Goal: Information Seeking & Learning: Learn about a topic

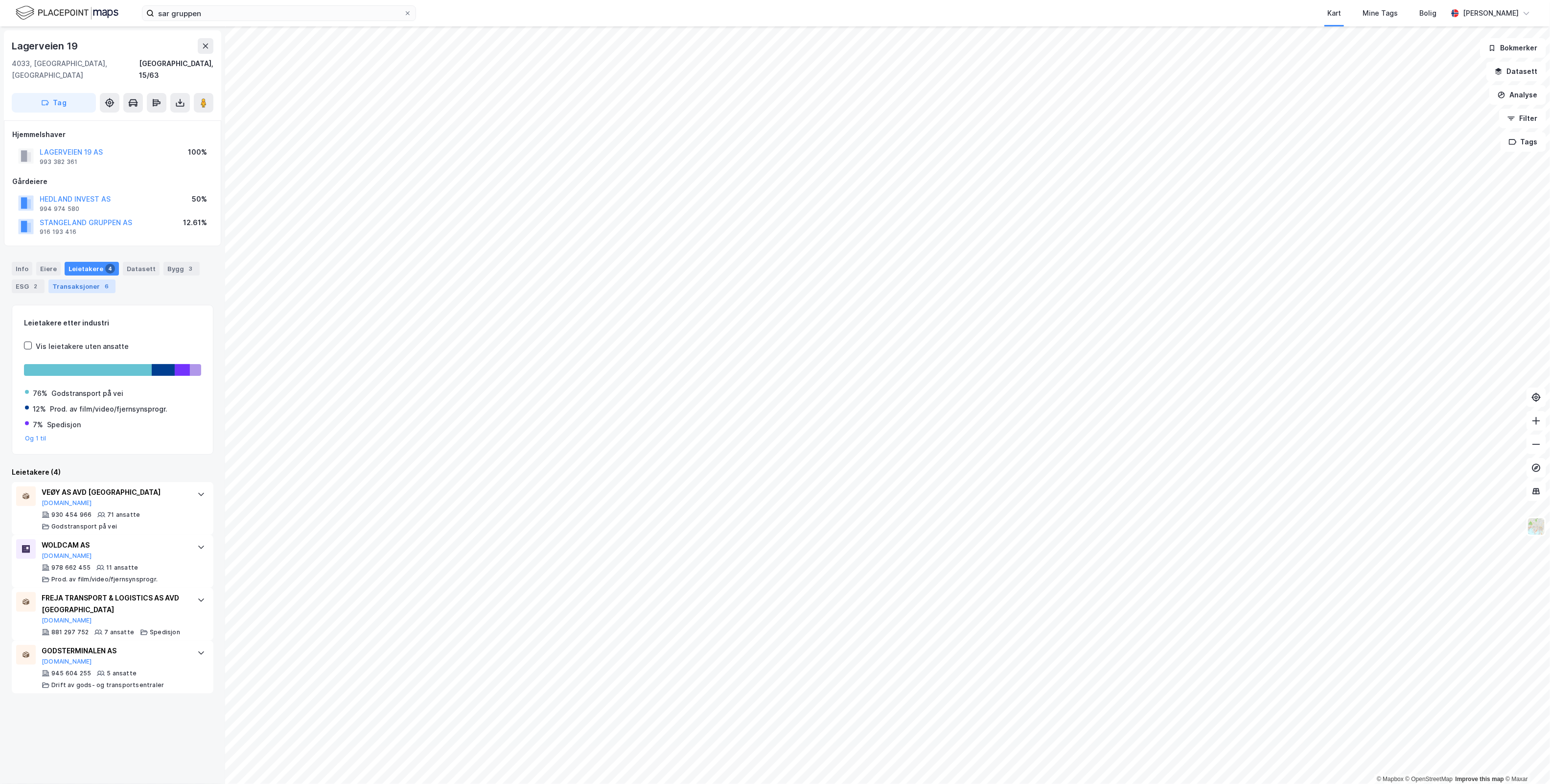
click at [102, 282] on div "6" at bounding box center [107, 286] width 10 height 10
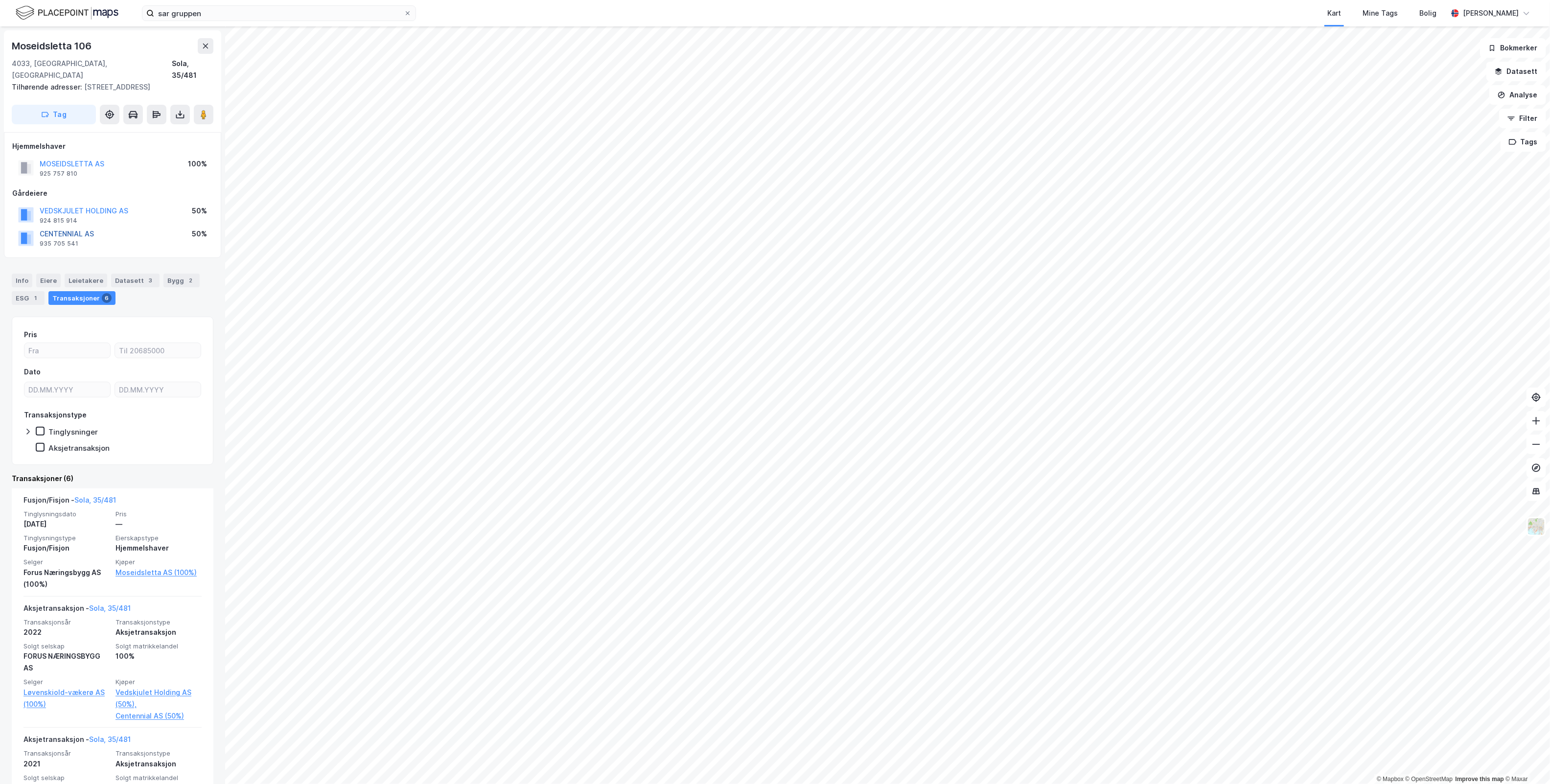
drag, startPoint x: 70, startPoint y: 221, endPoint x: 59, endPoint y: 221, distance: 11.0
click at [0, 0] on button "CENTENNIAL AS" at bounding box center [0, 0] width 0 height 0
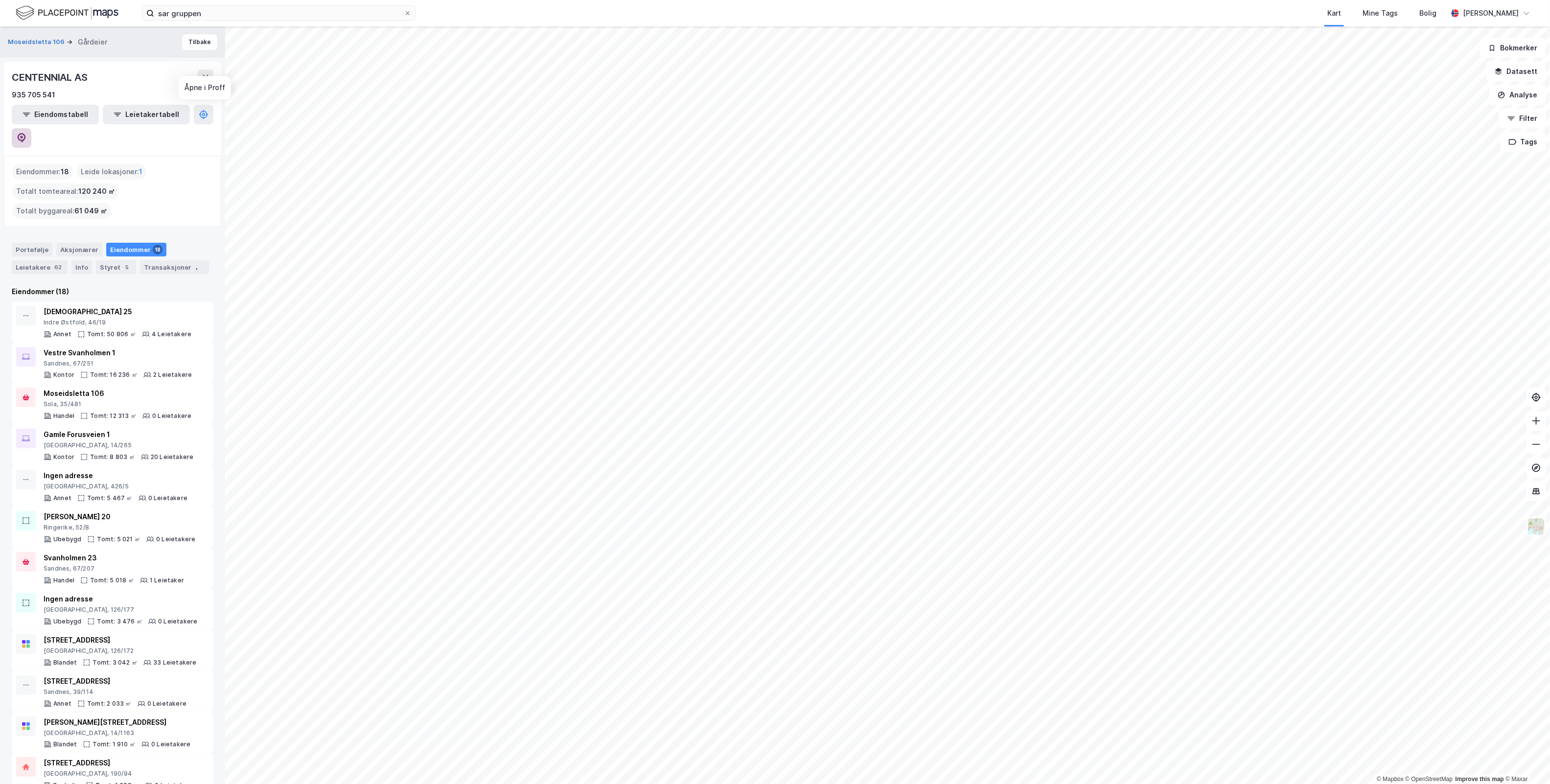
click at [31, 128] on button at bounding box center [22, 138] width 20 height 20
click at [15, 42] on button "Moseidsletta 106" at bounding box center [37, 42] width 59 height 10
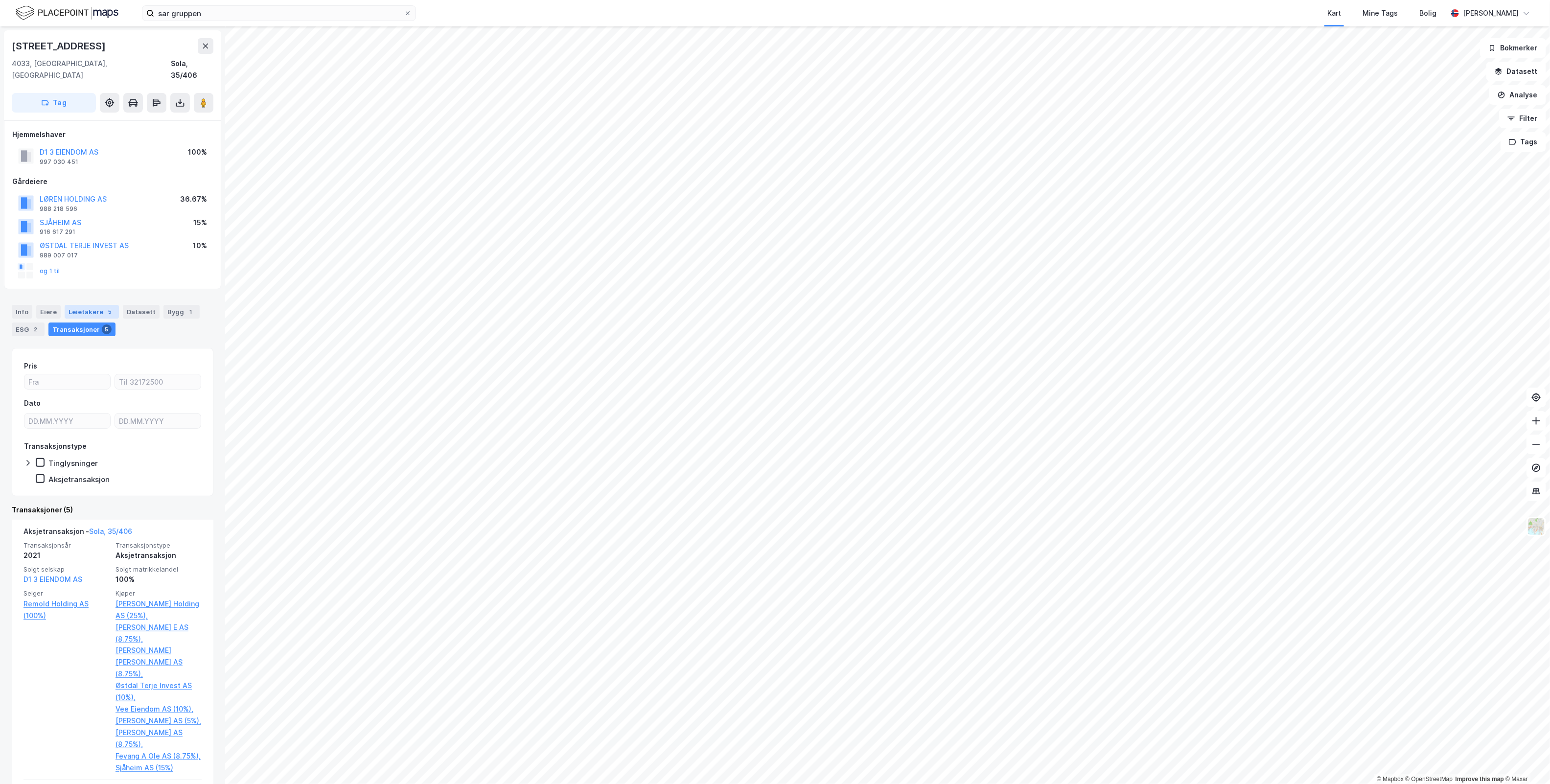
click at [72, 305] on div "Leietakere 5" at bounding box center [91, 312] width 54 height 14
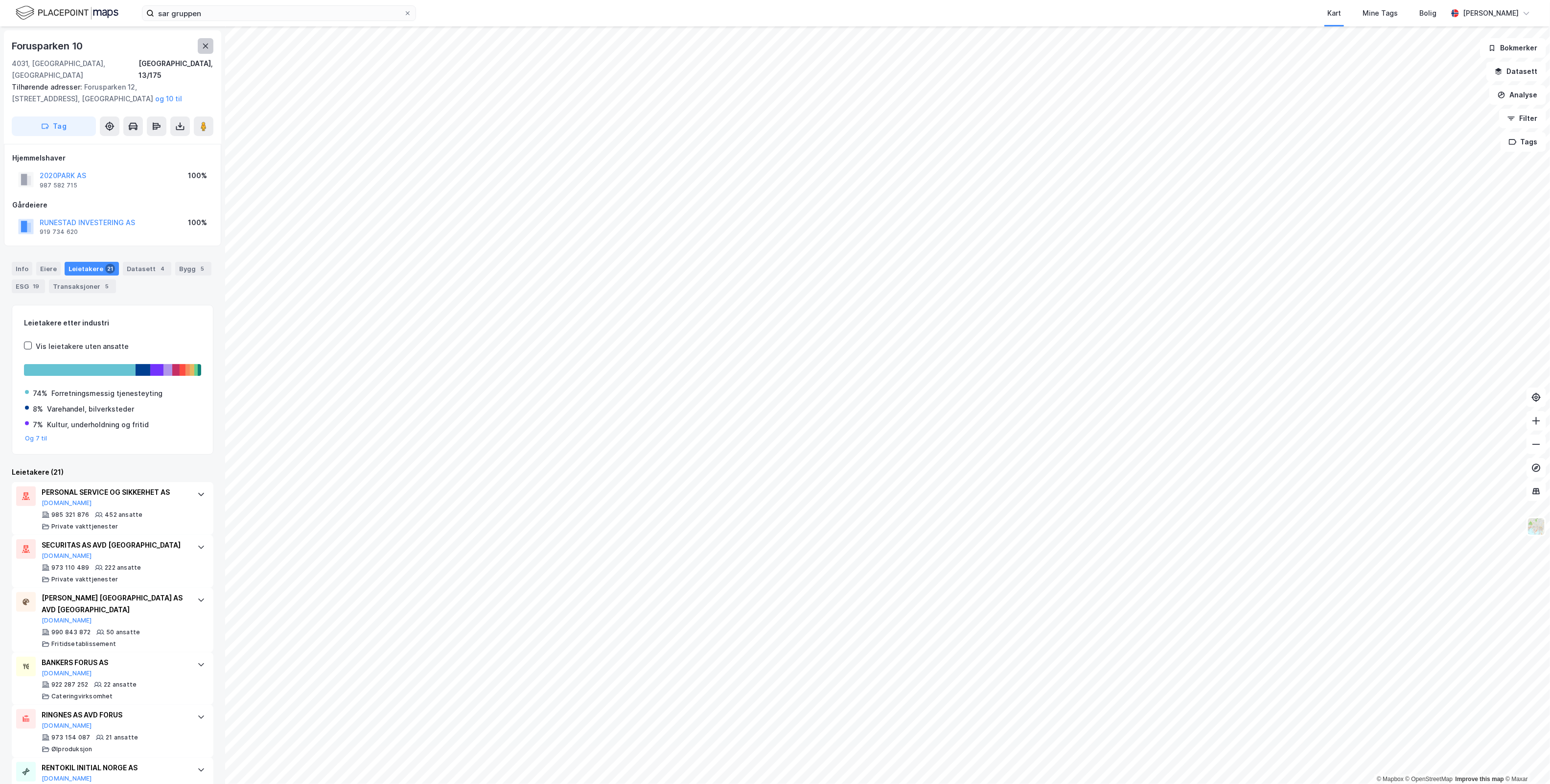
click at [206, 42] on icon at bounding box center [205, 46] width 8 height 8
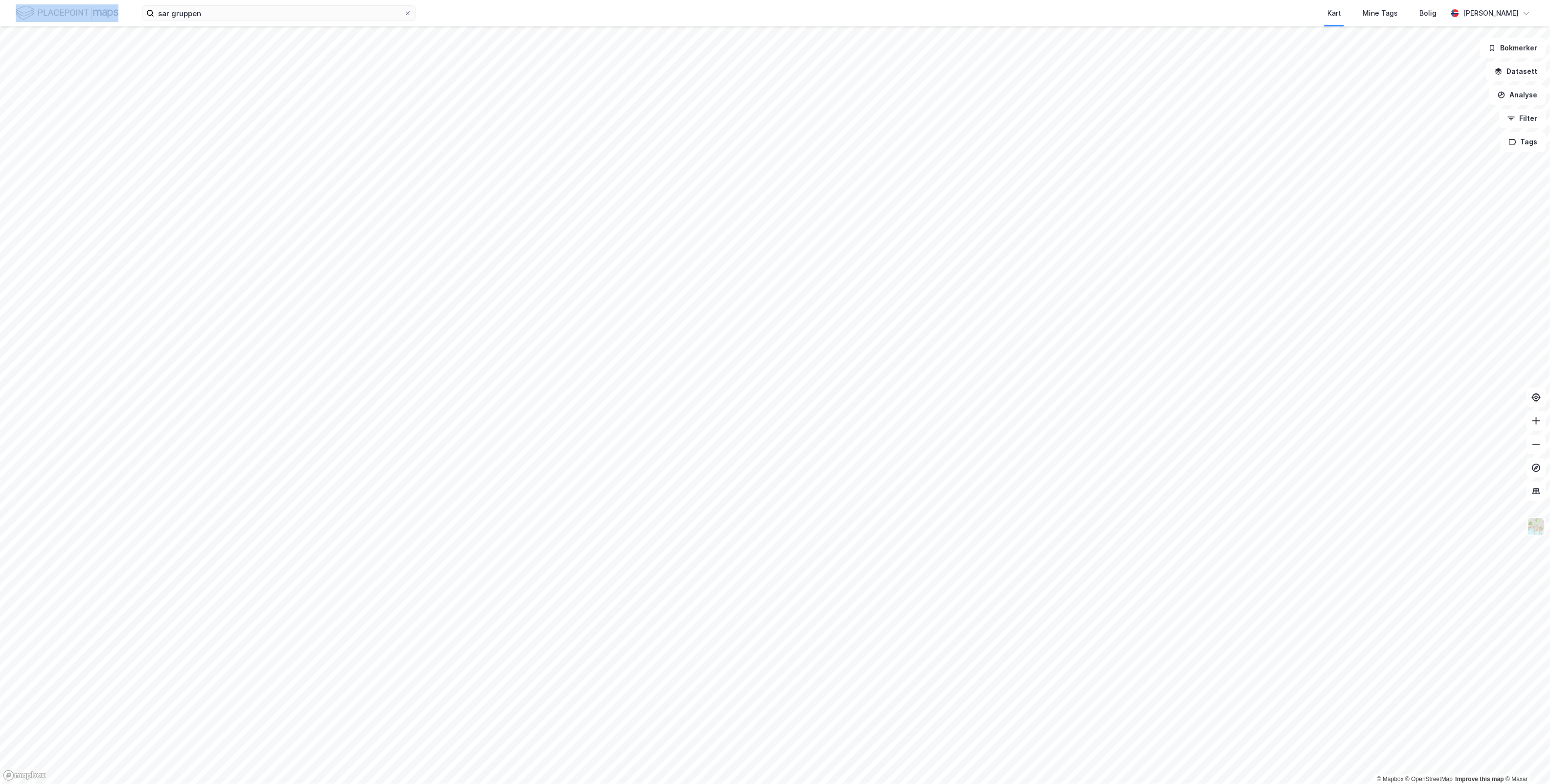
drag, startPoint x: 217, startPoint y: 7, endPoint x: 108, endPoint y: 26, distance: 110.6
click at [108, 26] on div "sar gruppen Kart Mine Tags [PERSON_NAME] [PERSON_NAME]" at bounding box center [775, 13] width 1550 height 26
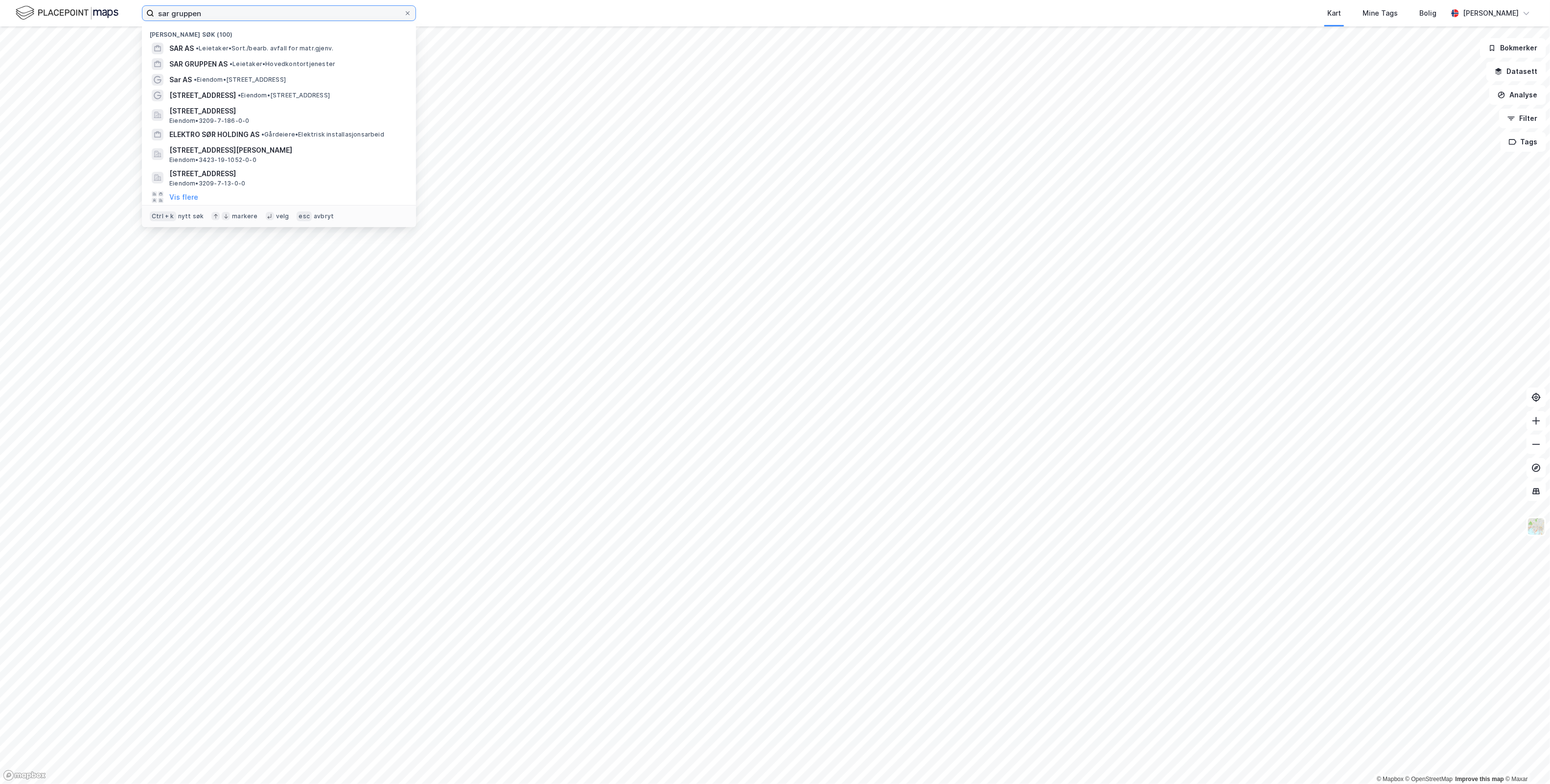
click at [61, 38] on div "sar gruppen Nylige søk (100) SAR AS • Leietaker • Sort./[PERSON_NAME]. avfall f…" at bounding box center [775, 392] width 1550 height 784
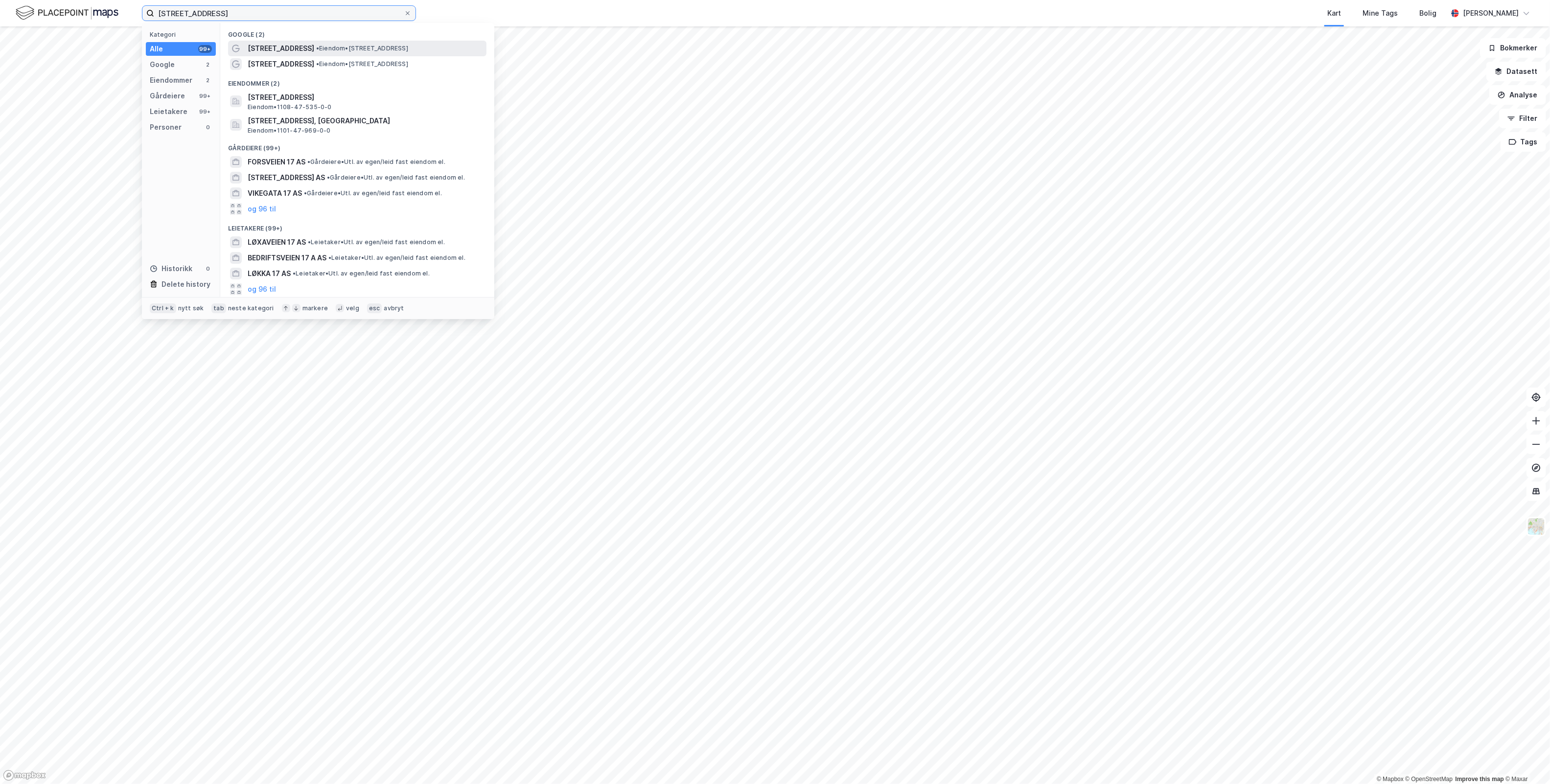
type input "[STREET_ADDRESS]"
click at [360, 49] on span "• Eiendom • [STREET_ADDRESS]" at bounding box center [362, 48] width 92 height 8
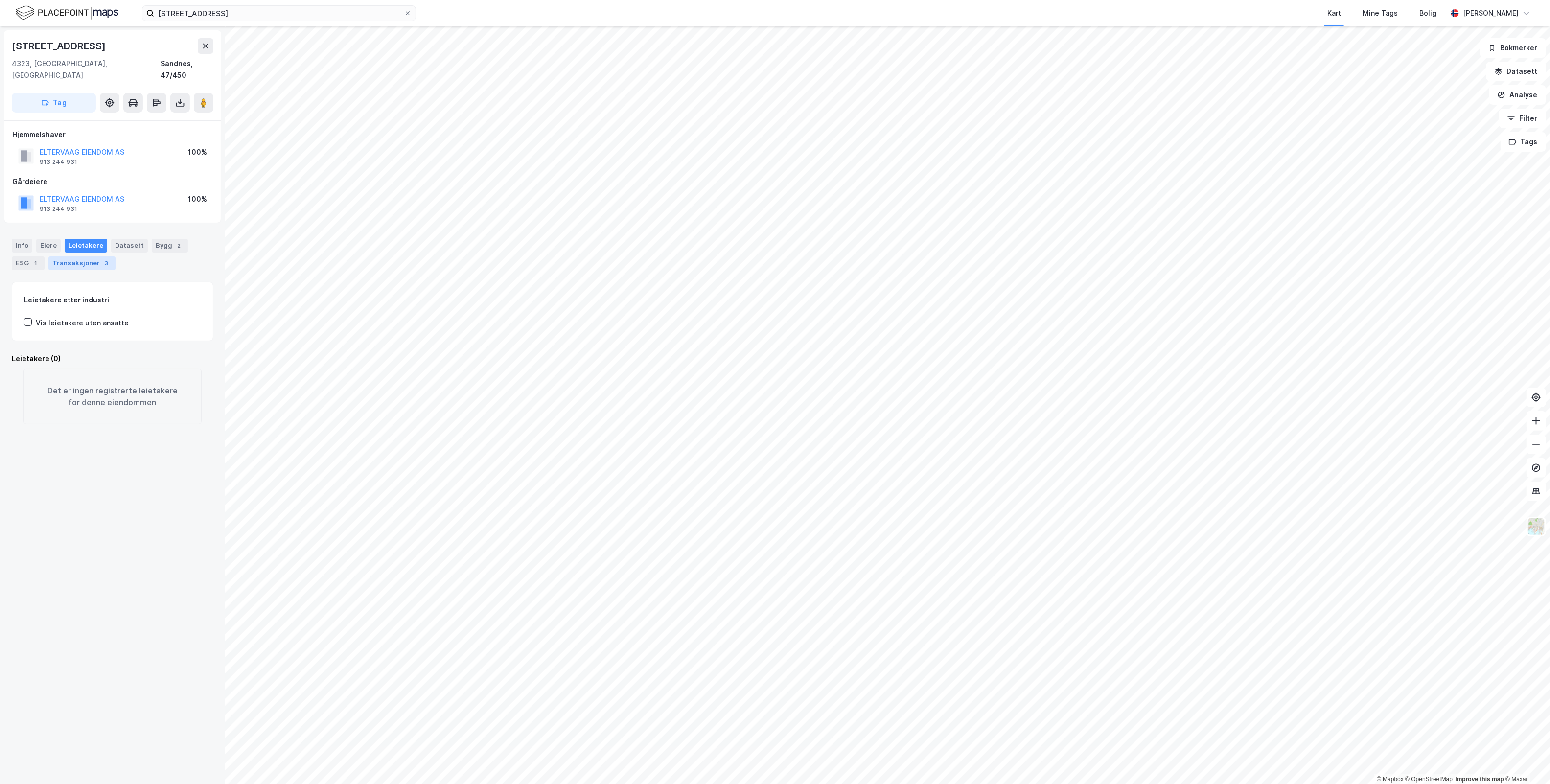
click at [102, 258] on div "3" at bounding box center [107, 263] width 10 height 10
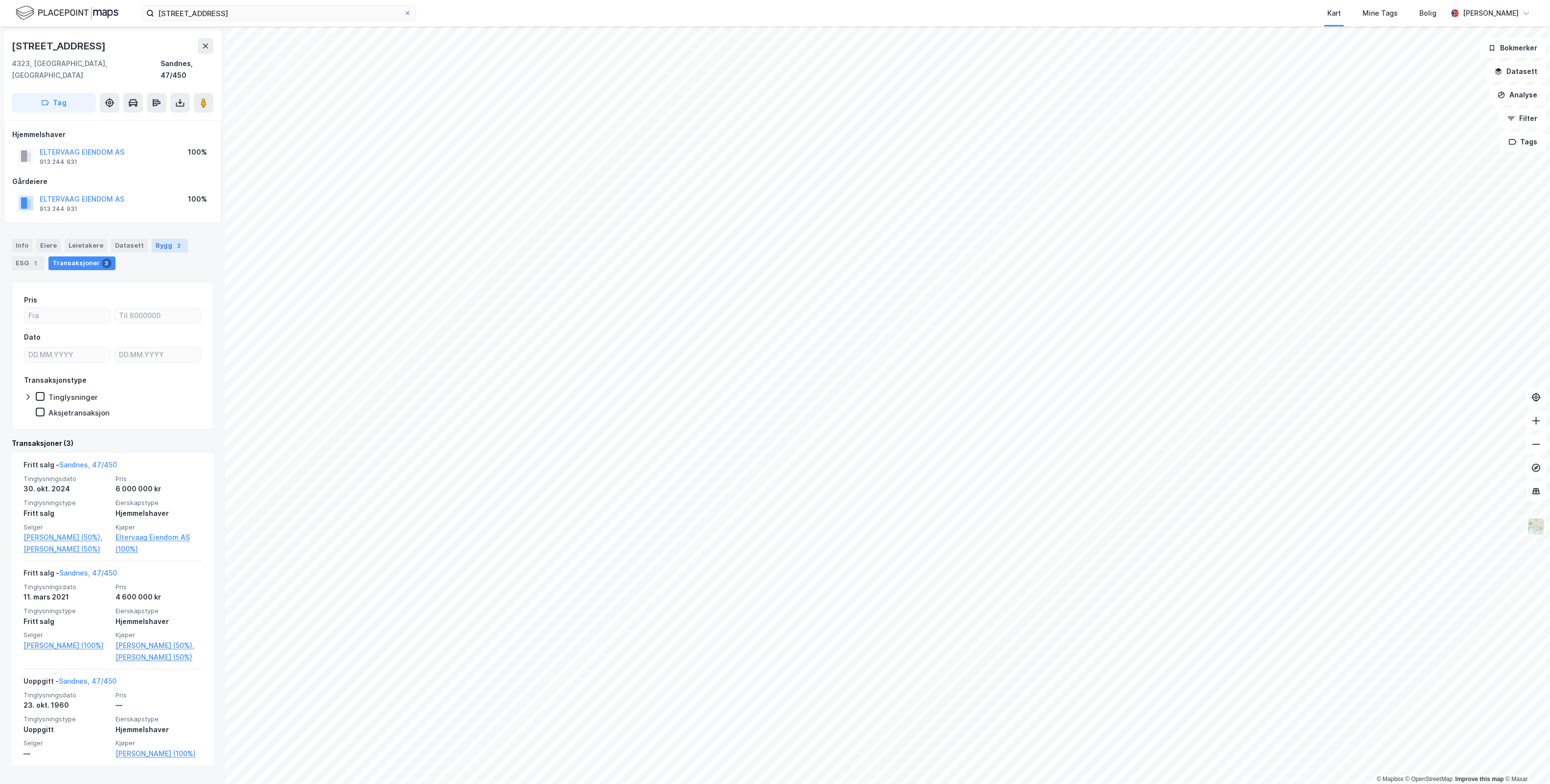
click at [155, 239] on div "Bygg 2" at bounding box center [170, 245] width 36 height 14
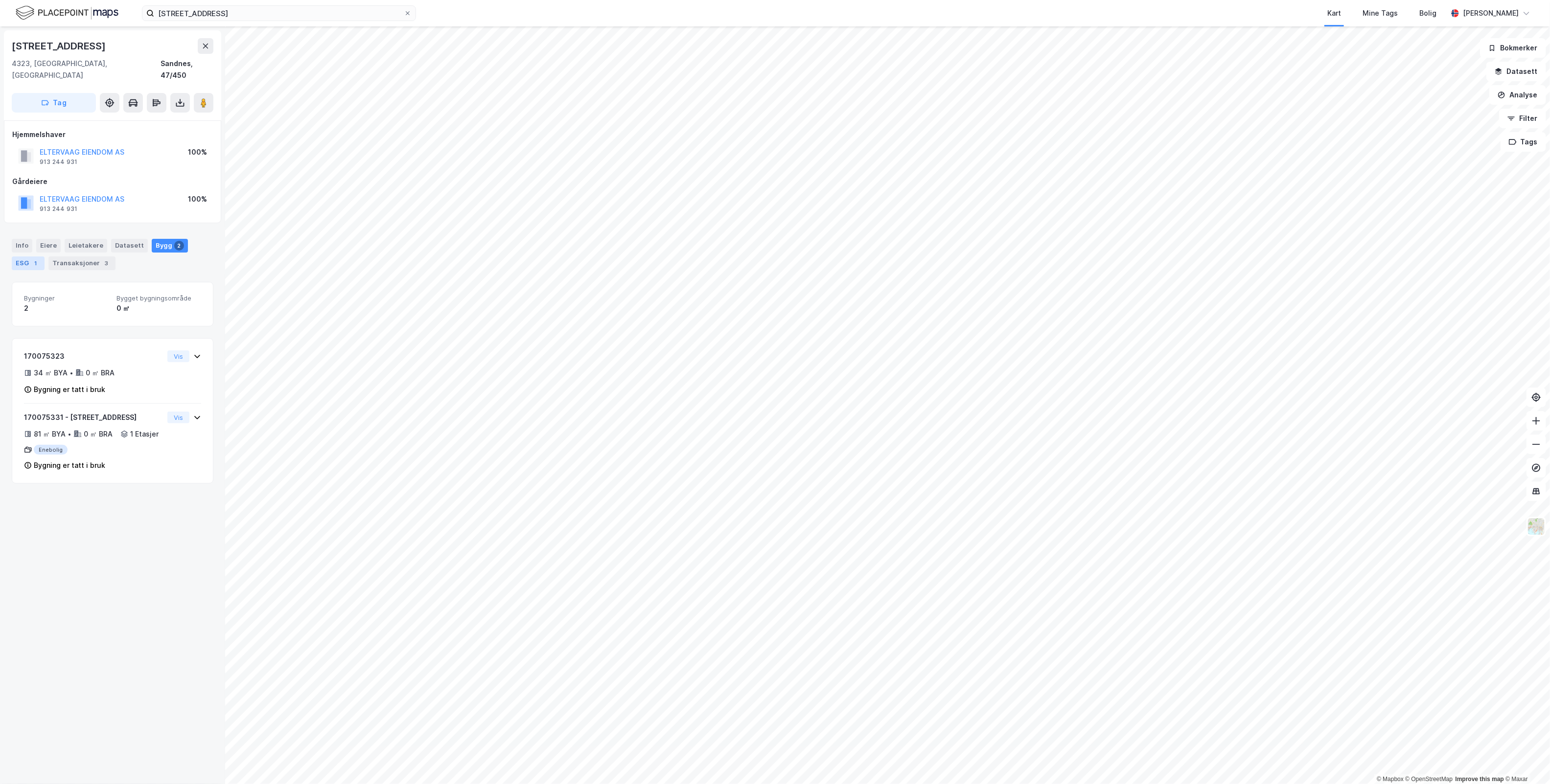
click at [32, 258] on div "1" at bounding box center [36, 263] width 10 height 10
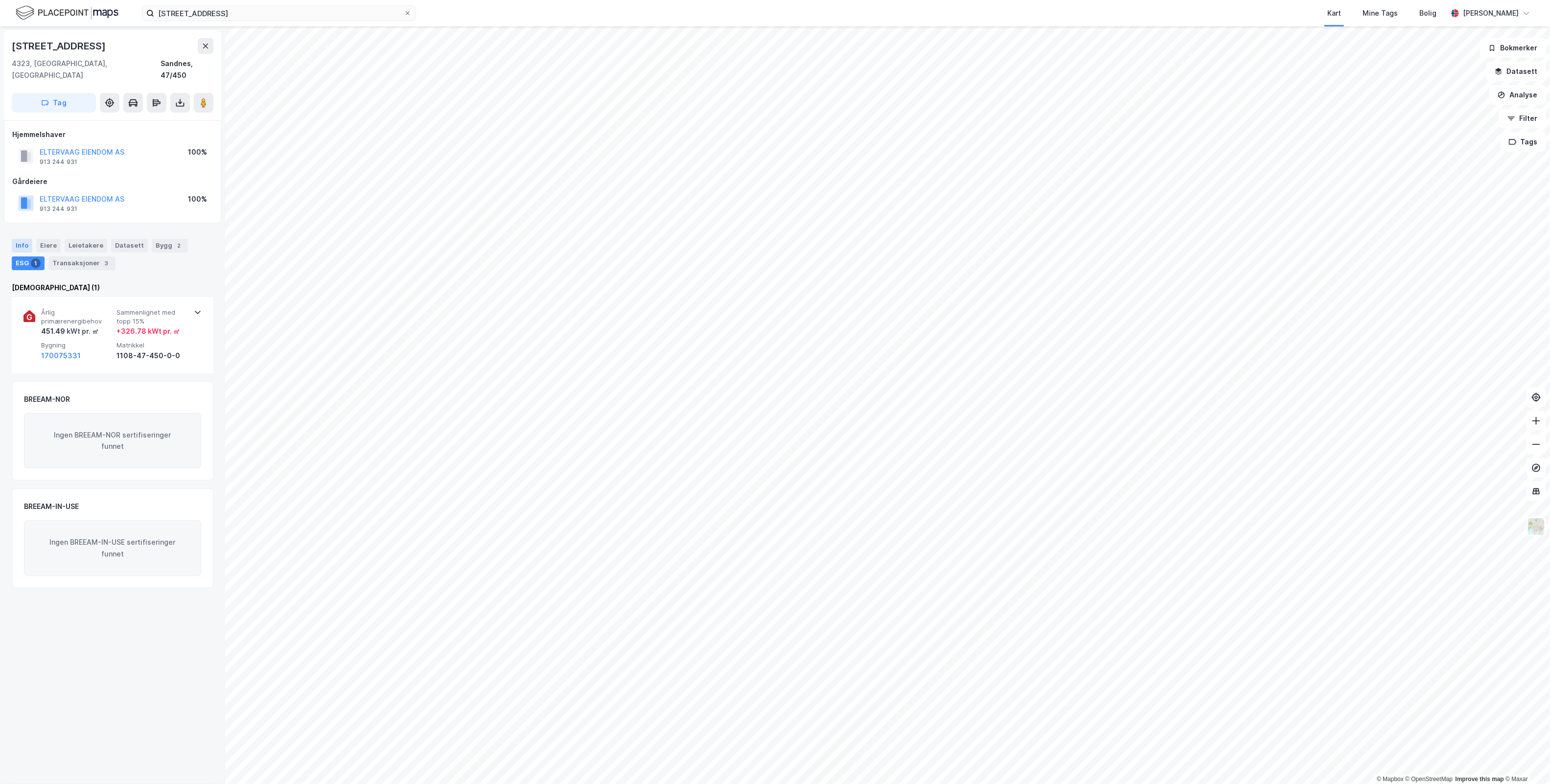
click at [28, 239] on div "Info" at bounding box center [22, 245] width 20 height 14
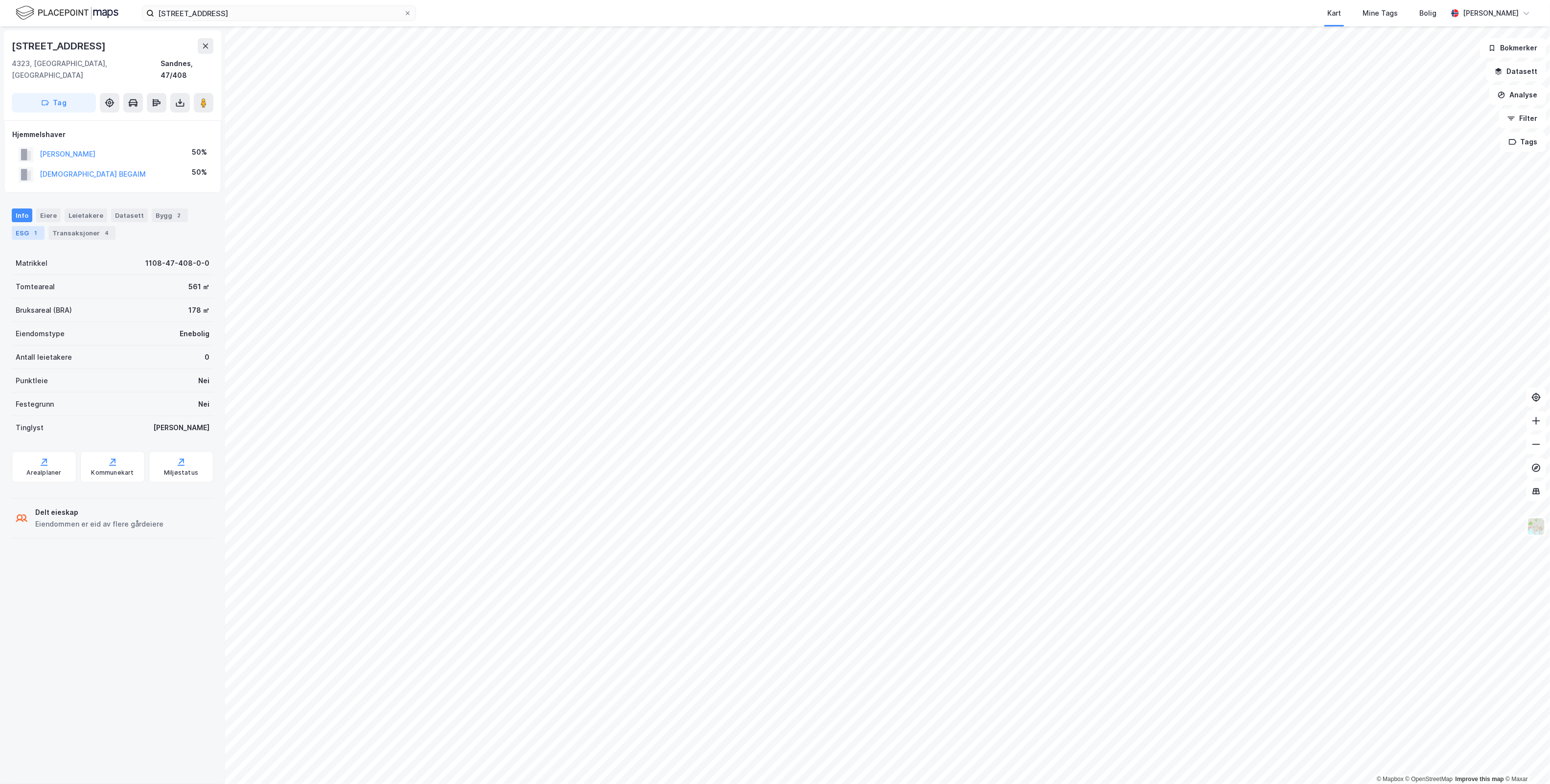
click at [36, 228] on div "1" at bounding box center [36, 233] width 10 height 10
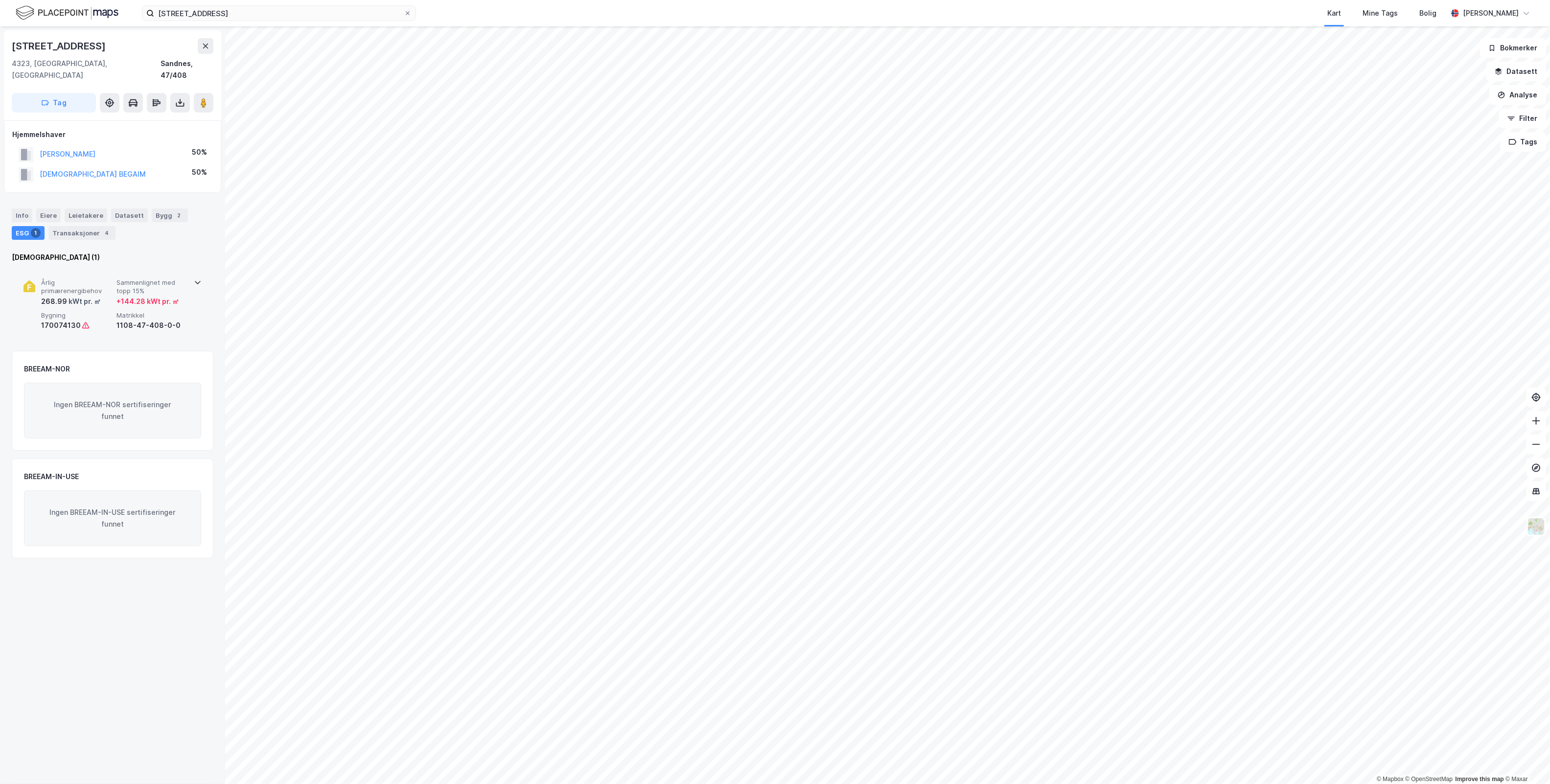
click at [197, 275] on div "Årlig primærenergibehov 268.99 kWt pr. ㎡ Sammenlignet med [PERSON_NAME] 15% + 1…" at bounding box center [113, 305] width 178 height 76
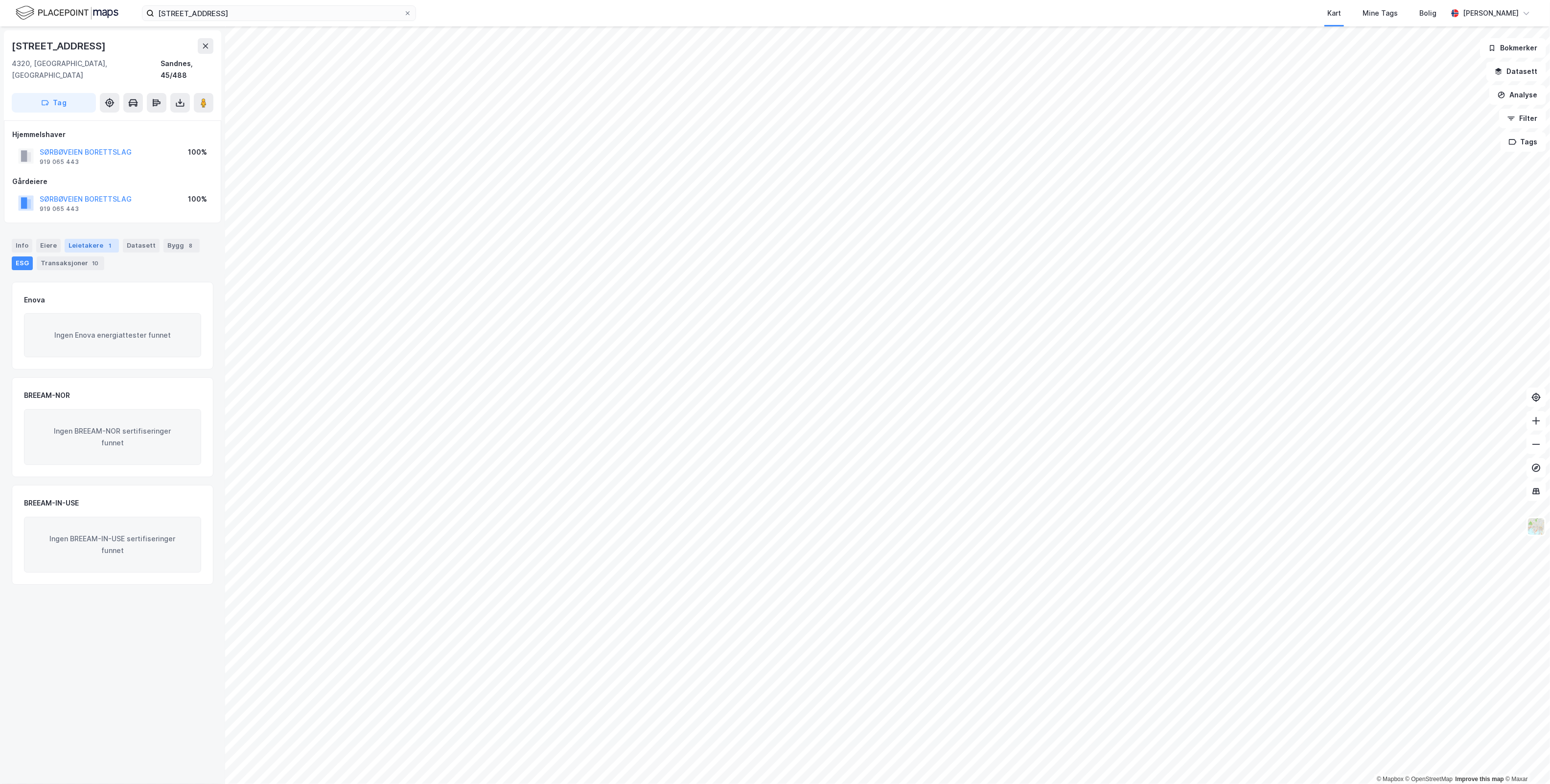
click at [97, 239] on div "Leietakere 1" at bounding box center [91, 245] width 54 height 14
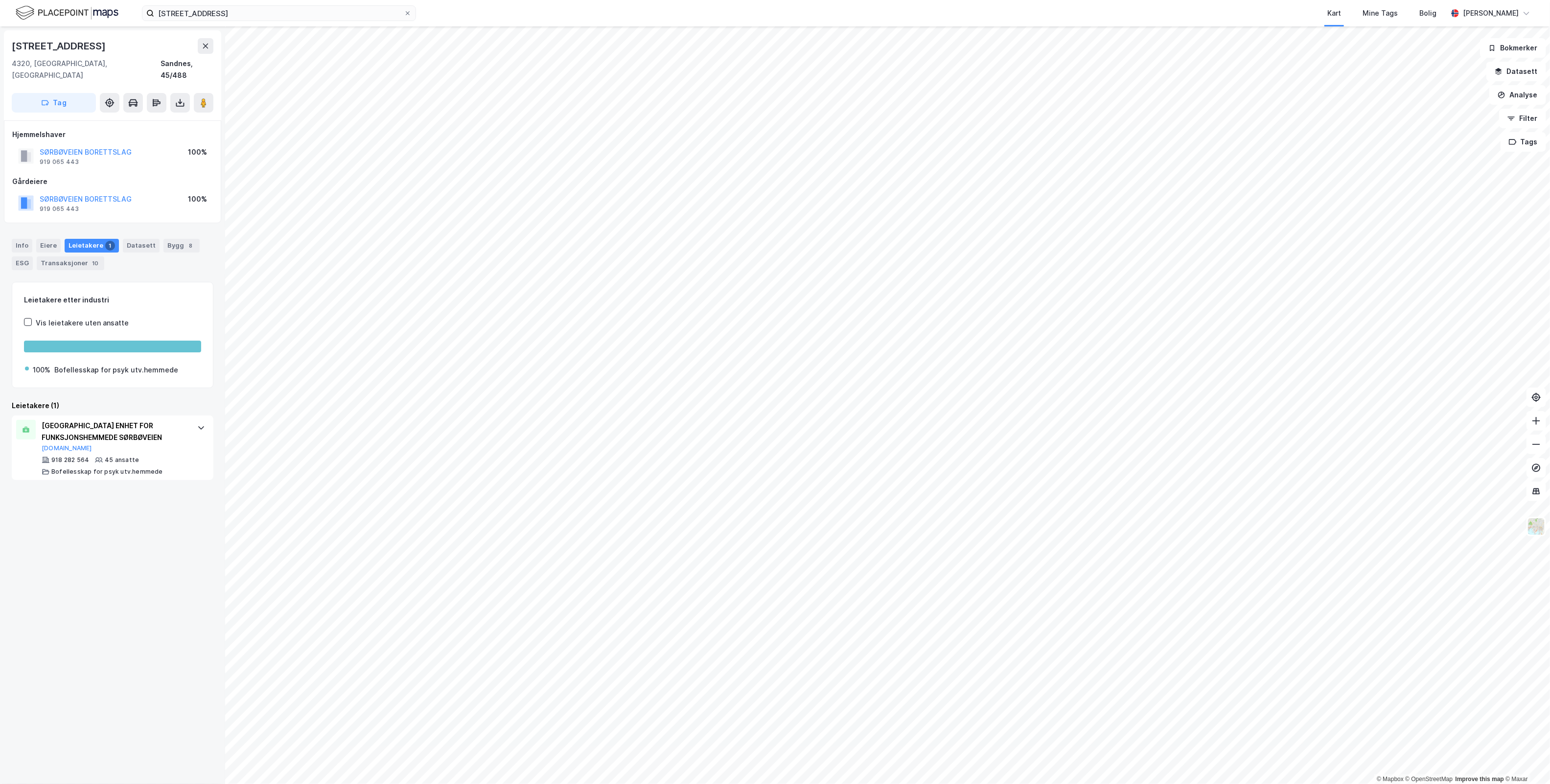
click at [97, 239] on div "Leietakere 1" at bounding box center [91, 245] width 54 height 14
click at [0, 0] on button "SØRBØVEIEN BORETTSLAG" at bounding box center [0, 0] width 0 height 0
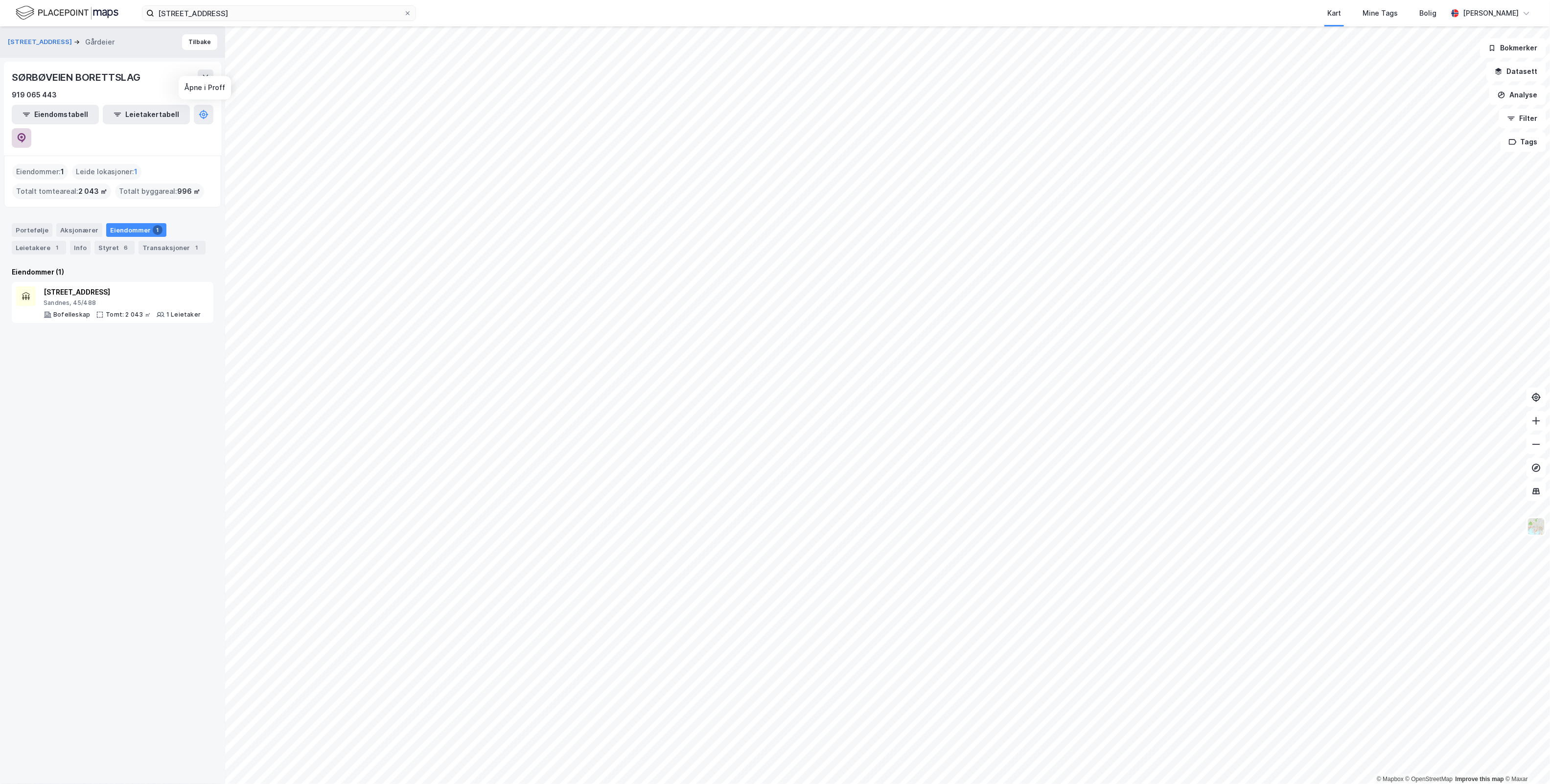
click at [26, 133] on icon at bounding box center [22, 138] width 10 height 10
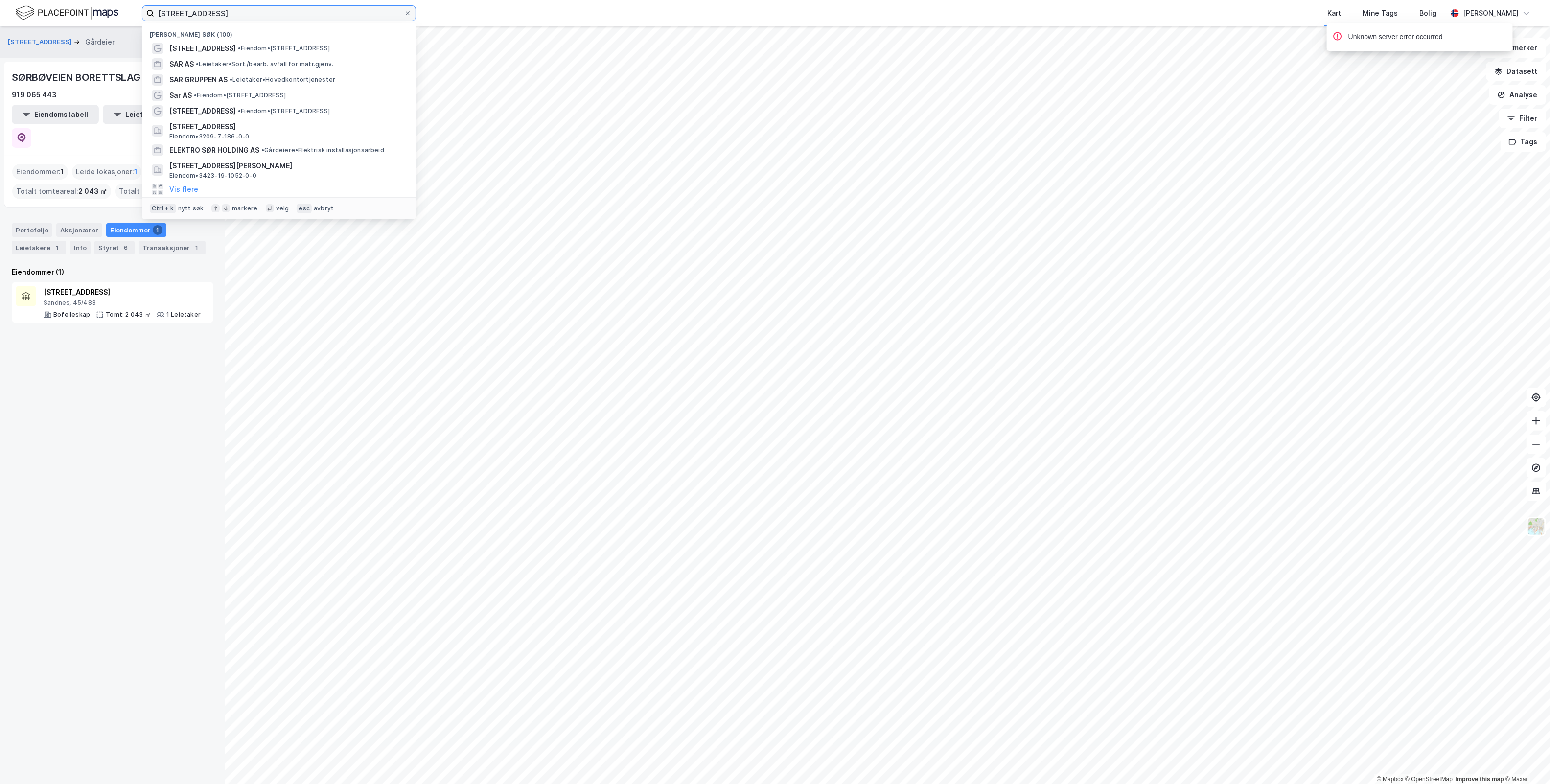
drag, startPoint x: 283, startPoint y: 16, endPoint x: -209, endPoint y: 20, distance: 492.0
click at [0, 20] on html "[STREET_ADDRESS] [PERSON_NAME] søk (100) Reinsdyrveien 17 • Eiendom • [STREET_A…" at bounding box center [775, 392] width 1550 height 784
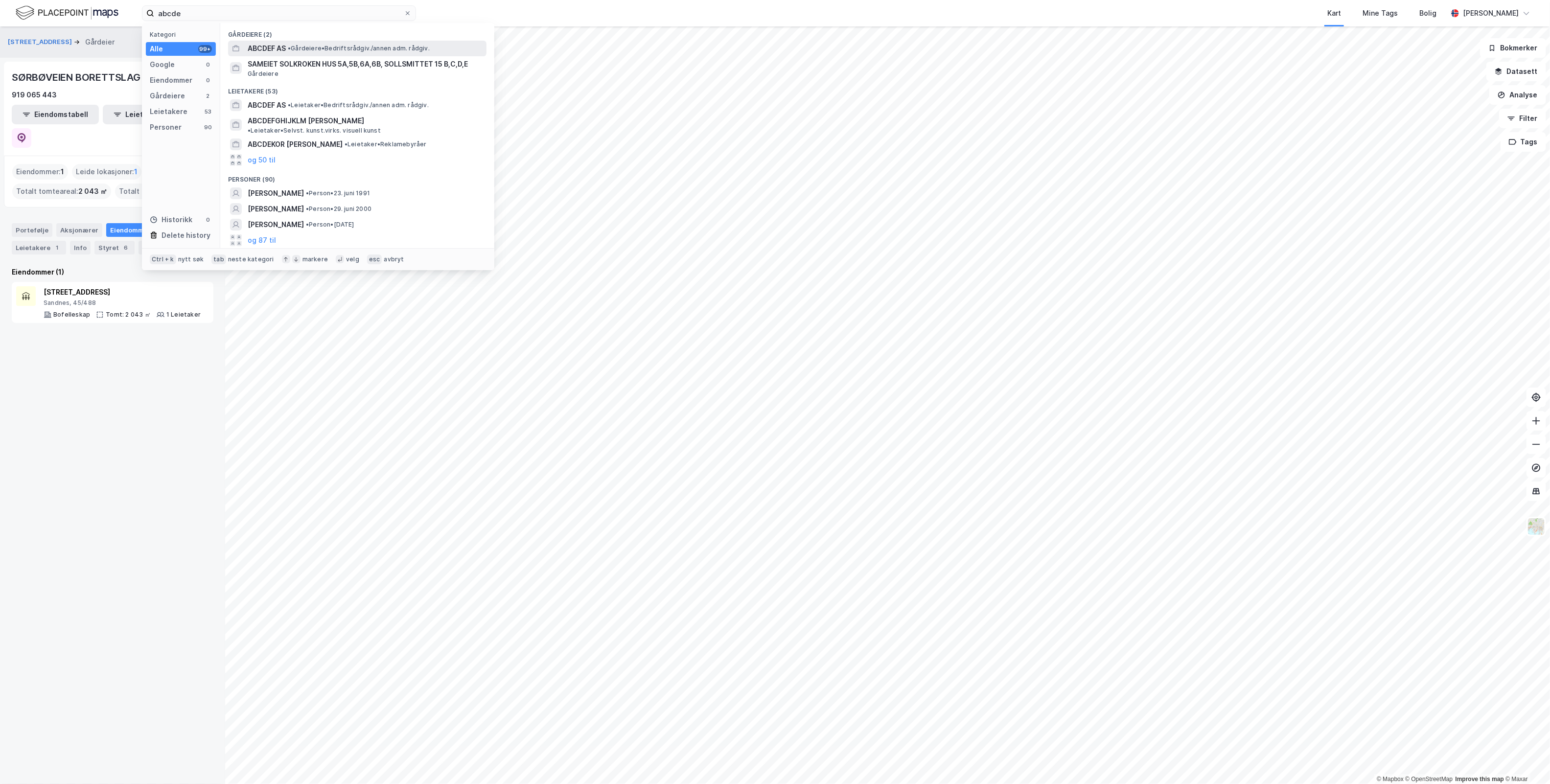
click at [365, 43] on div "ABCDEF AS • Gårdeiere • Bedriftsrådgiv./[PERSON_NAME] adm. rådgiv." at bounding box center [366, 49] width 237 height 12
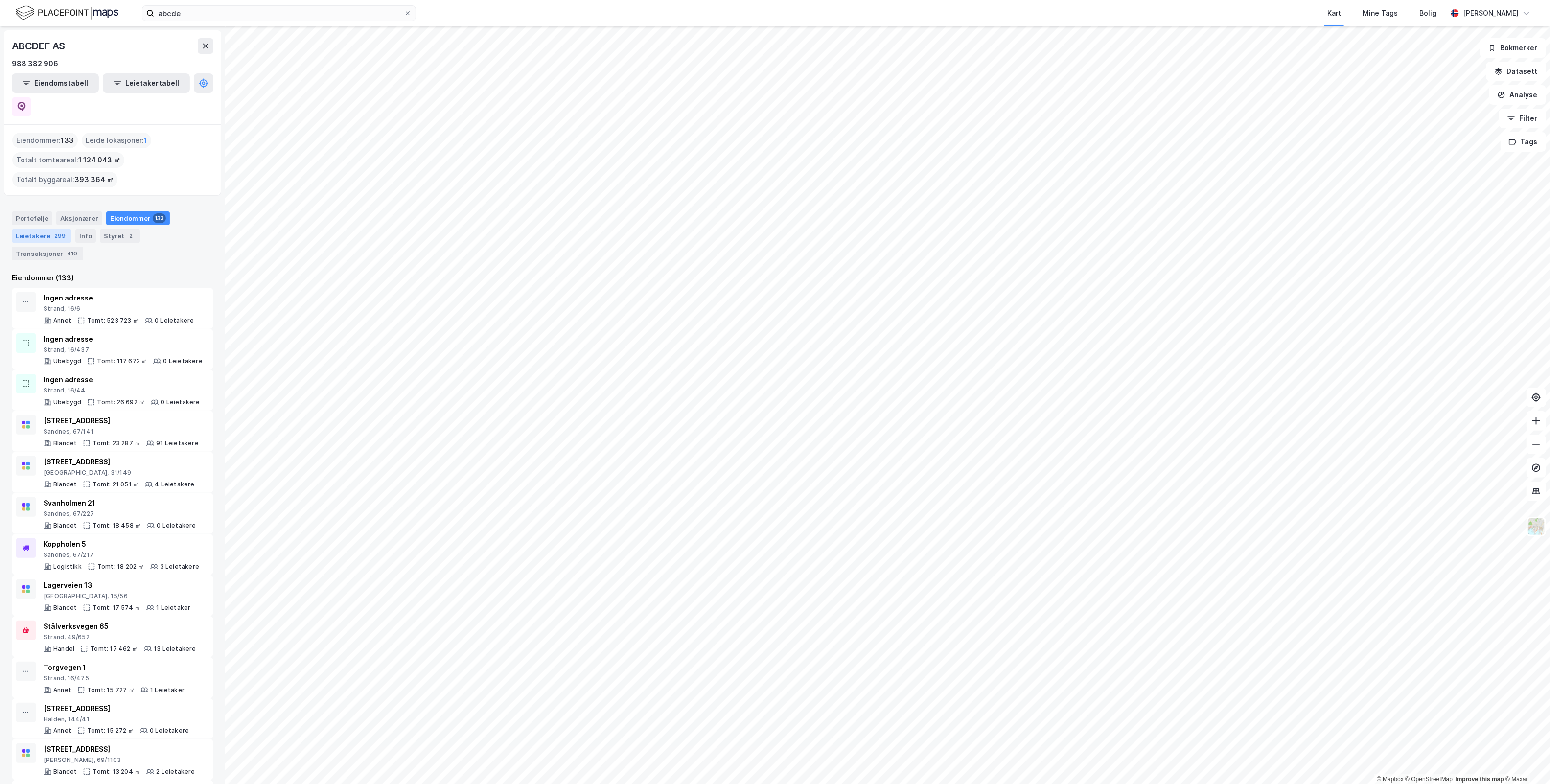
click at [43, 229] on div "Leietakere 299" at bounding box center [42, 236] width 60 height 14
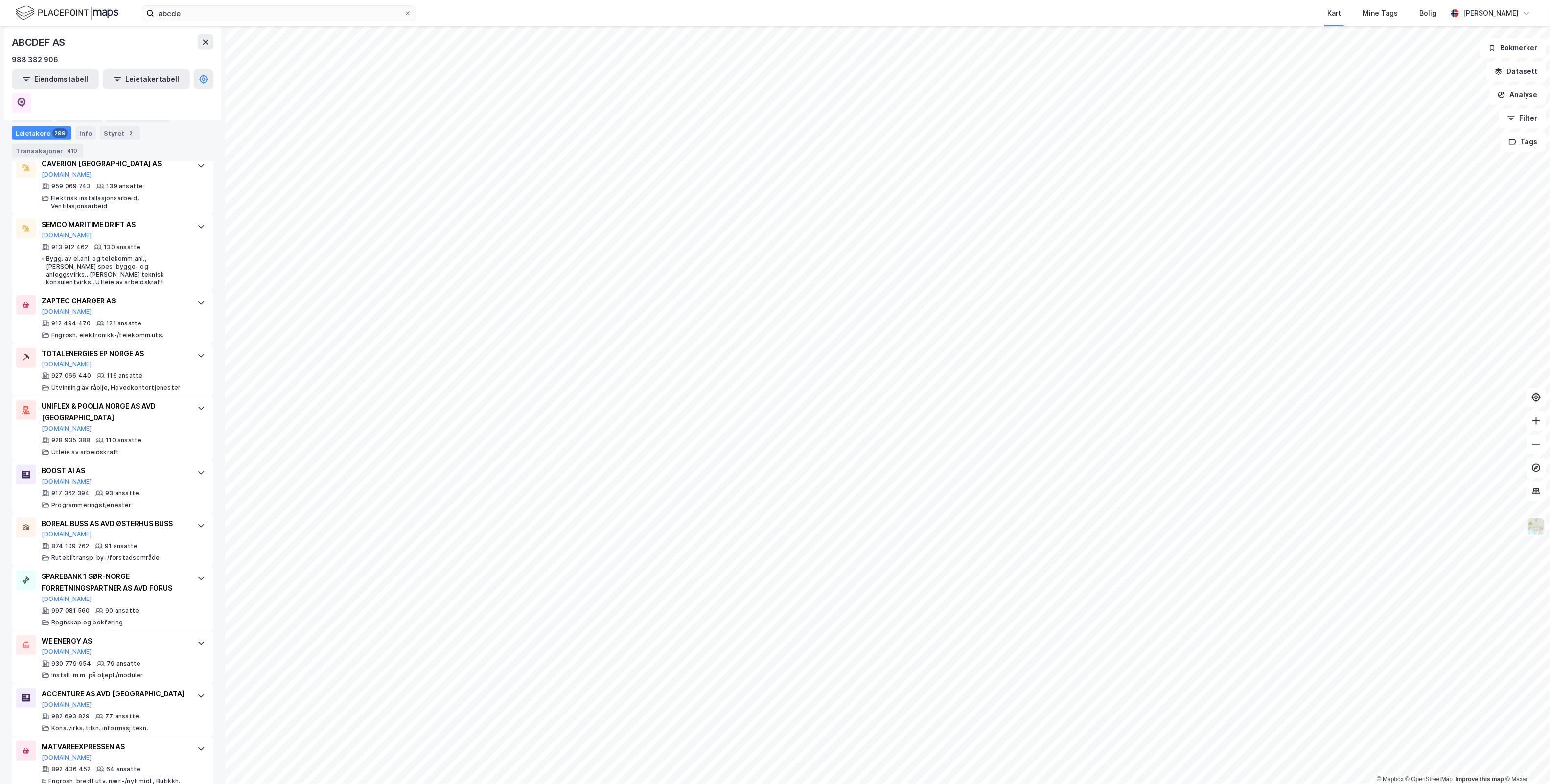
scroll to position [348, 0]
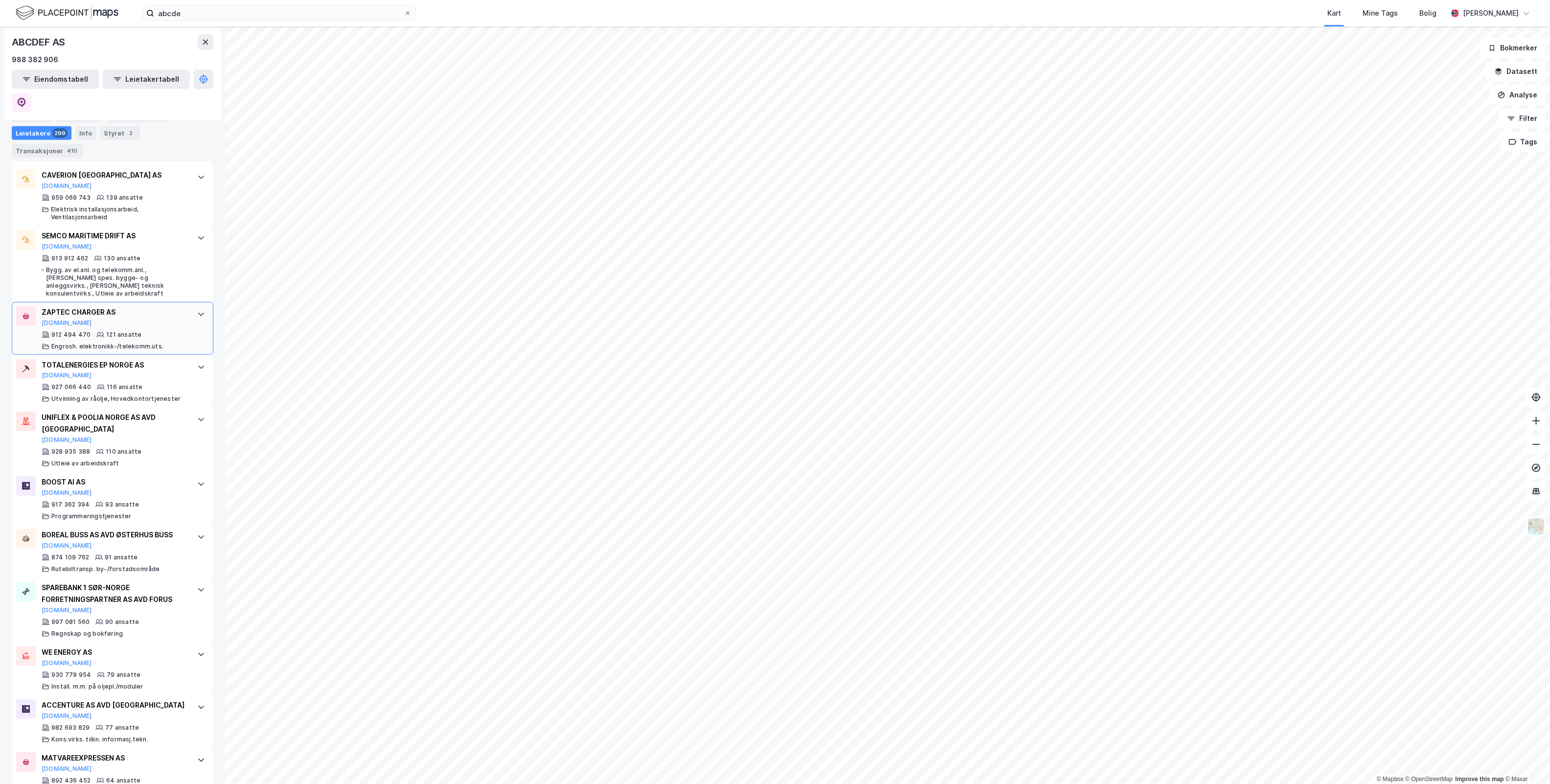
click at [126, 306] on div "ZAPTEC CHARGER AS" at bounding box center [114, 312] width 146 height 12
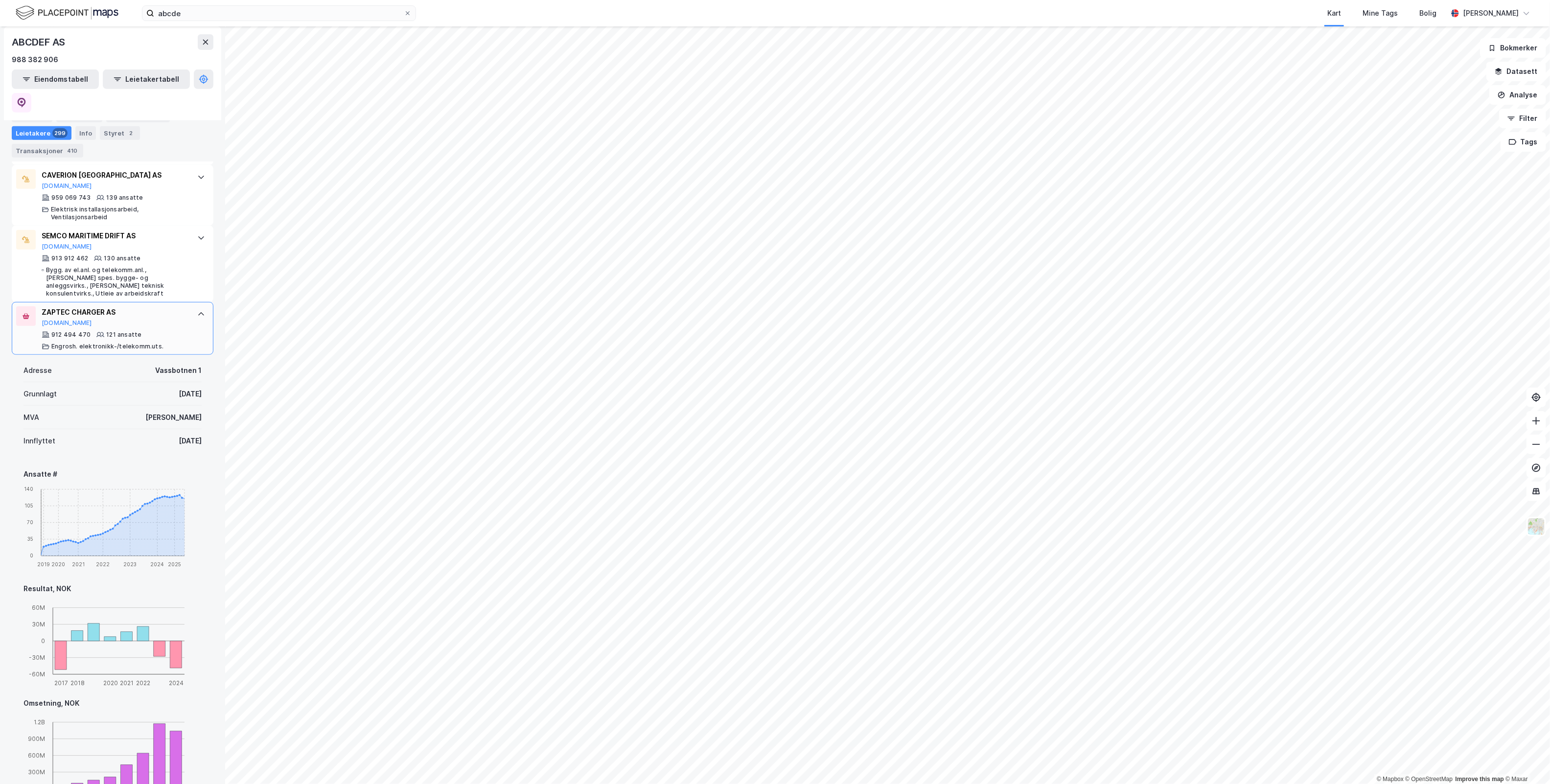
click at [117, 306] on div "ZAPTEC CHARGER AS [DOMAIN_NAME]" at bounding box center [114, 316] width 146 height 20
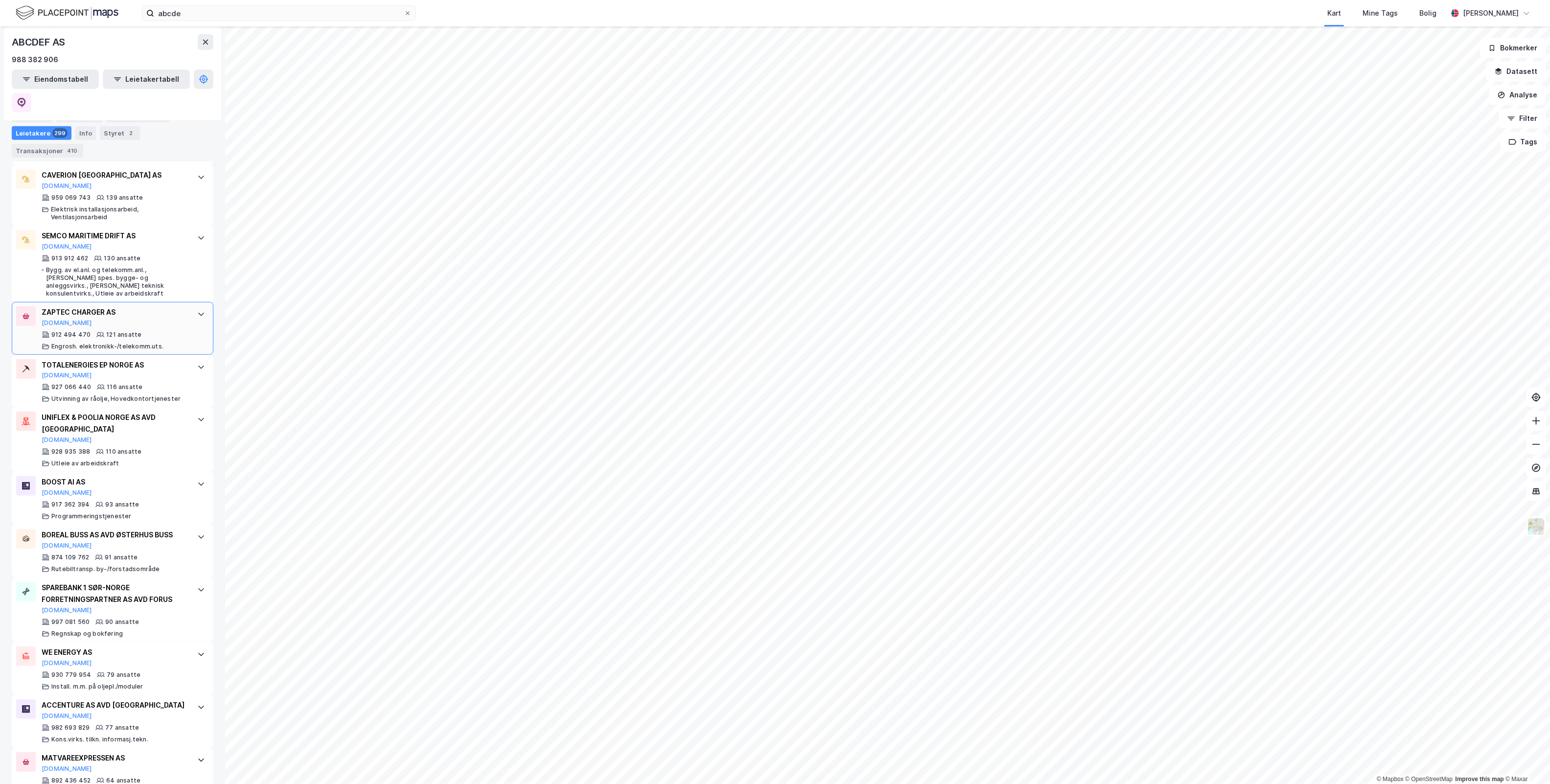
click at [117, 306] on div "ZAPTEC CHARGER AS [DOMAIN_NAME]" at bounding box center [114, 316] width 146 height 20
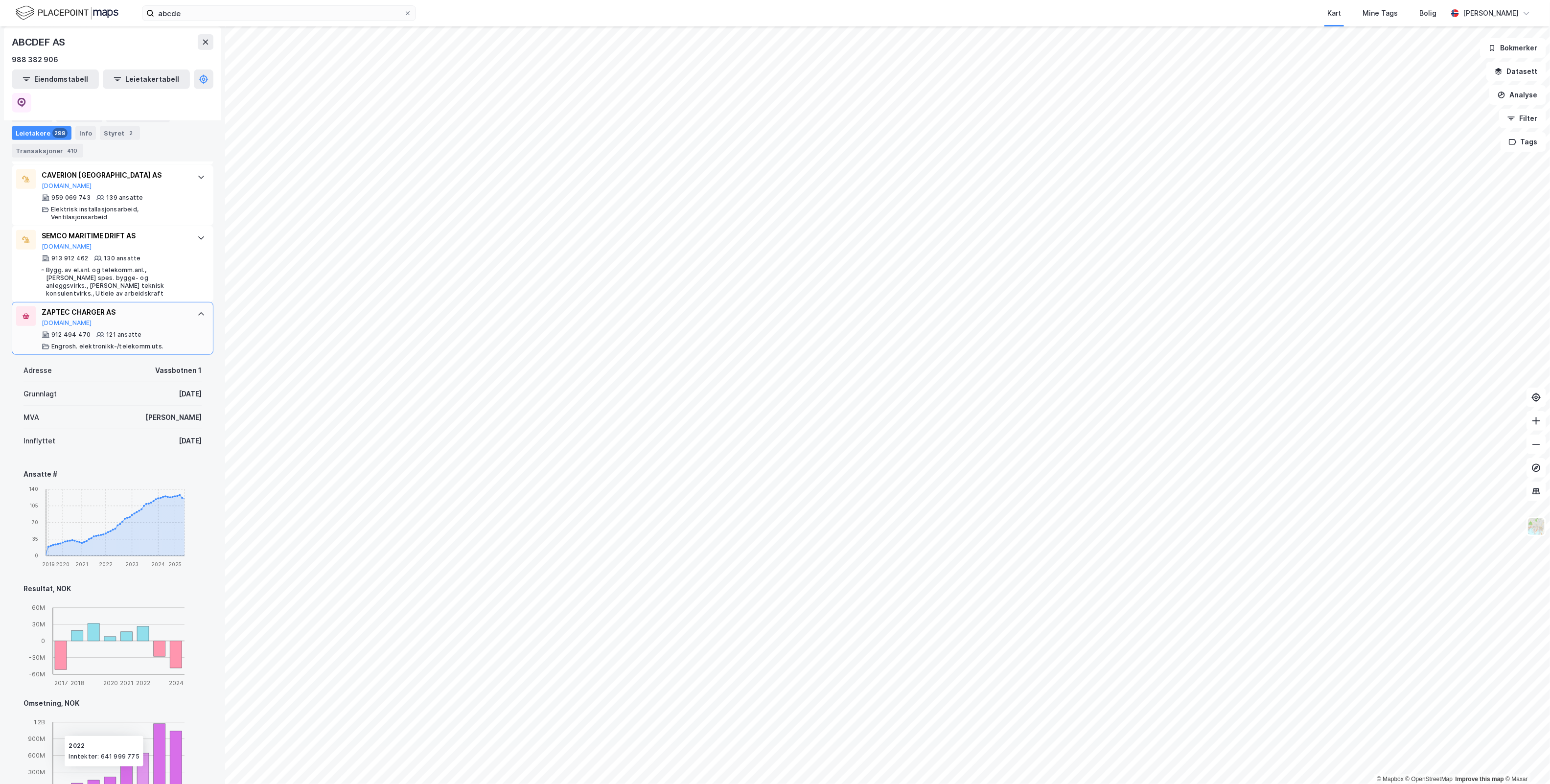
click at [104, 306] on div "ZAPTEC CHARGER AS [DOMAIN_NAME]" at bounding box center [114, 316] width 146 height 20
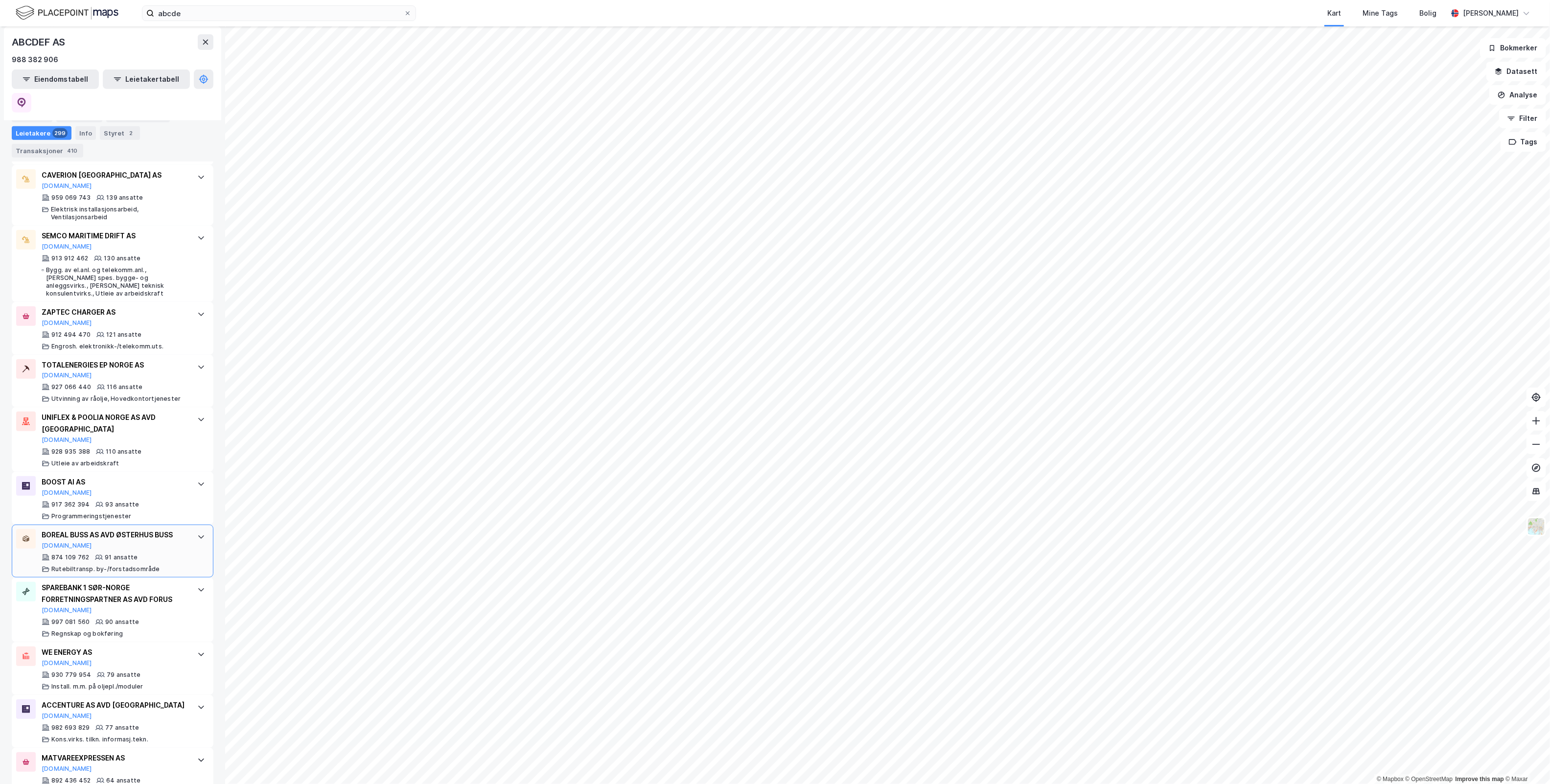
click at [120, 529] on div "BOREAL [PERSON_NAME] AS AVD [PERSON_NAME] [PERSON_NAME] [DOMAIN_NAME]" at bounding box center [114, 539] width 146 height 20
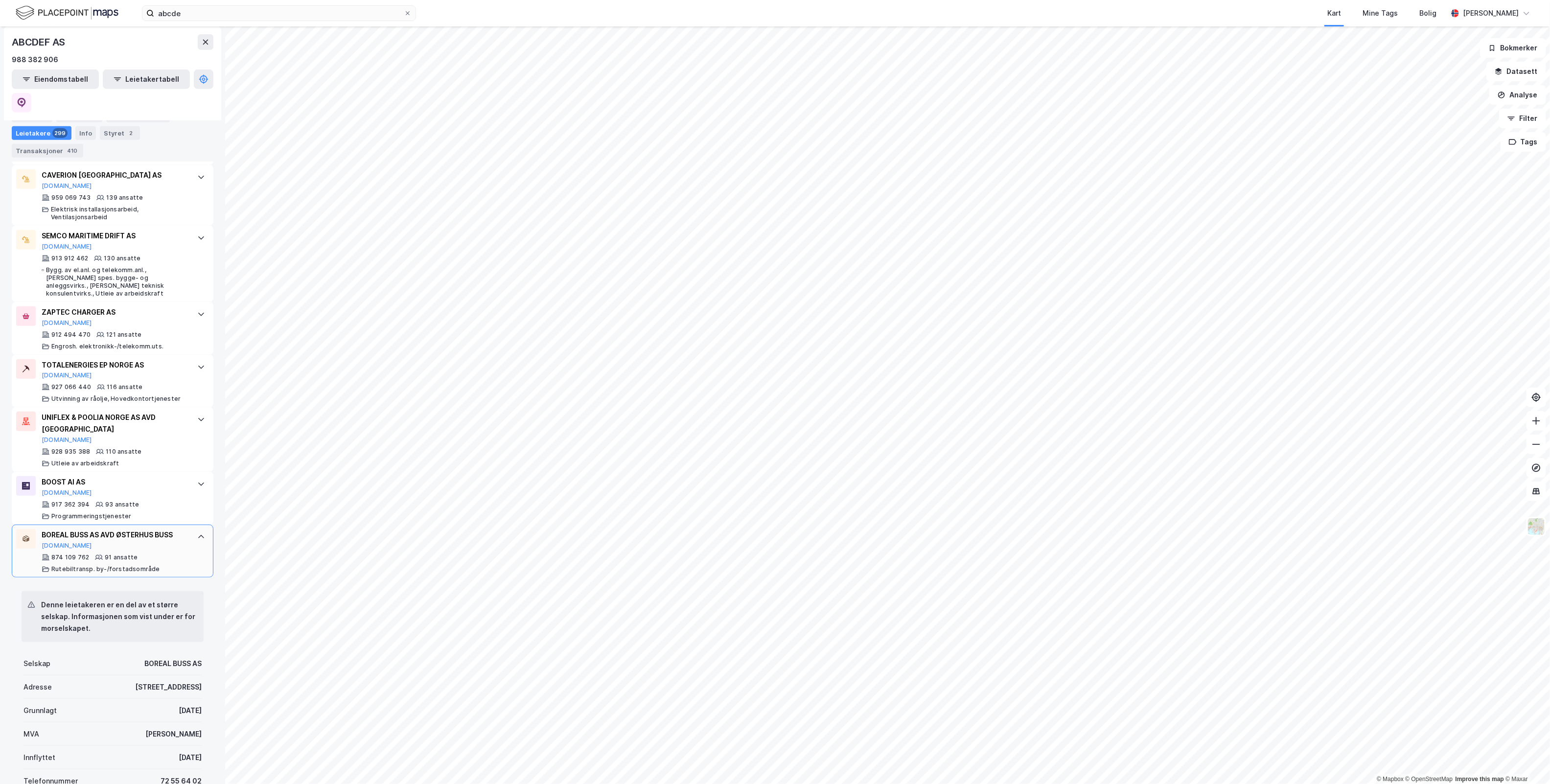
click at [120, 529] on div "BOREAL [PERSON_NAME] AS AVD [PERSON_NAME] [PERSON_NAME] [DOMAIN_NAME]" at bounding box center [114, 539] width 146 height 20
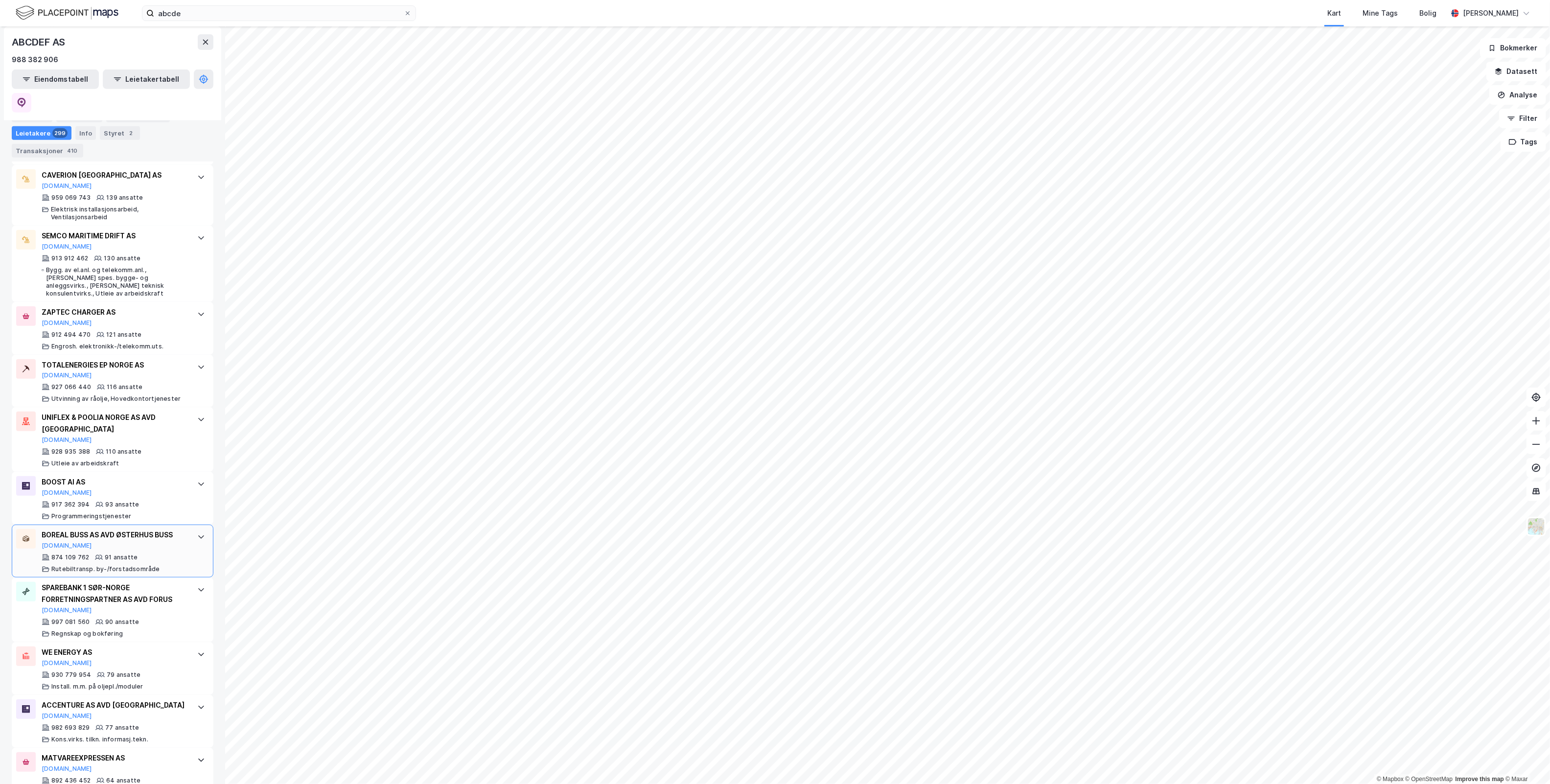
click at [120, 529] on div "BOREAL [PERSON_NAME] AS AVD [PERSON_NAME] [PERSON_NAME] [DOMAIN_NAME]" at bounding box center [114, 539] width 146 height 20
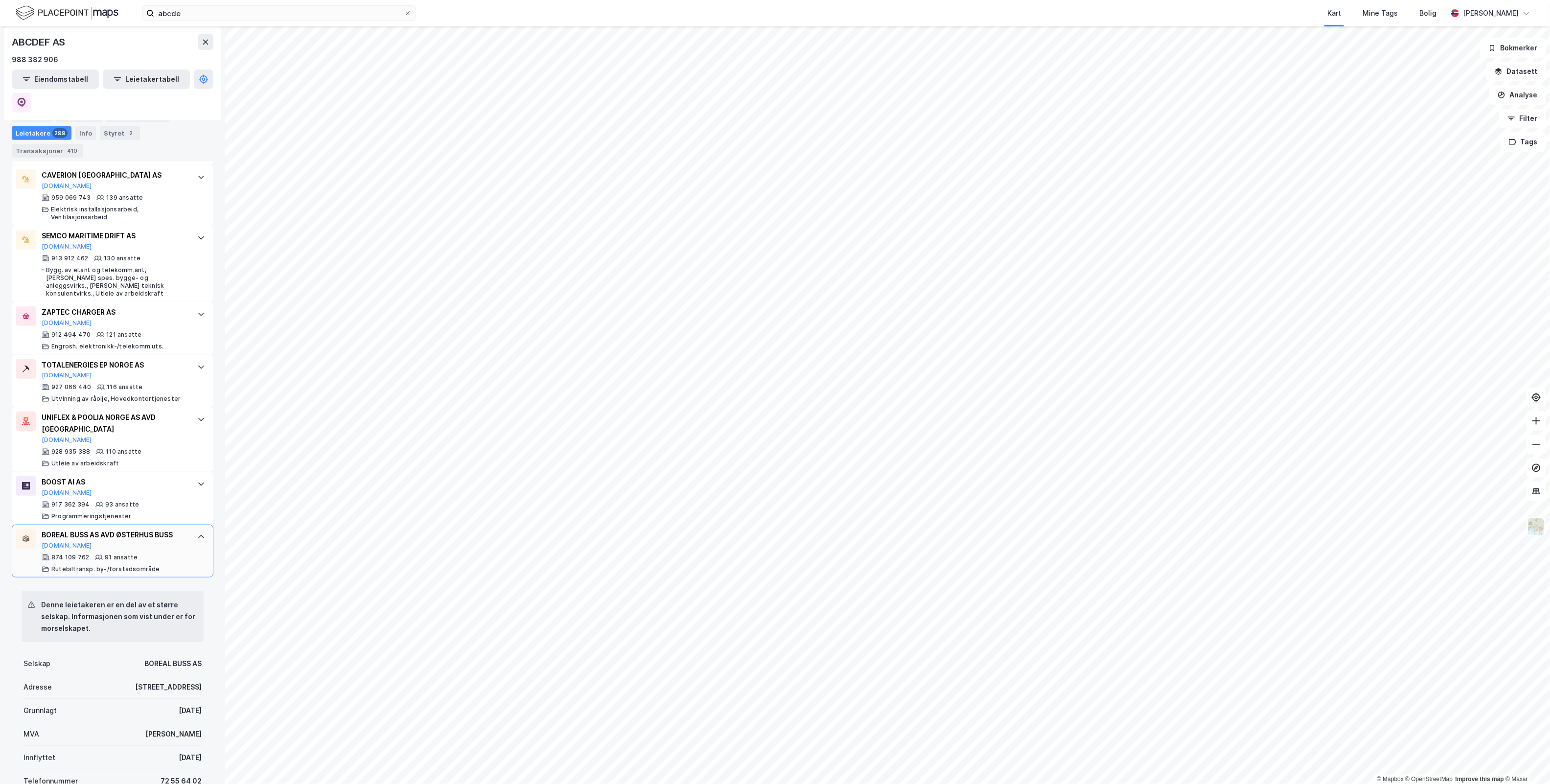
click at [120, 529] on div "BOREAL [PERSON_NAME] AS AVD [PERSON_NAME] [PERSON_NAME] [DOMAIN_NAME]" at bounding box center [114, 539] width 146 height 20
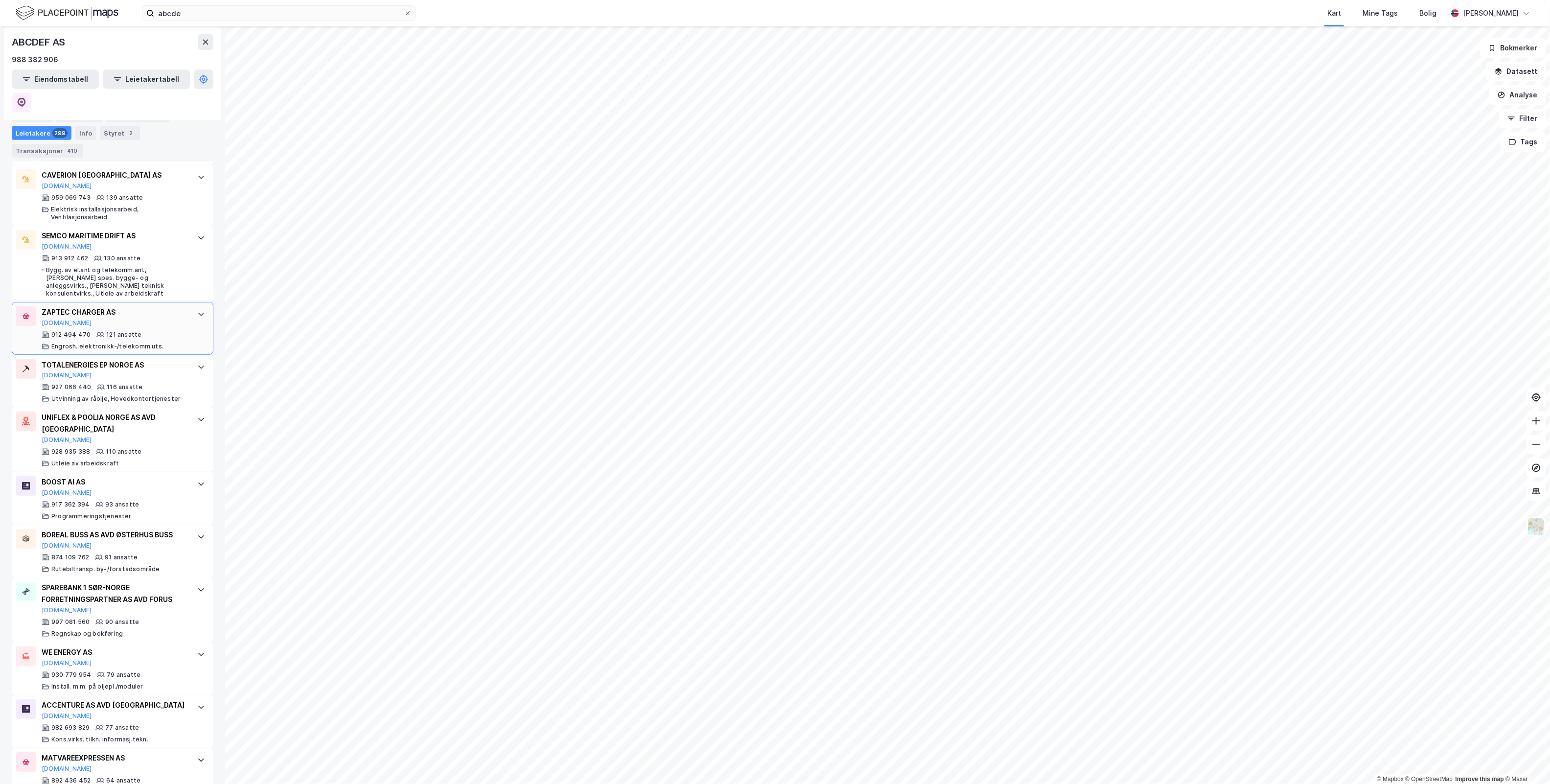
click at [90, 306] on div "ZAPTEC CHARGER AS [DOMAIN_NAME]" at bounding box center [114, 316] width 146 height 20
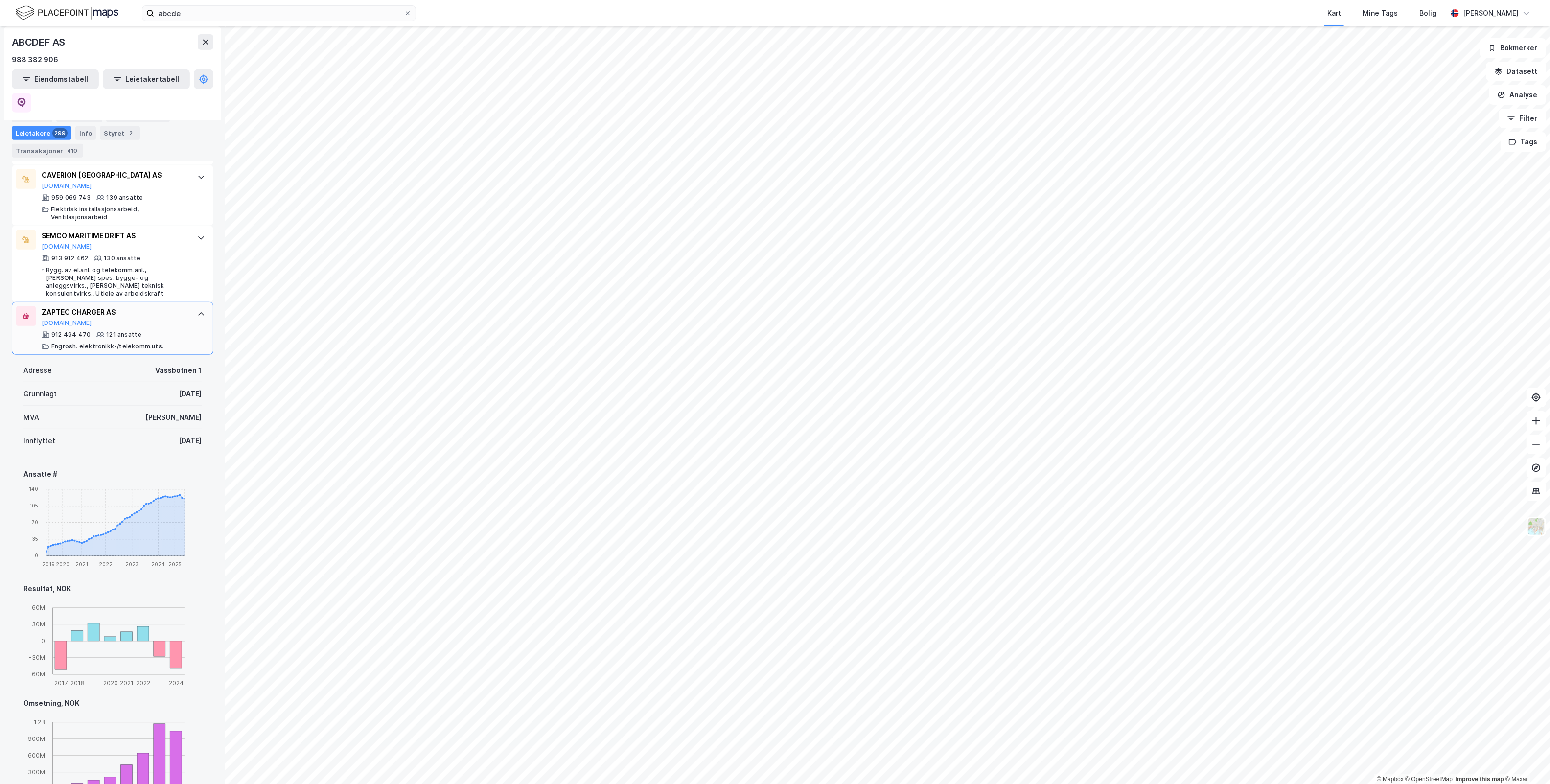
click at [144, 306] on div "ZAPTEC CHARGER AS [DOMAIN_NAME] 912 494 470 121 ansatte Engrosh. elektronikk-/t…" at bounding box center [114, 328] width 146 height 44
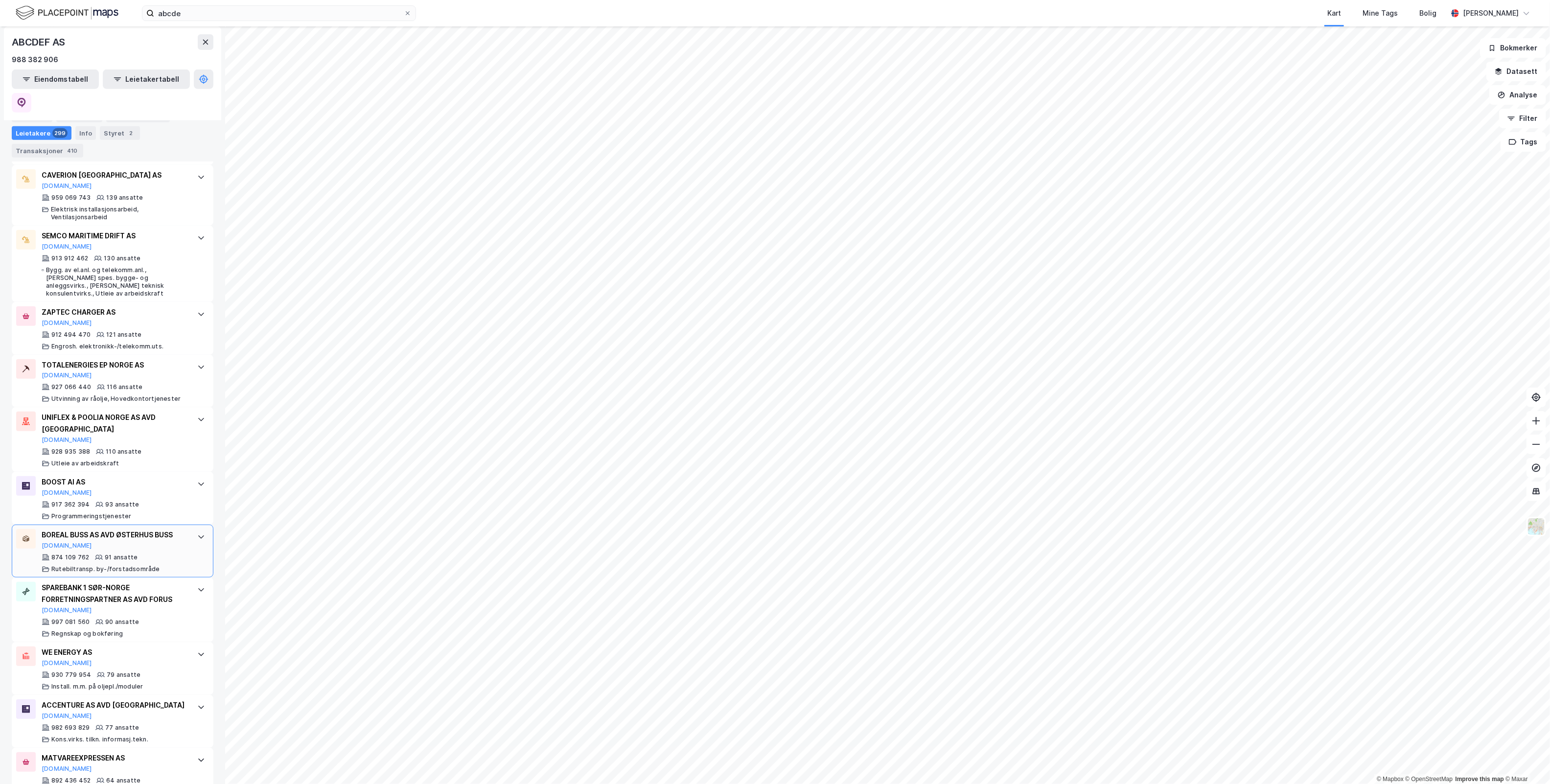
click at [164, 529] on div "BOREAL [PERSON_NAME] AS AVD [PERSON_NAME] [PERSON_NAME] [DOMAIN_NAME]" at bounding box center [114, 539] width 146 height 20
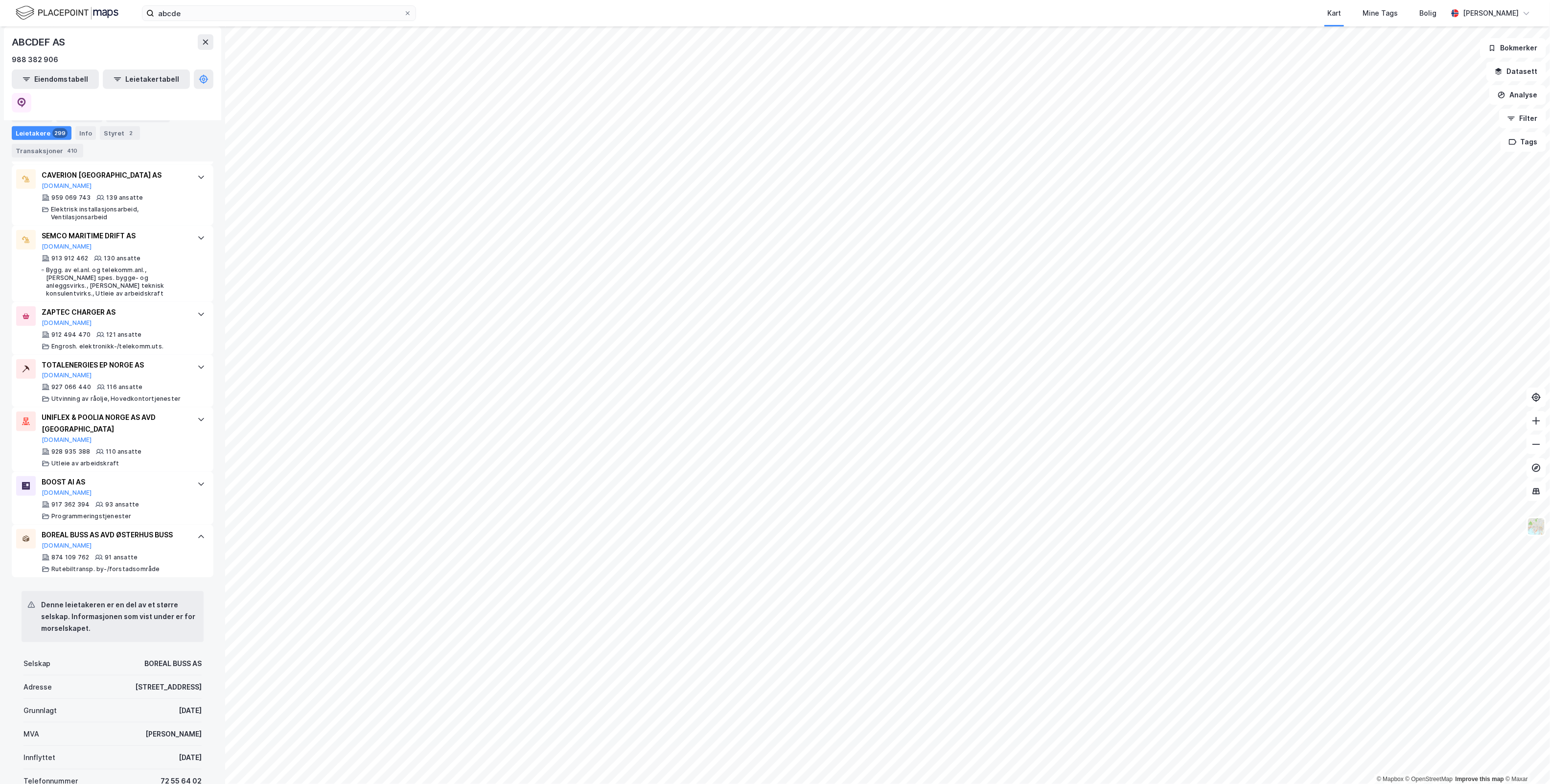
scroll to position [674, 0]
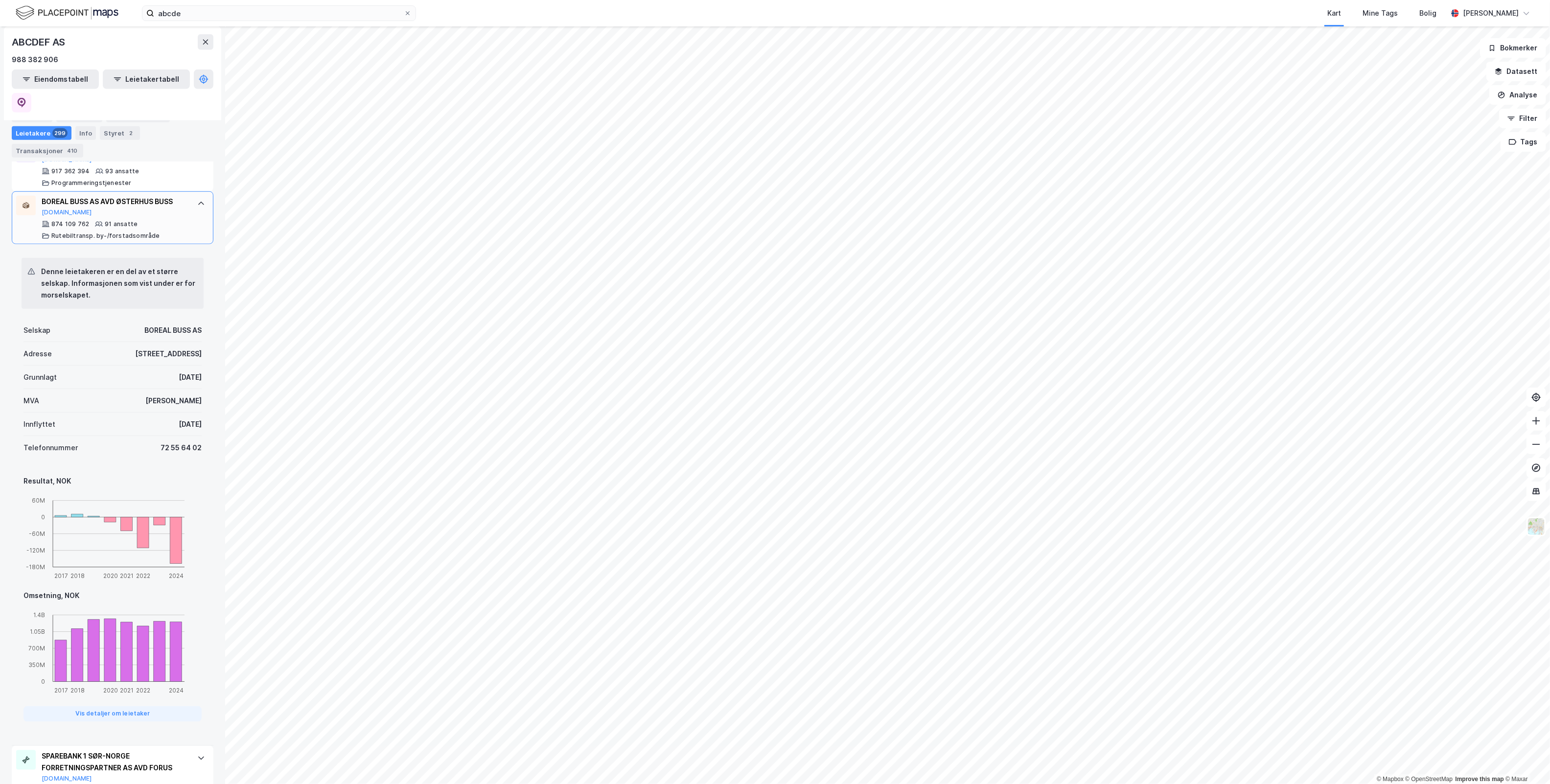
click at [120, 196] on div "BOREAL [PERSON_NAME] AS AVD [PERSON_NAME] [PERSON_NAME] [DOMAIN_NAME]" at bounding box center [114, 206] width 146 height 20
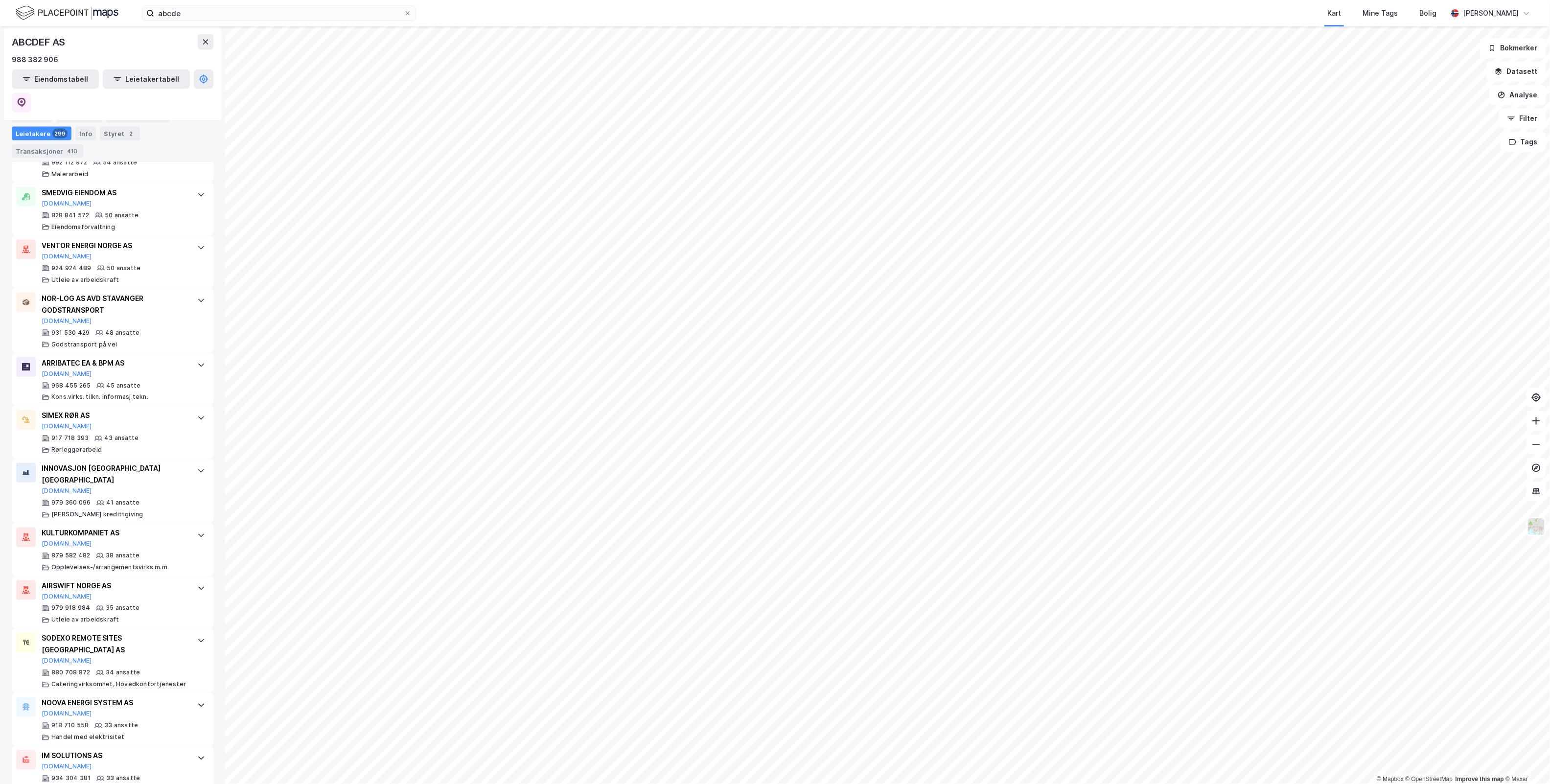
scroll to position [1188, 0]
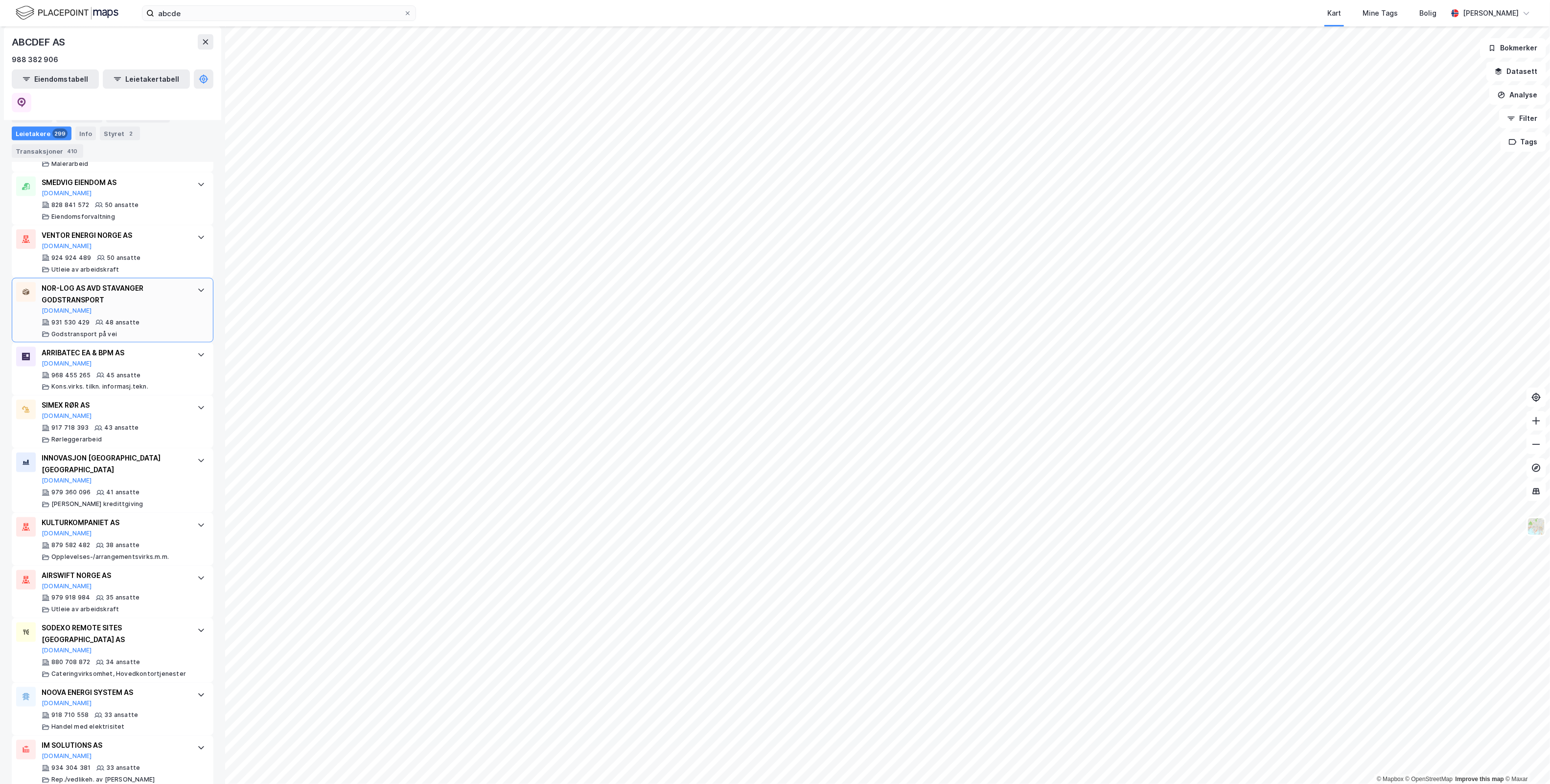
click at [168, 319] on div "931 530 429 48 ansatte Godstransport på vei" at bounding box center [114, 329] width 146 height 20
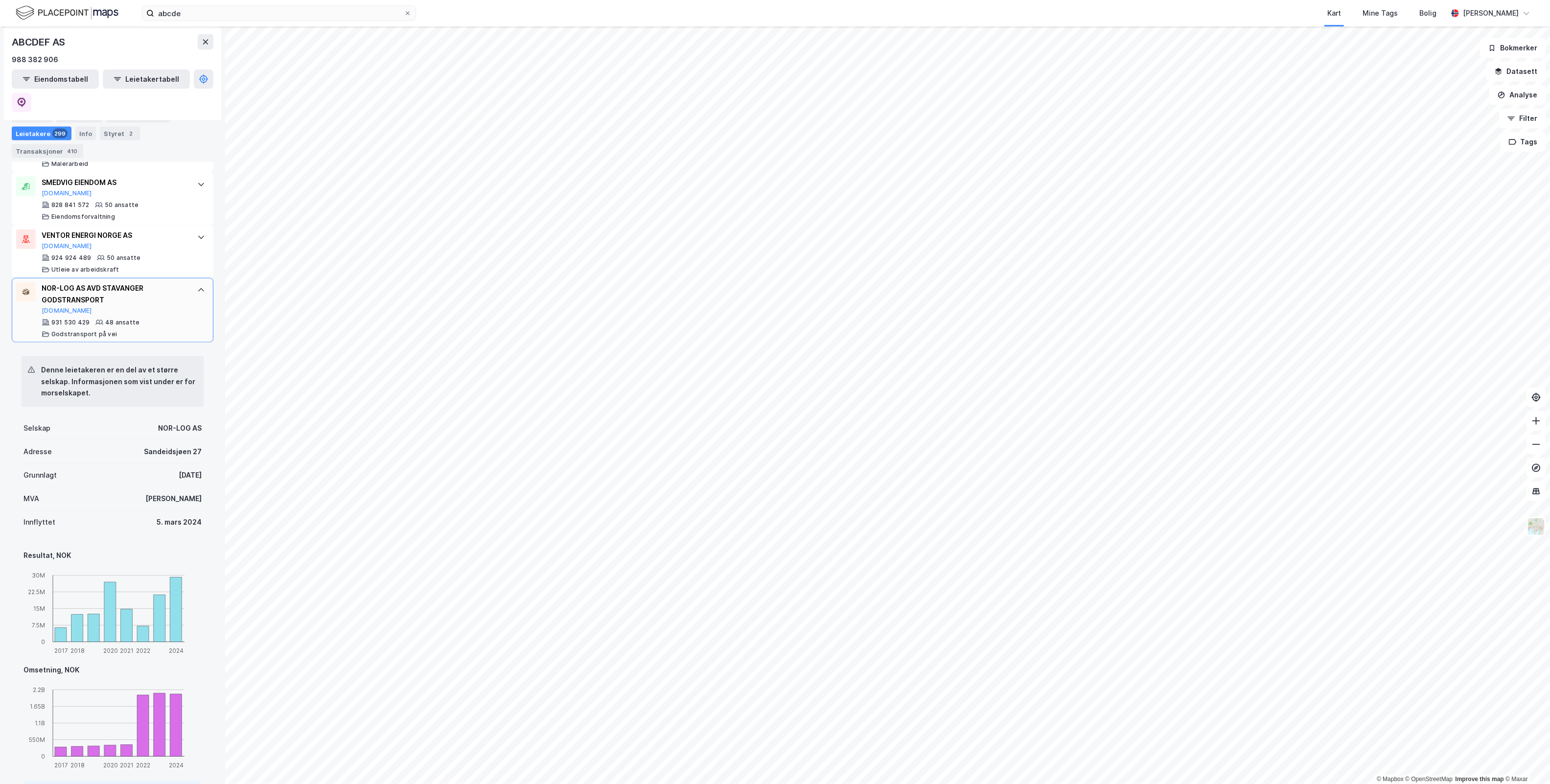
click at [193, 282] on div at bounding box center [201, 290] width 16 height 16
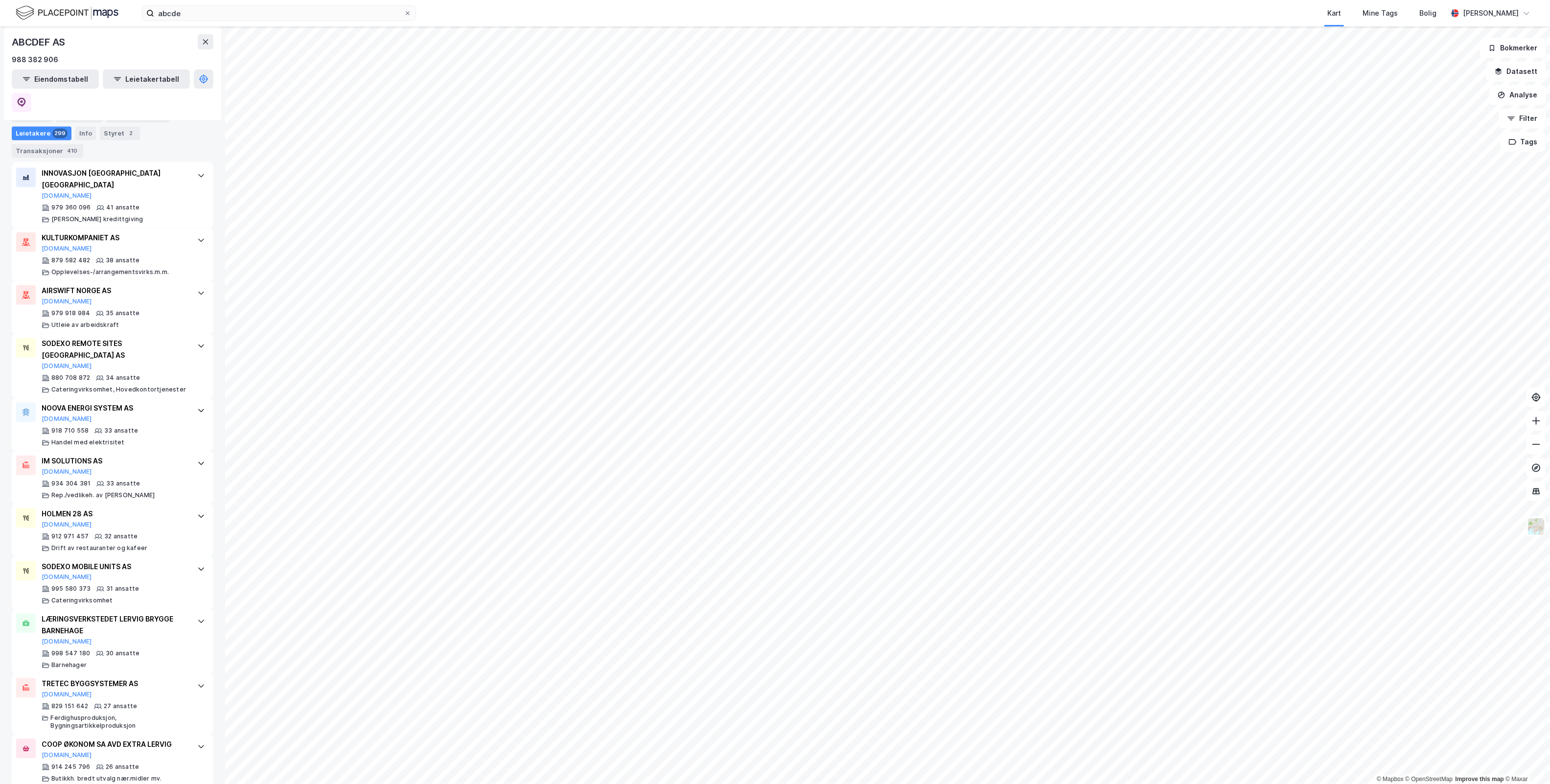
scroll to position [1500, 0]
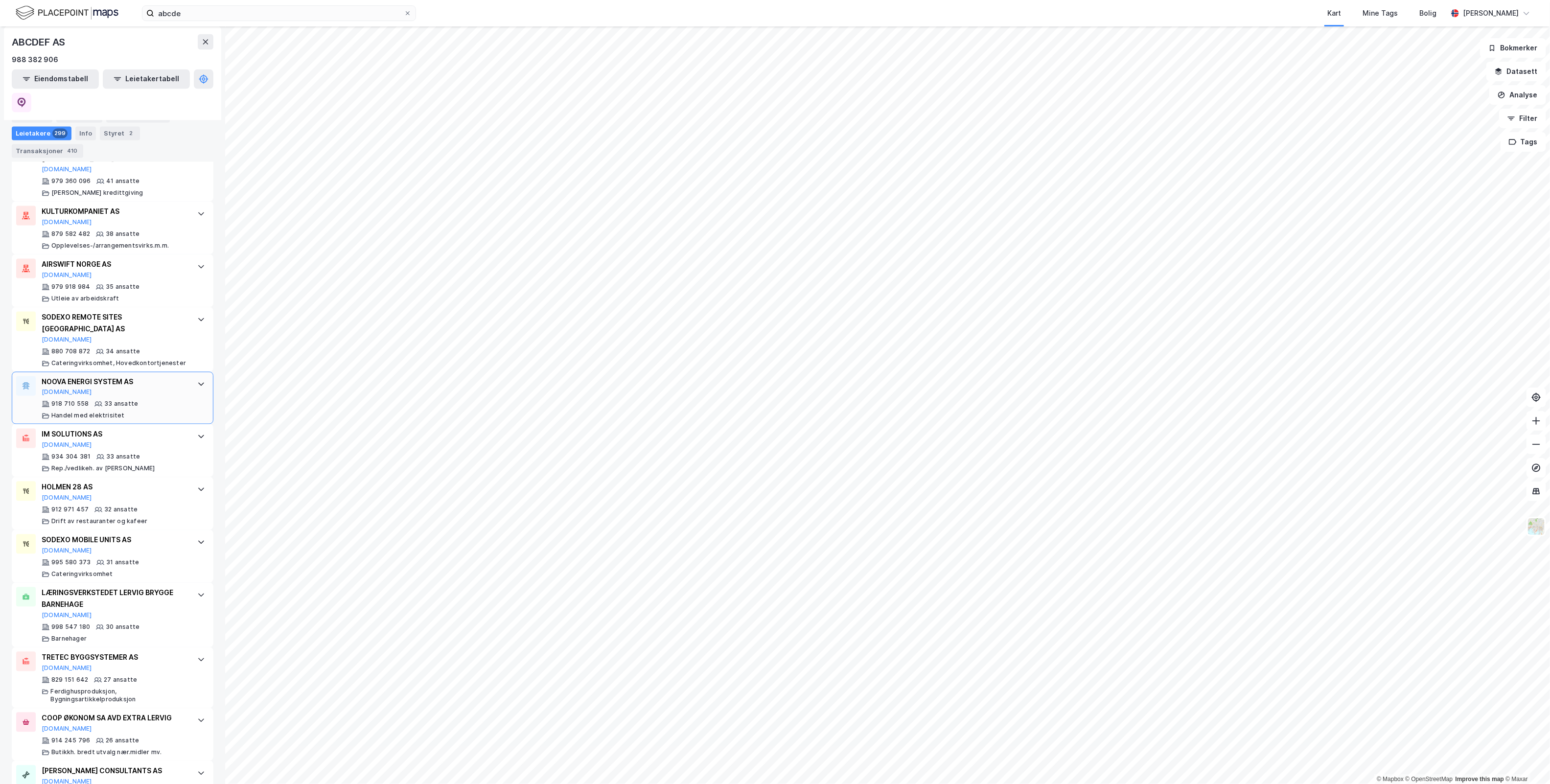
click at [179, 372] on div "NOOVA ENERGI SYSTEM AS [DOMAIN_NAME] 918 710 558 33 ansatte Handel med elektris…" at bounding box center [113, 398] width 202 height 53
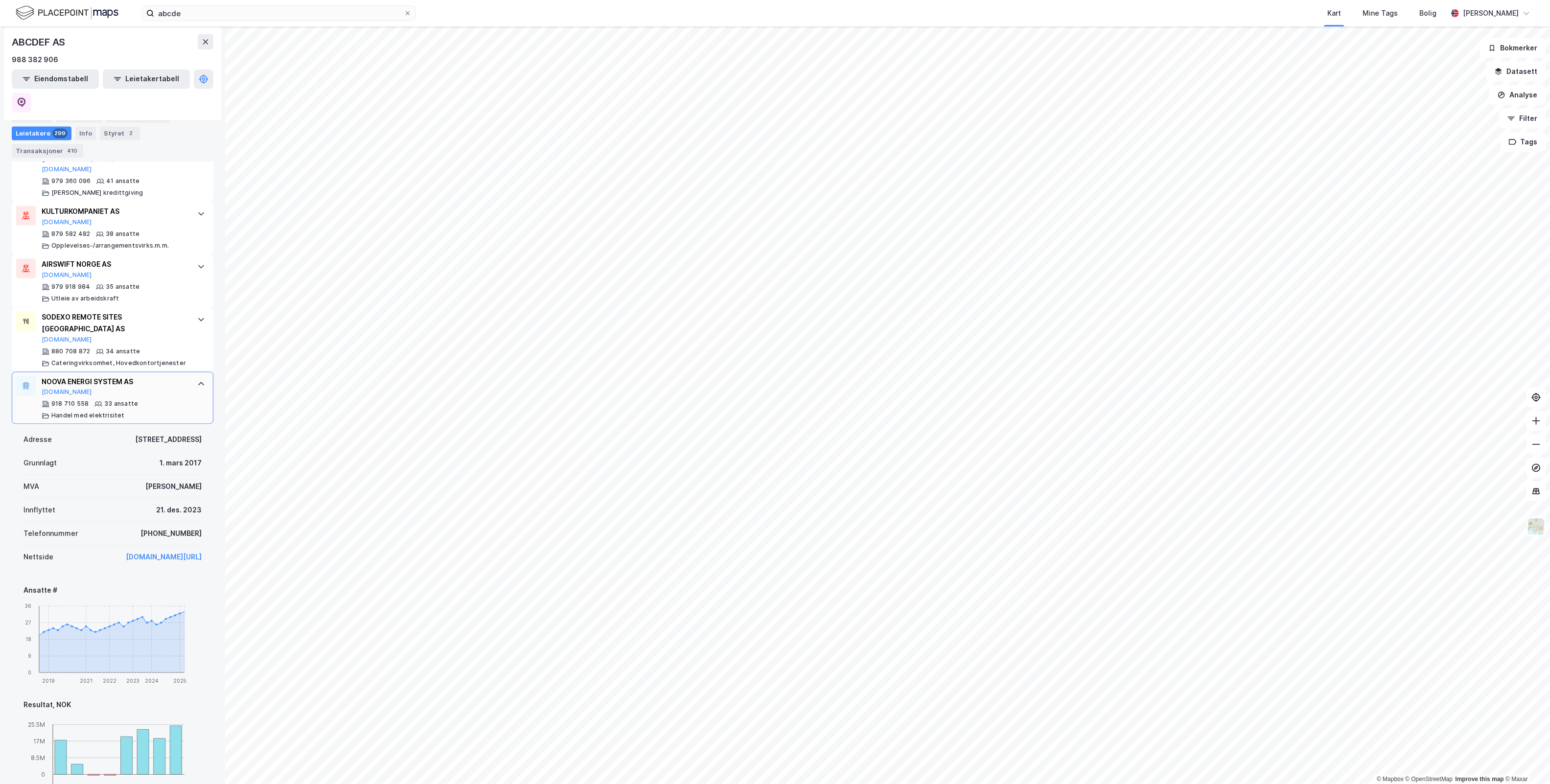
click at [199, 372] on div "NOOVA ENERGI SYSTEM AS [DOMAIN_NAME] 918 710 558 33 ansatte Handel med elektris…" at bounding box center [113, 398] width 202 height 53
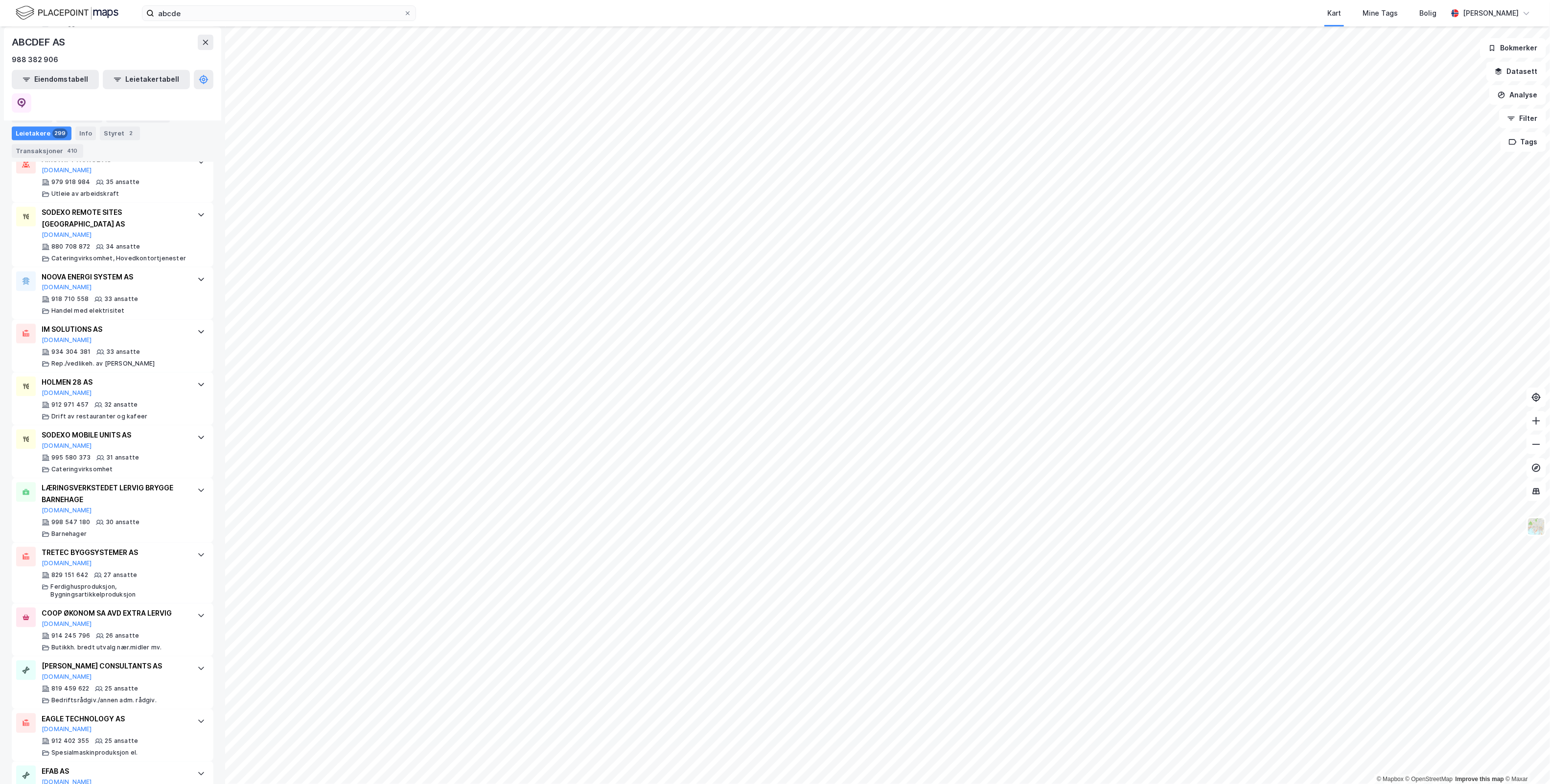
scroll to position [1631, 0]
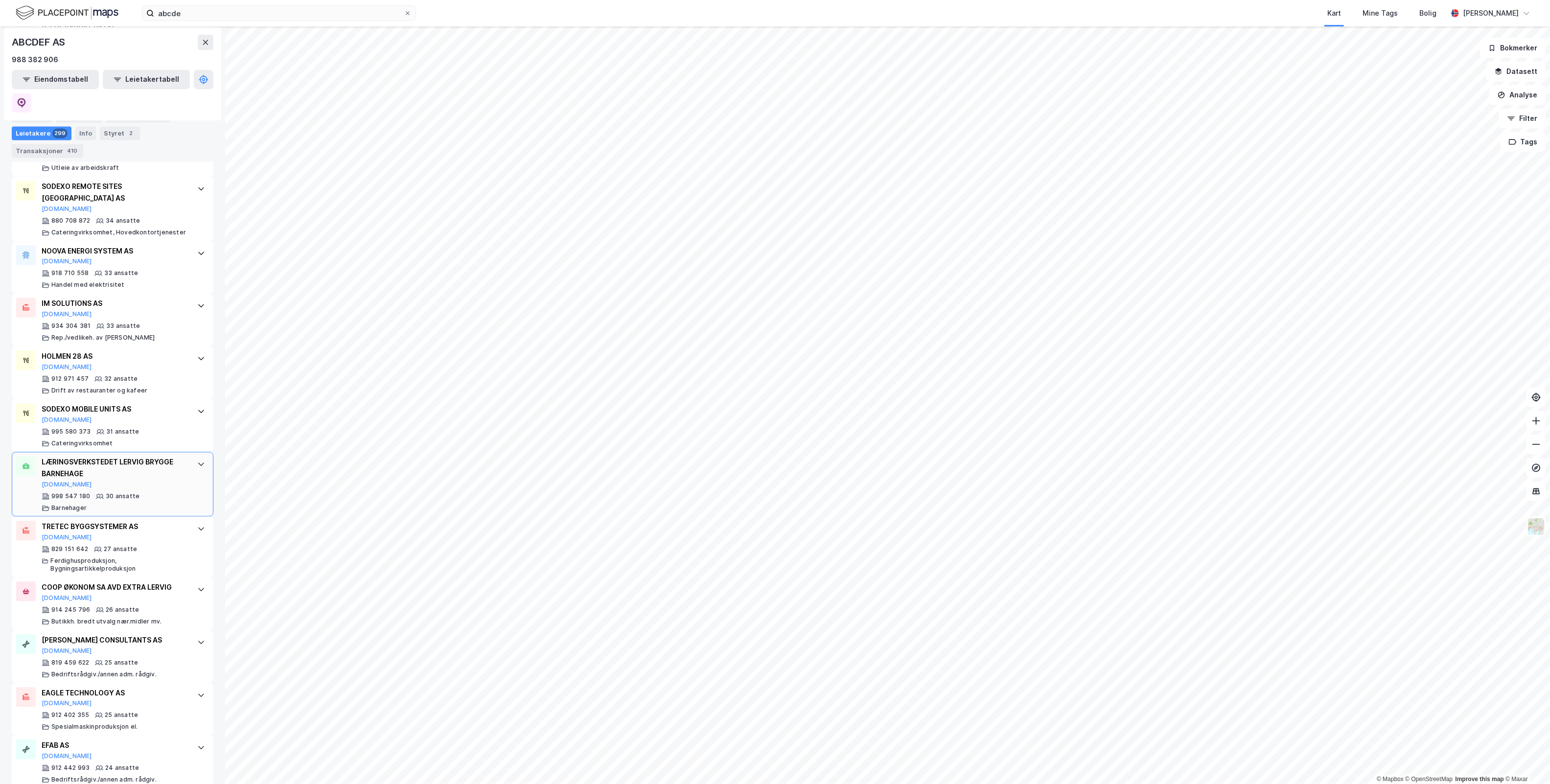
click at [193, 456] on div at bounding box center [201, 464] width 16 height 16
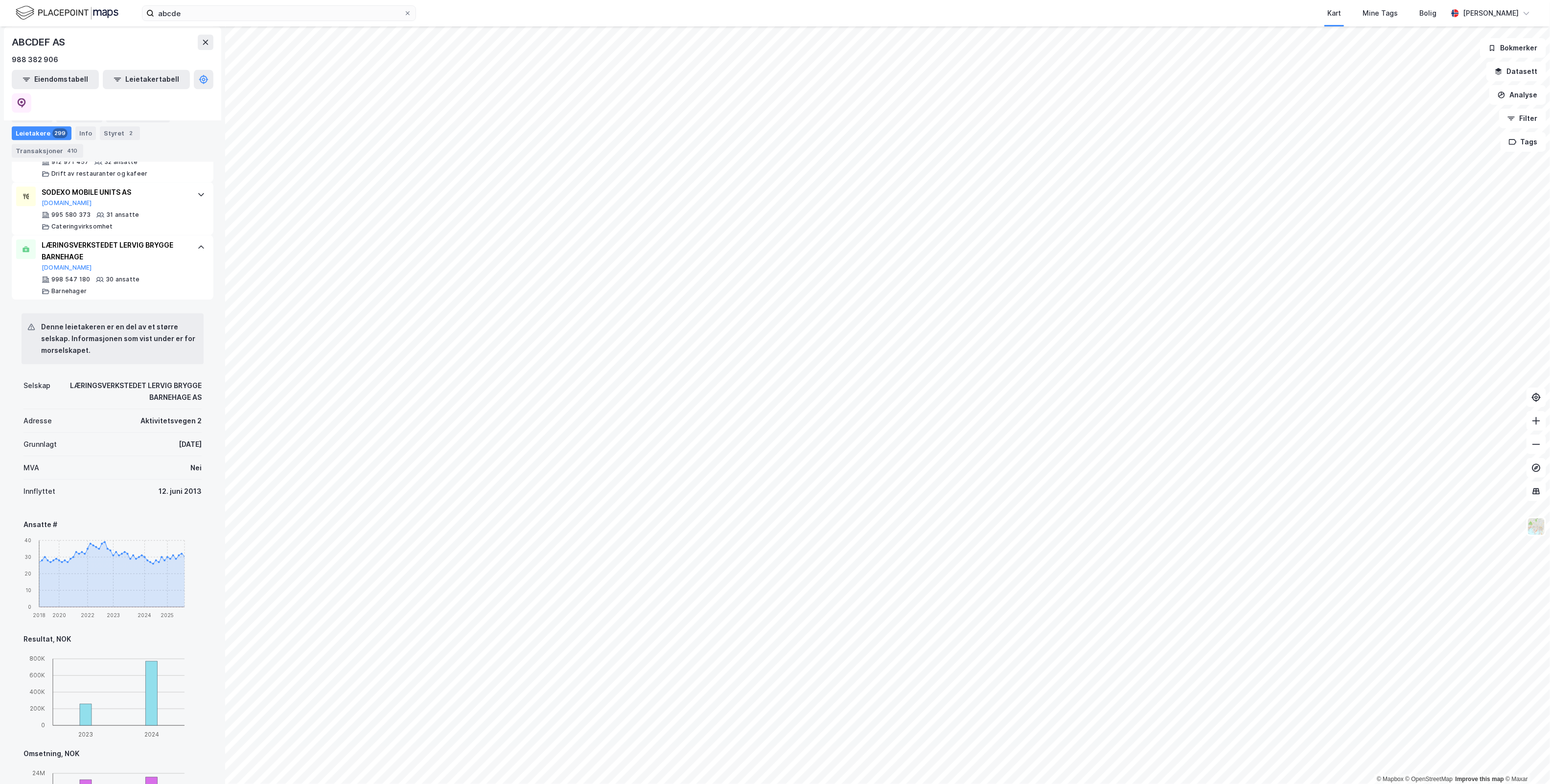
scroll to position [1856, 0]
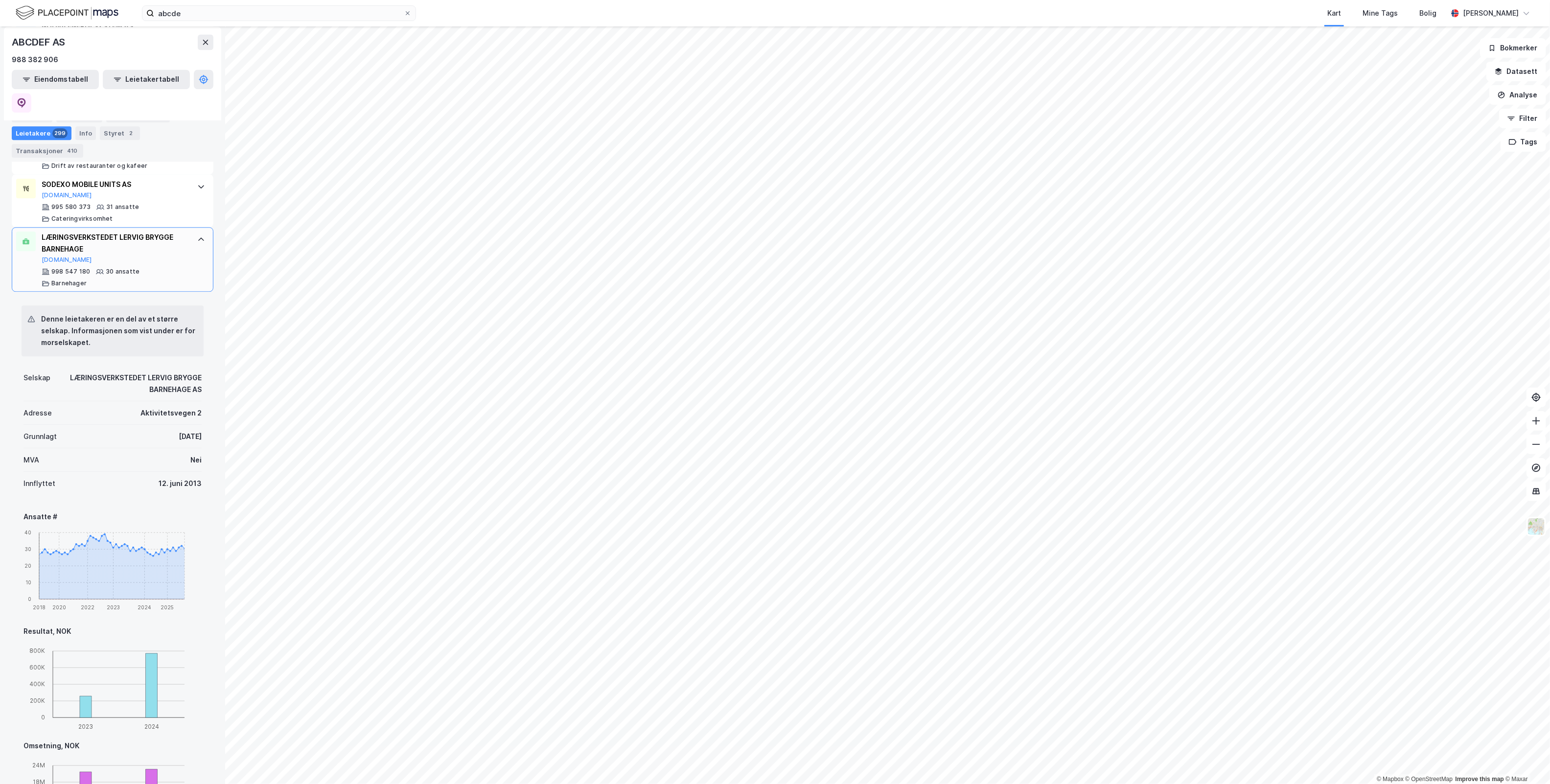
click at [185, 227] on div "LÆRINGSVERKSTEDET LERVIG BRYGGE BARNEHAGE [DOMAIN_NAME] 998 547 180 30 ansatte …" at bounding box center [113, 259] width 202 height 64
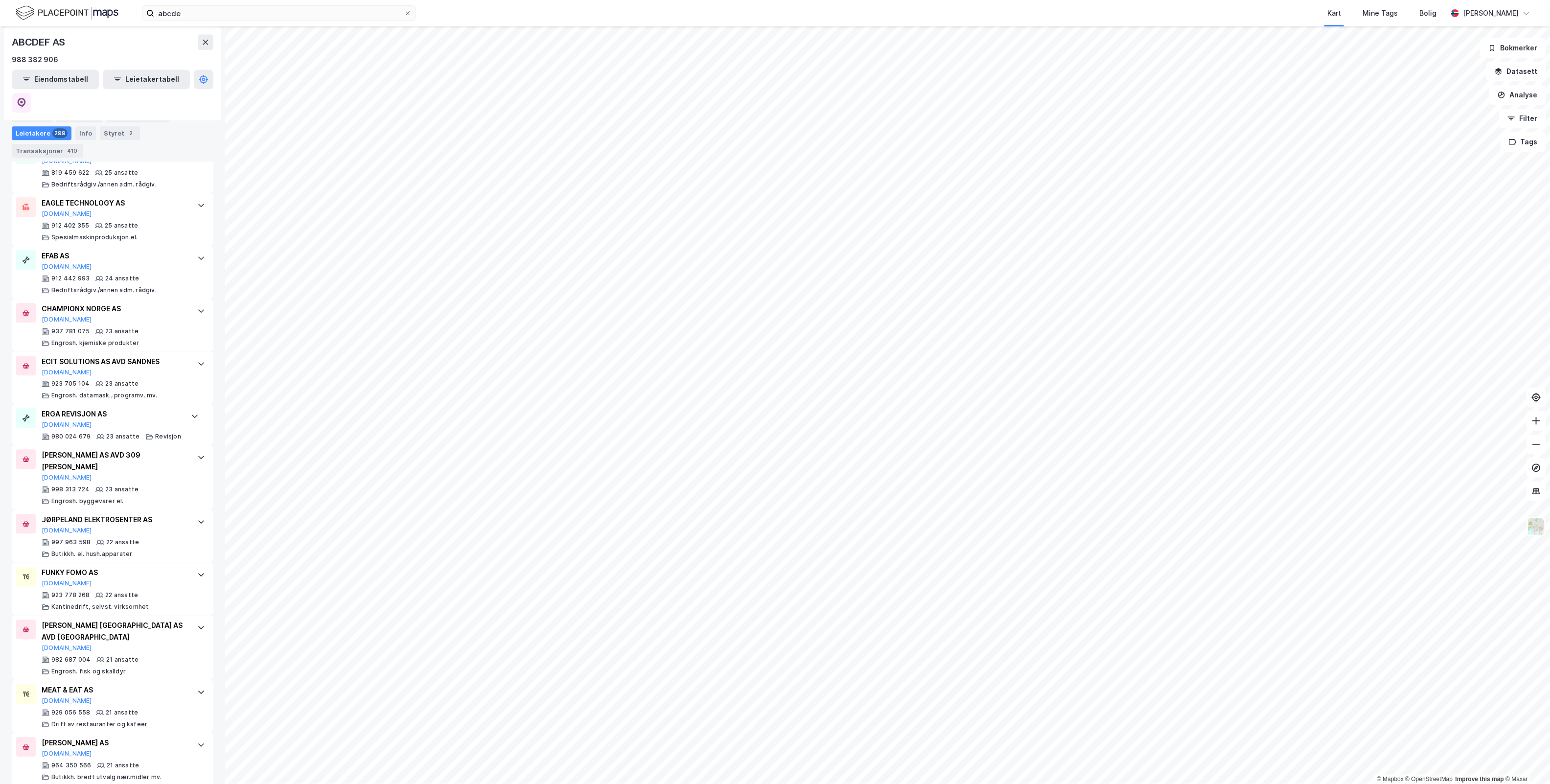
scroll to position [2127, 0]
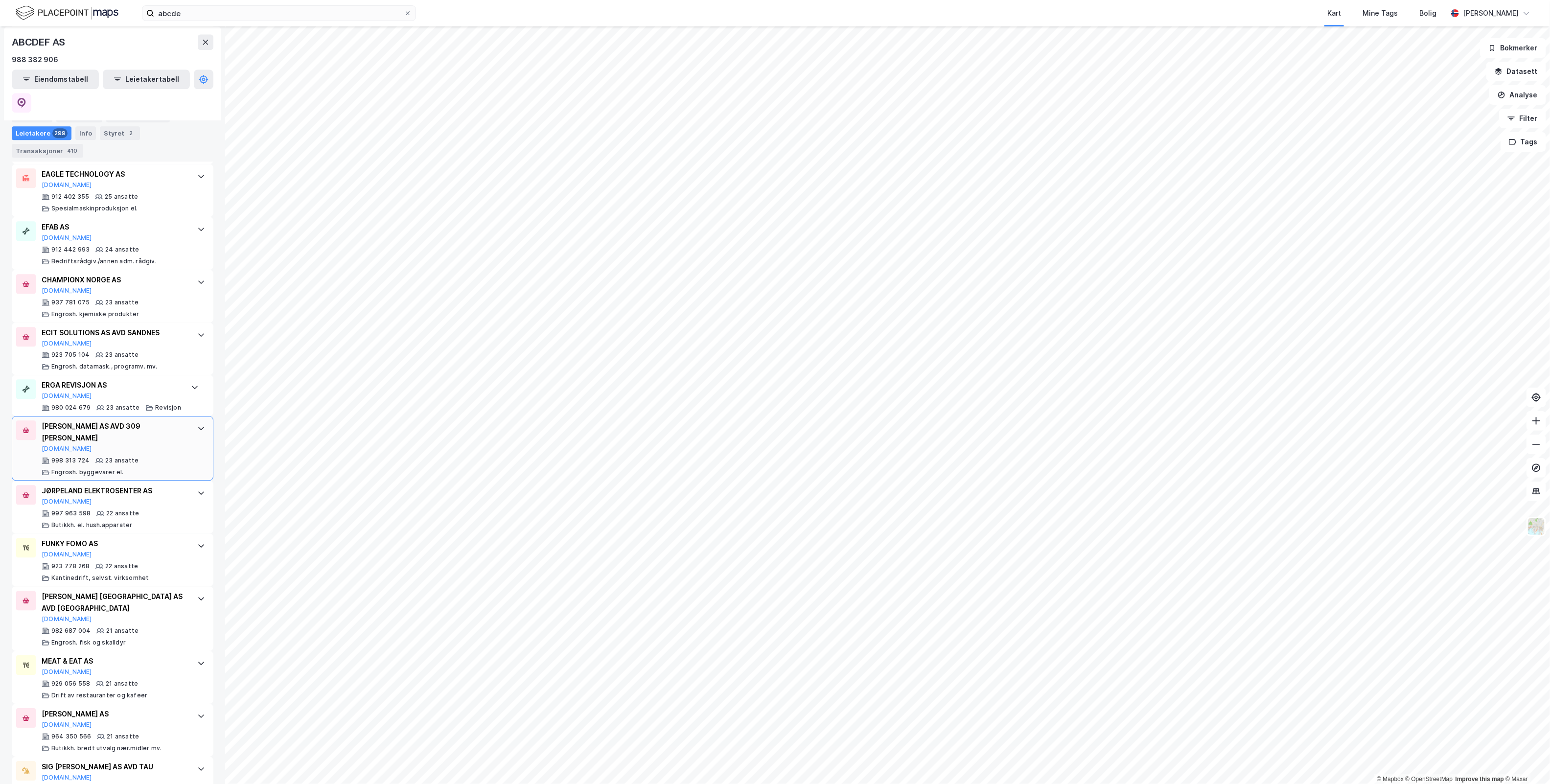
click at [193, 421] on div at bounding box center [201, 428] width 16 height 16
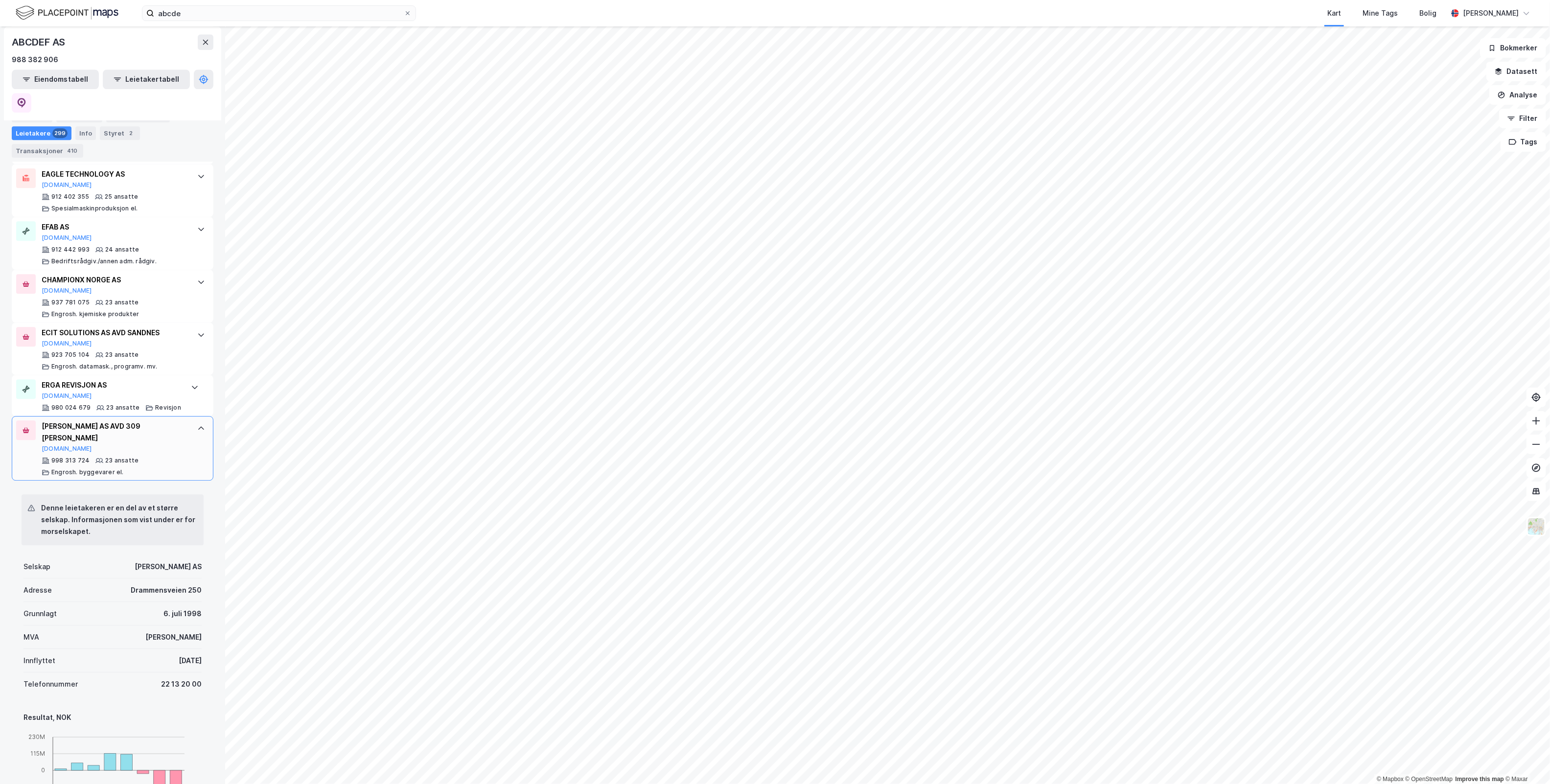
click at [197, 424] on icon at bounding box center [201, 428] width 8 height 8
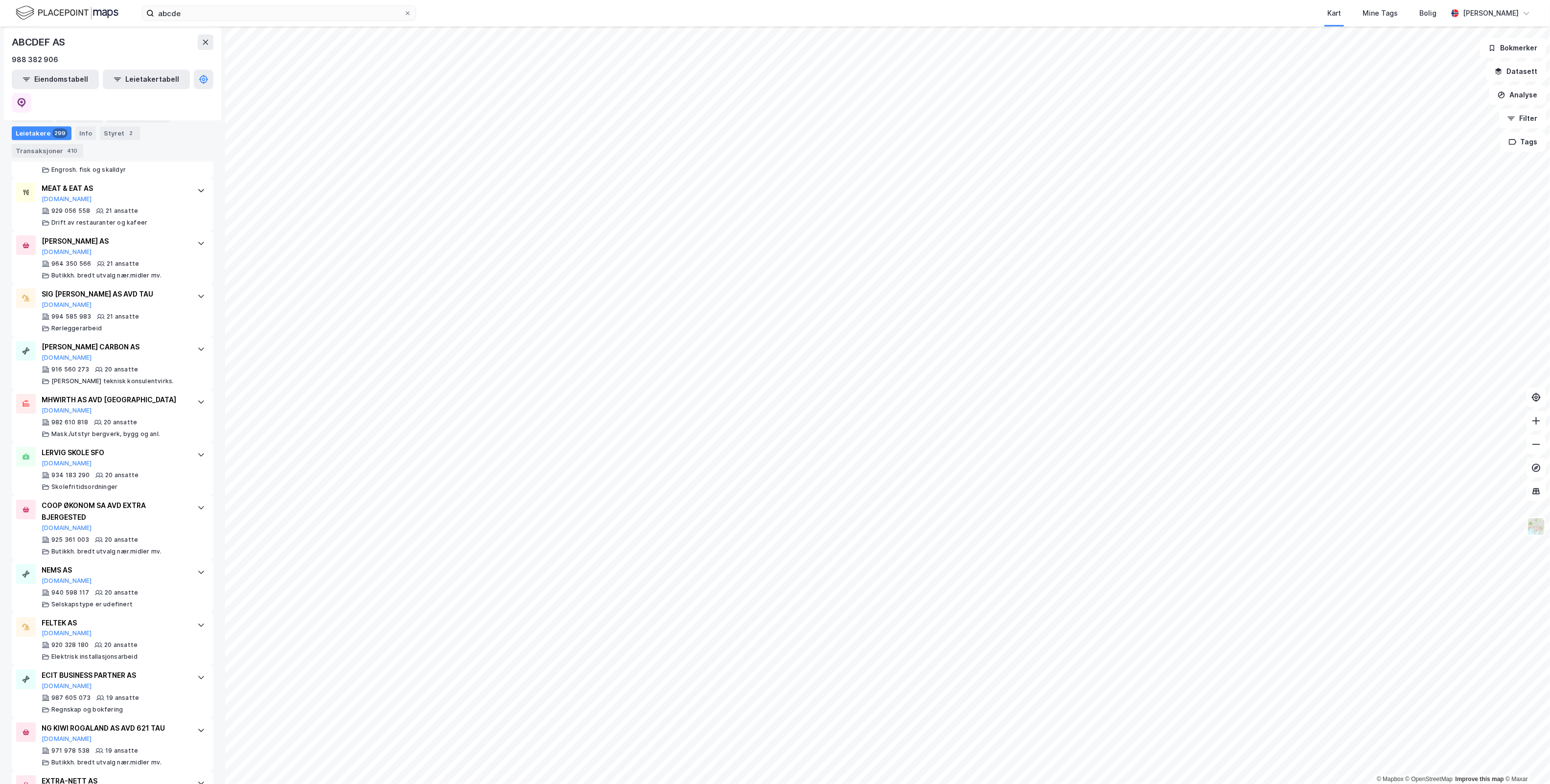
scroll to position [2609, 0]
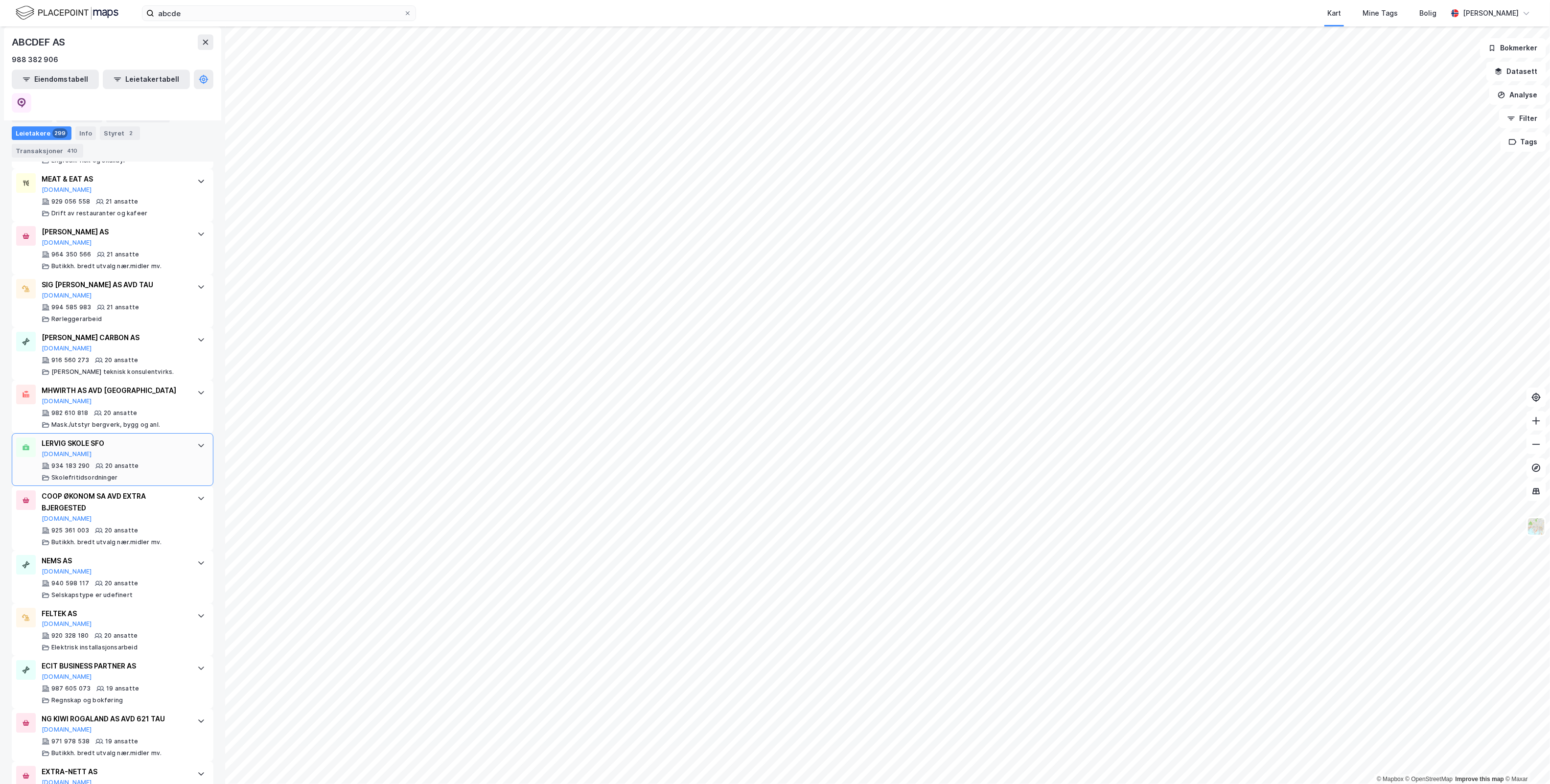
click at [169, 437] on div "LERVIG SKOLE SFO [DOMAIN_NAME]" at bounding box center [114, 448] width 146 height 20
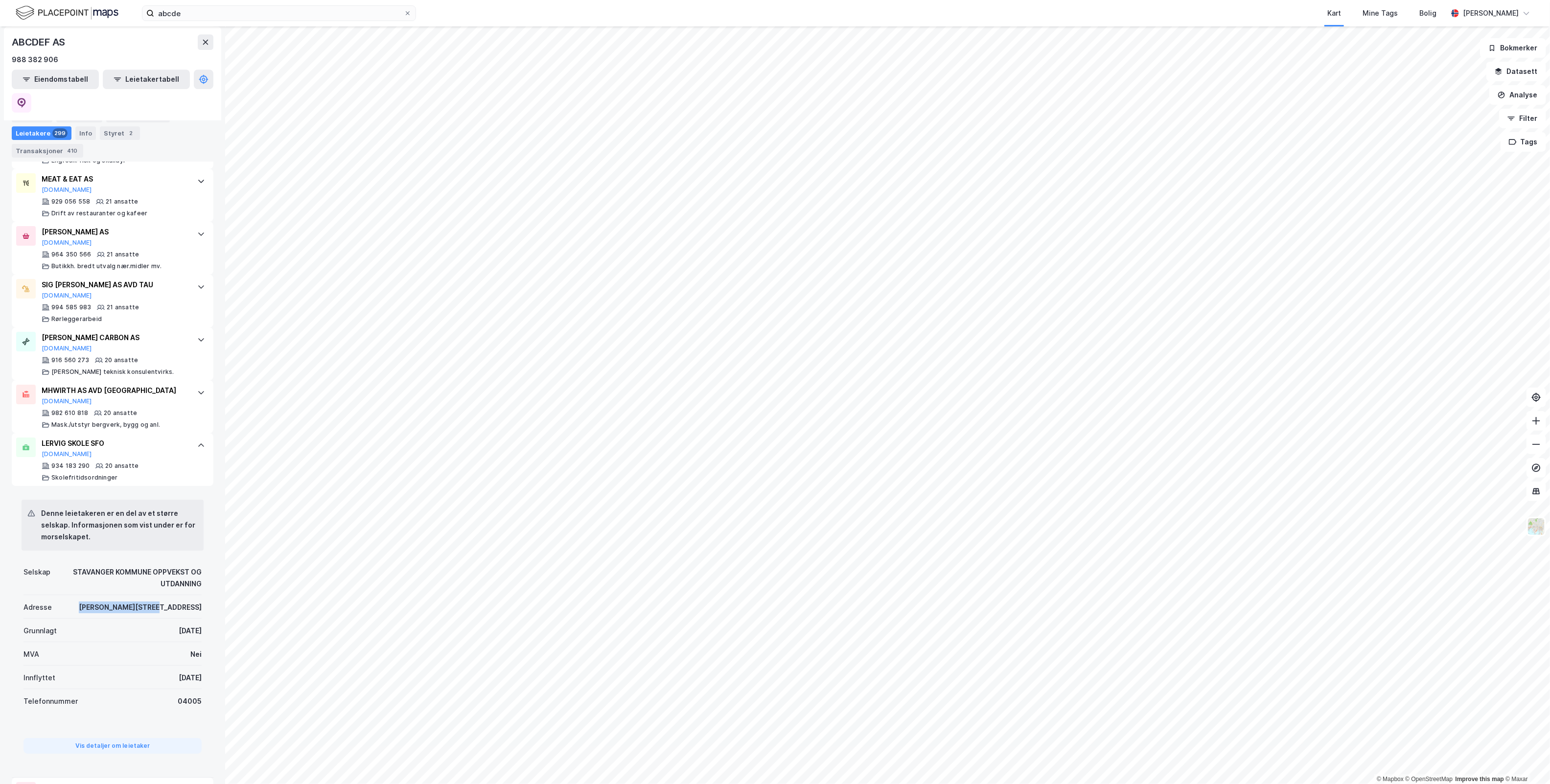
drag, startPoint x: 126, startPoint y: 574, endPoint x: 191, endPoint y: 584, distance: 65.8
click at [191, 595] on div "Adresse [PERSON_NAME][STREET_ADDRESS]" at bounding box center [113, 607] width 178 height 23
copy div "[PERSON_NAME][STREET_ADDRESS]"
drag, startPoint x: 67, startPoint y: 536, endPoint x: 172, endPoint y: 557, distance: 107.1
click at [172, 560] on div "Selskap STAVANGER KOMMUNE OPPVEKST OG UTDANNING" at bounding box center [113, 578] width 178 height 35
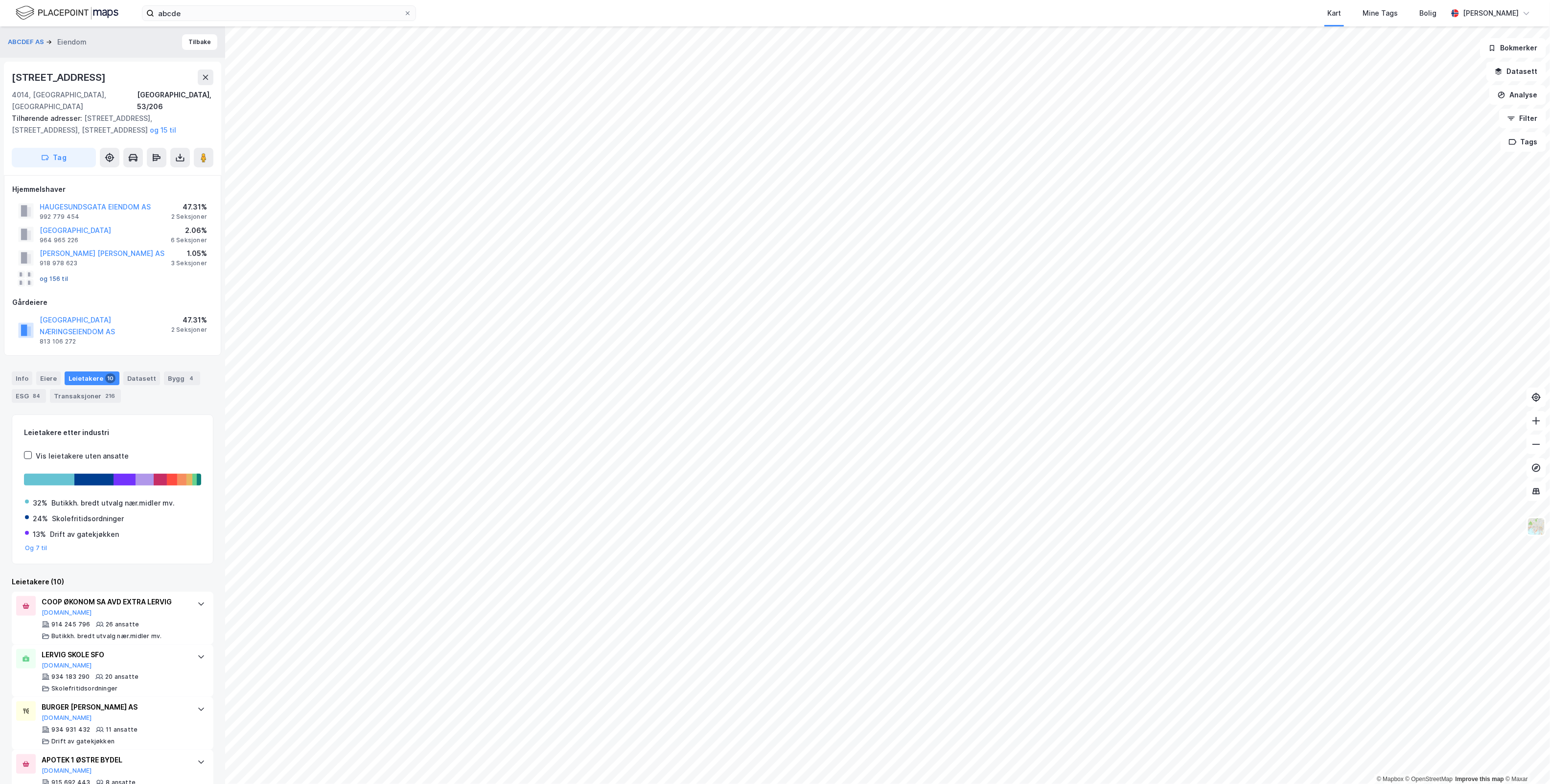
click at [0, 0] on button "og 156 til" at bounding box center [0, 0] width 0 height 0
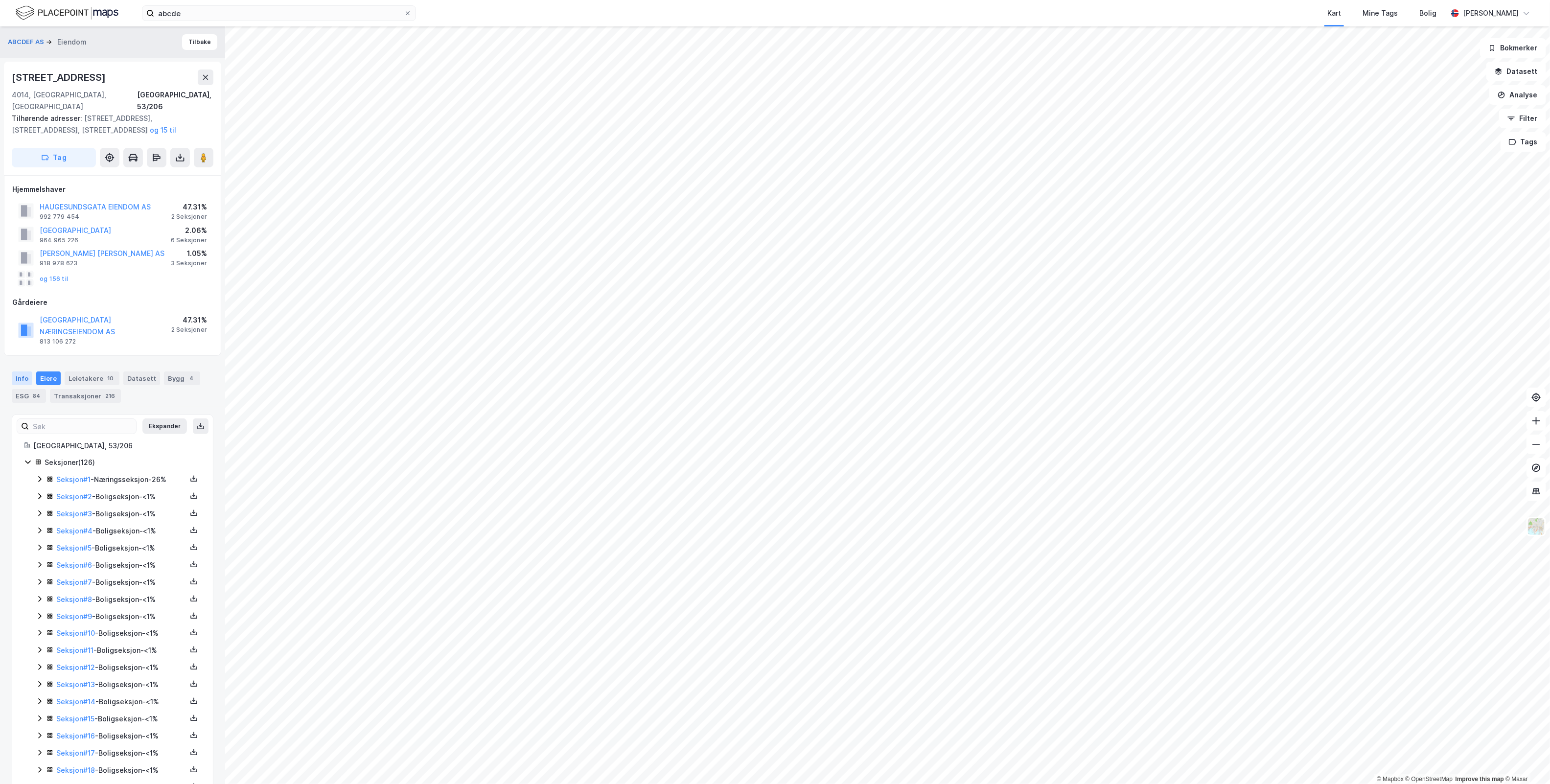
click at [29, 371] on div "Info" at bounding box center [22, 378] width 20 height 14
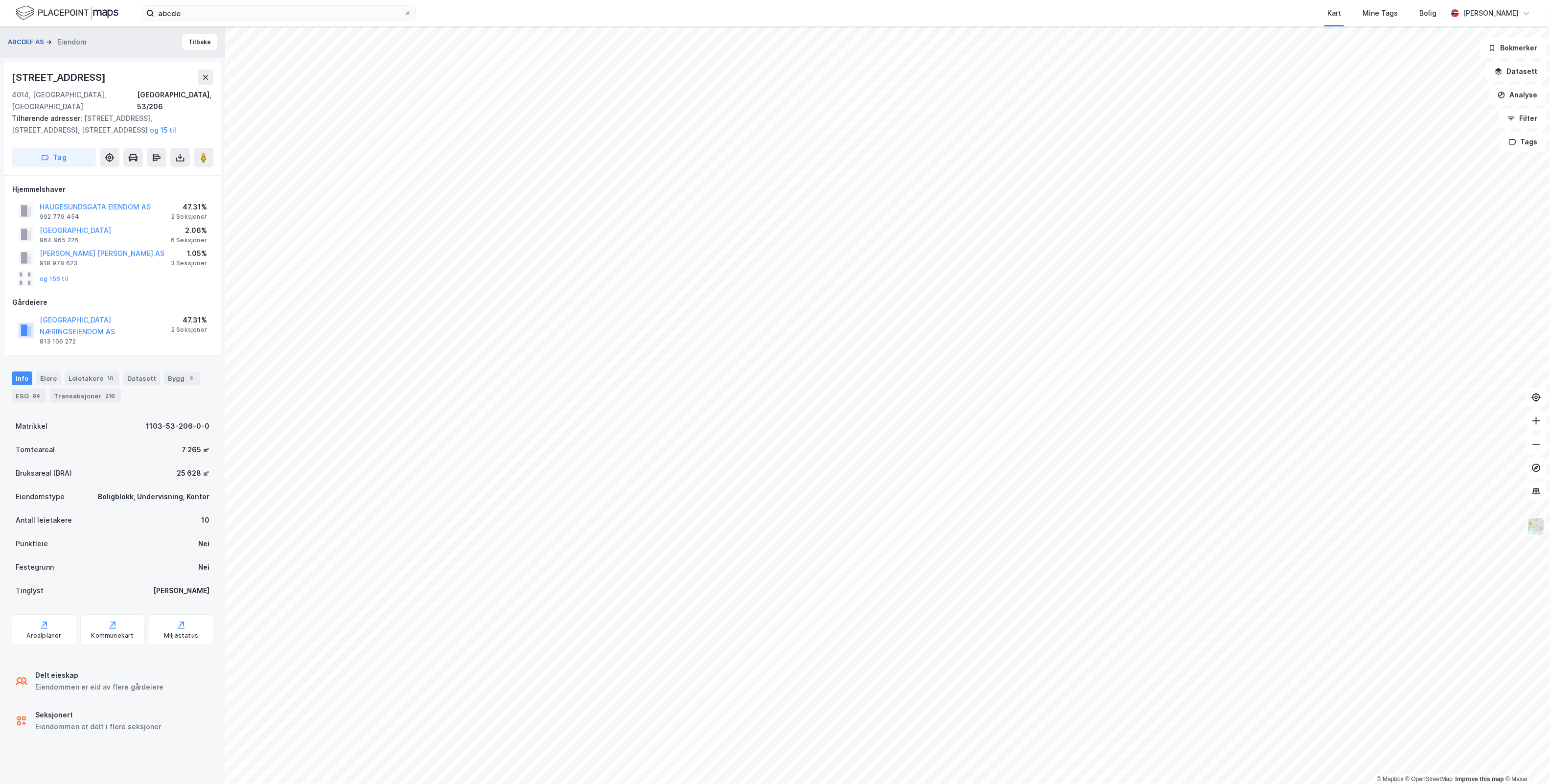
click at [28, 38] on button "ABCDEF AS" at bounding box center [26, 42] width 38 height 10
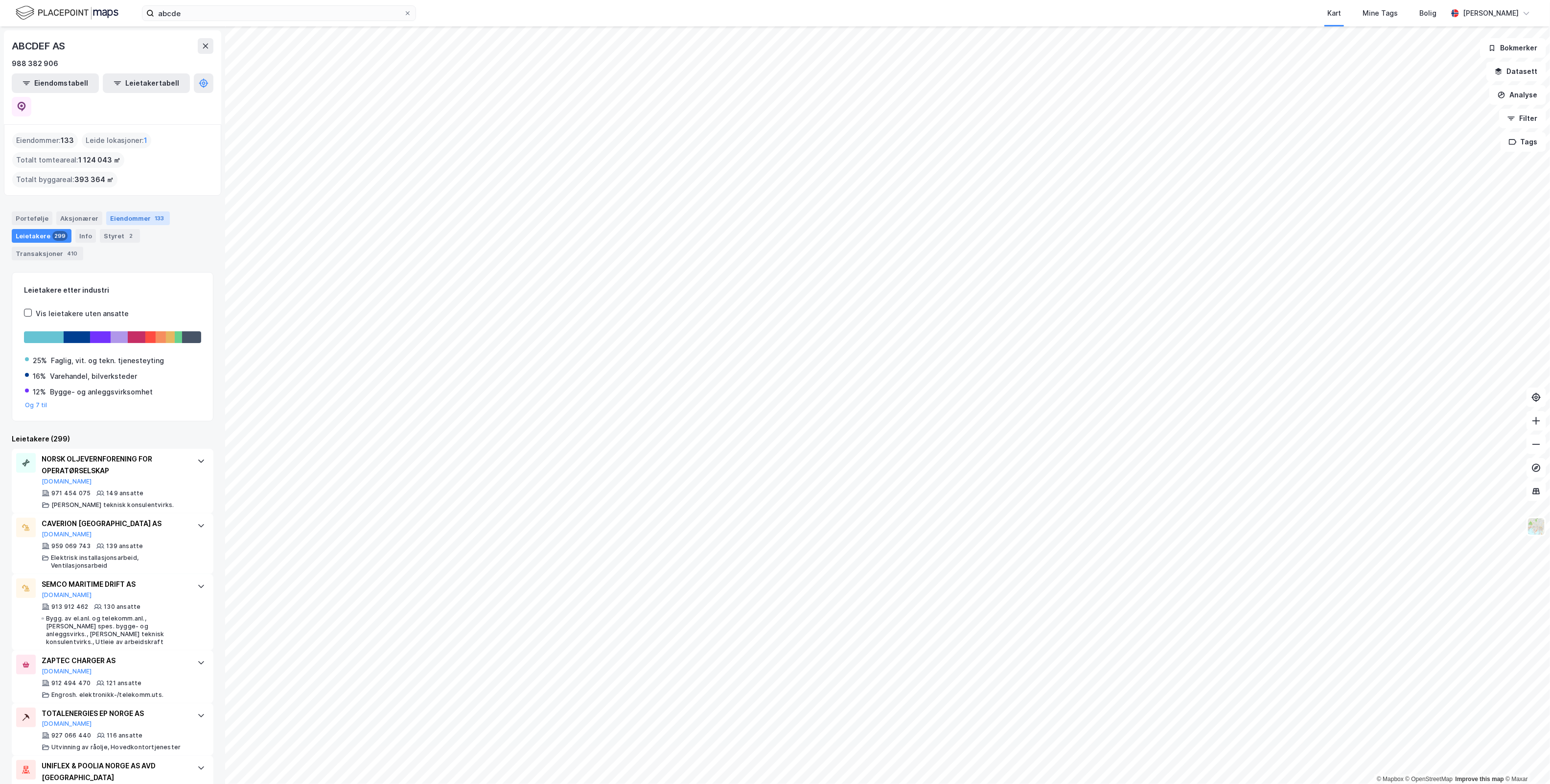
click at [130, 211] on div "Eiendommer 133" at bounding box center [138, 218] width 64 height 14
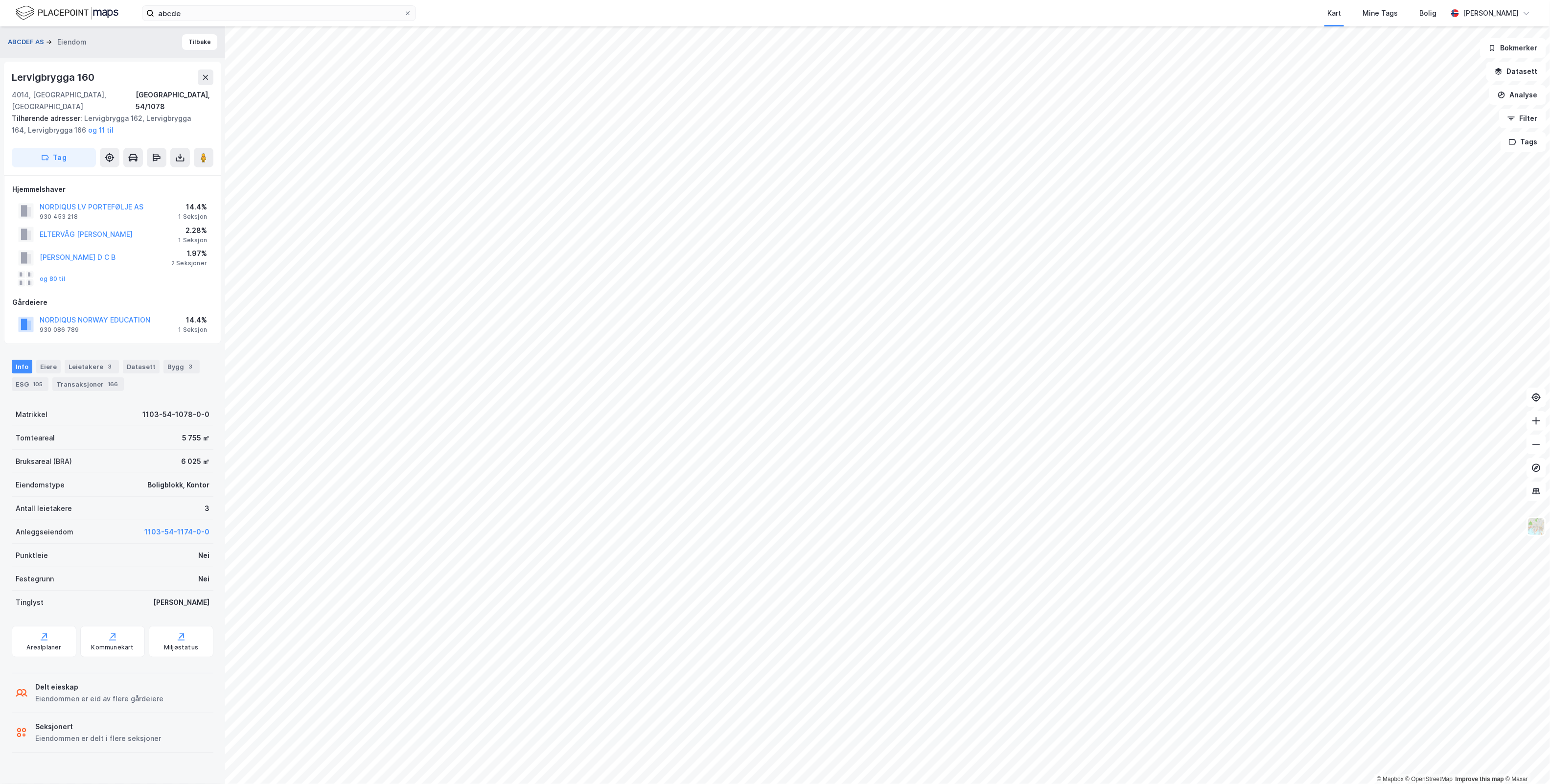
click at [32, 39] on button "ABCDEF AS" at bounding box center [26, 42] width 38 height 10
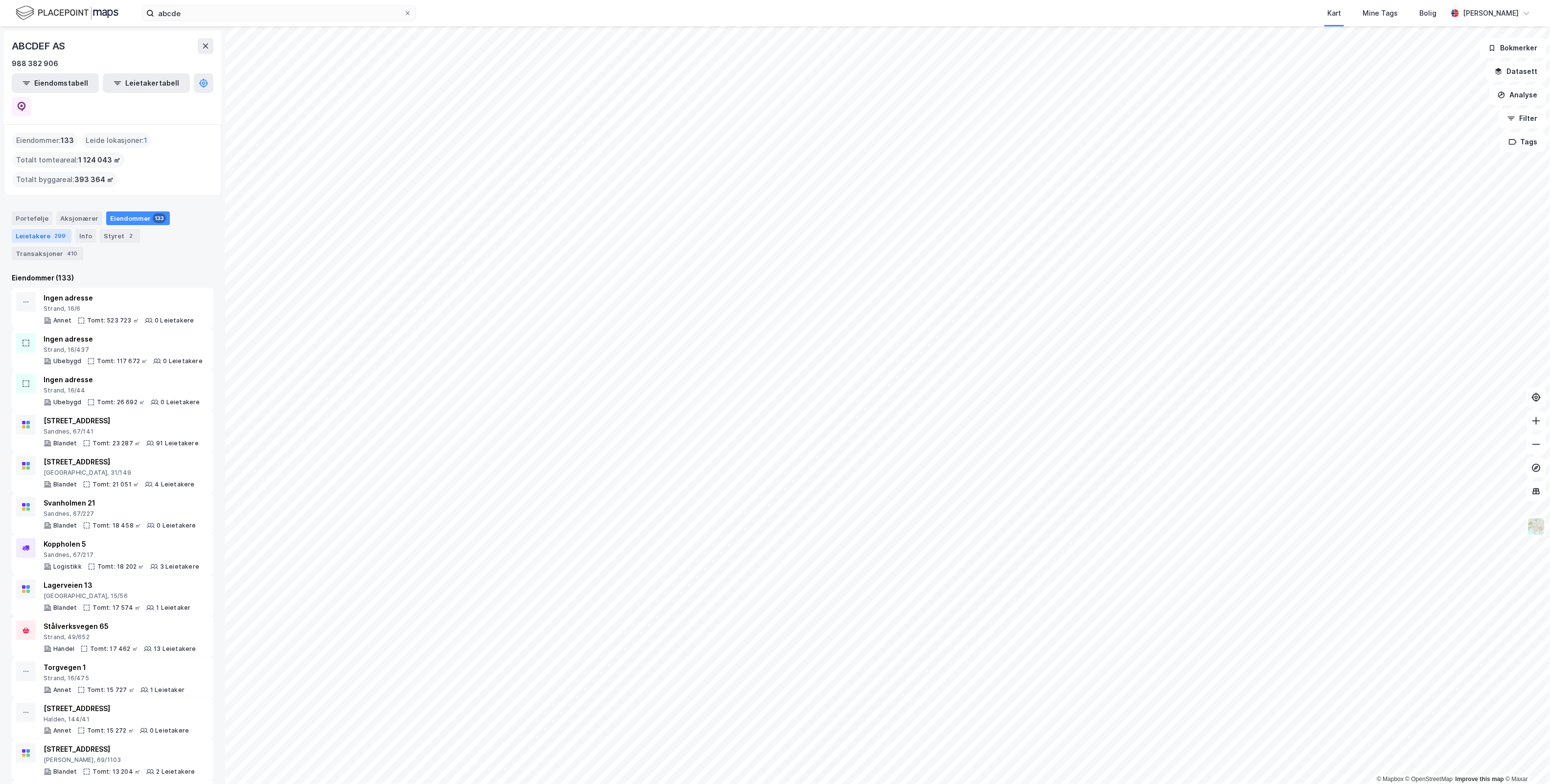
click at [55, 231] on div "299" at bounding box center [60, 236] width 15 height 10
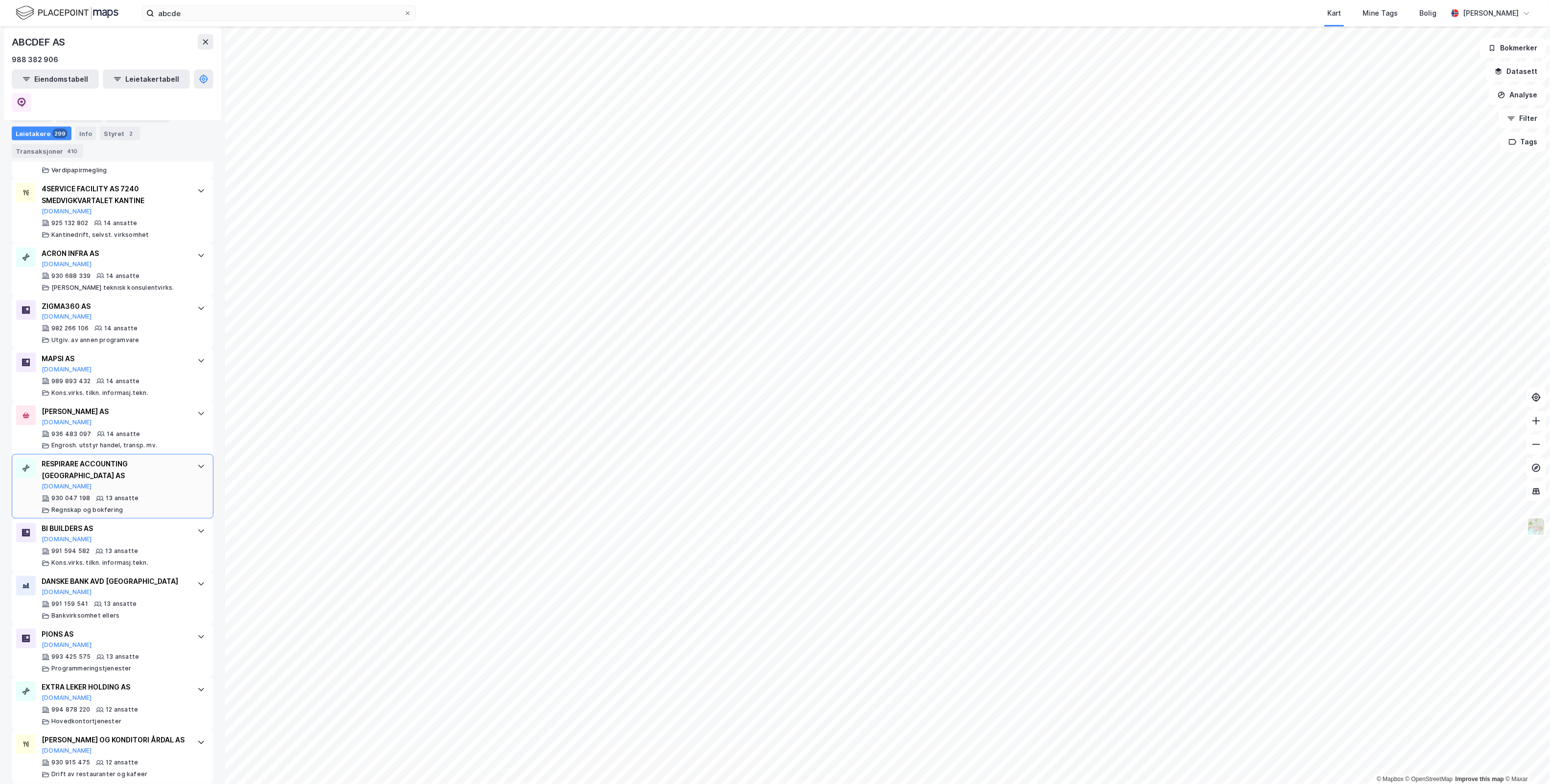
scroll to position [4564, 0]
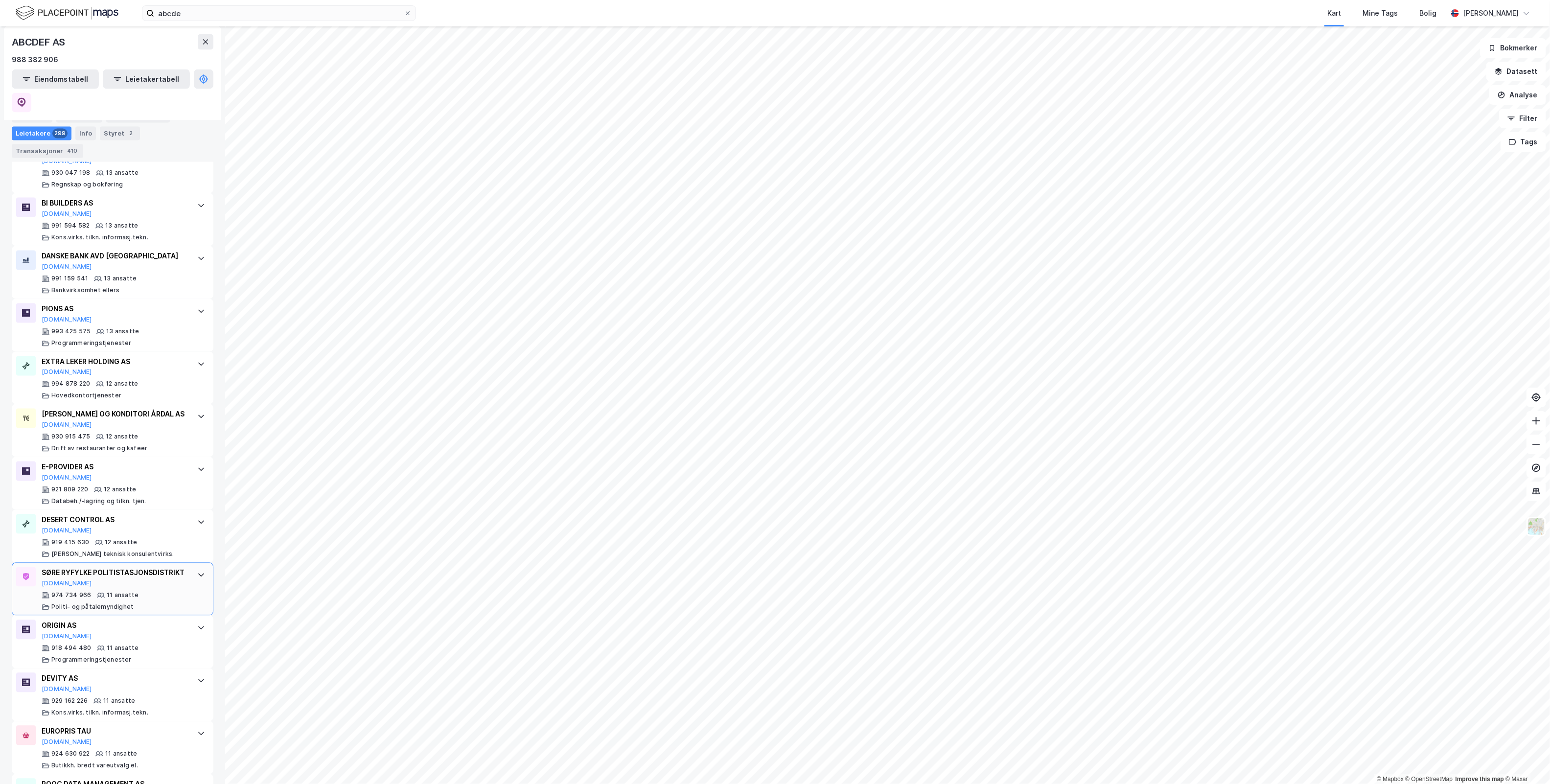
click at [127, 579] on div "SØRE RYFYLKE POLITISTASJONSDISTRIKT" at bounding box center [114, 573] width 146 height 12
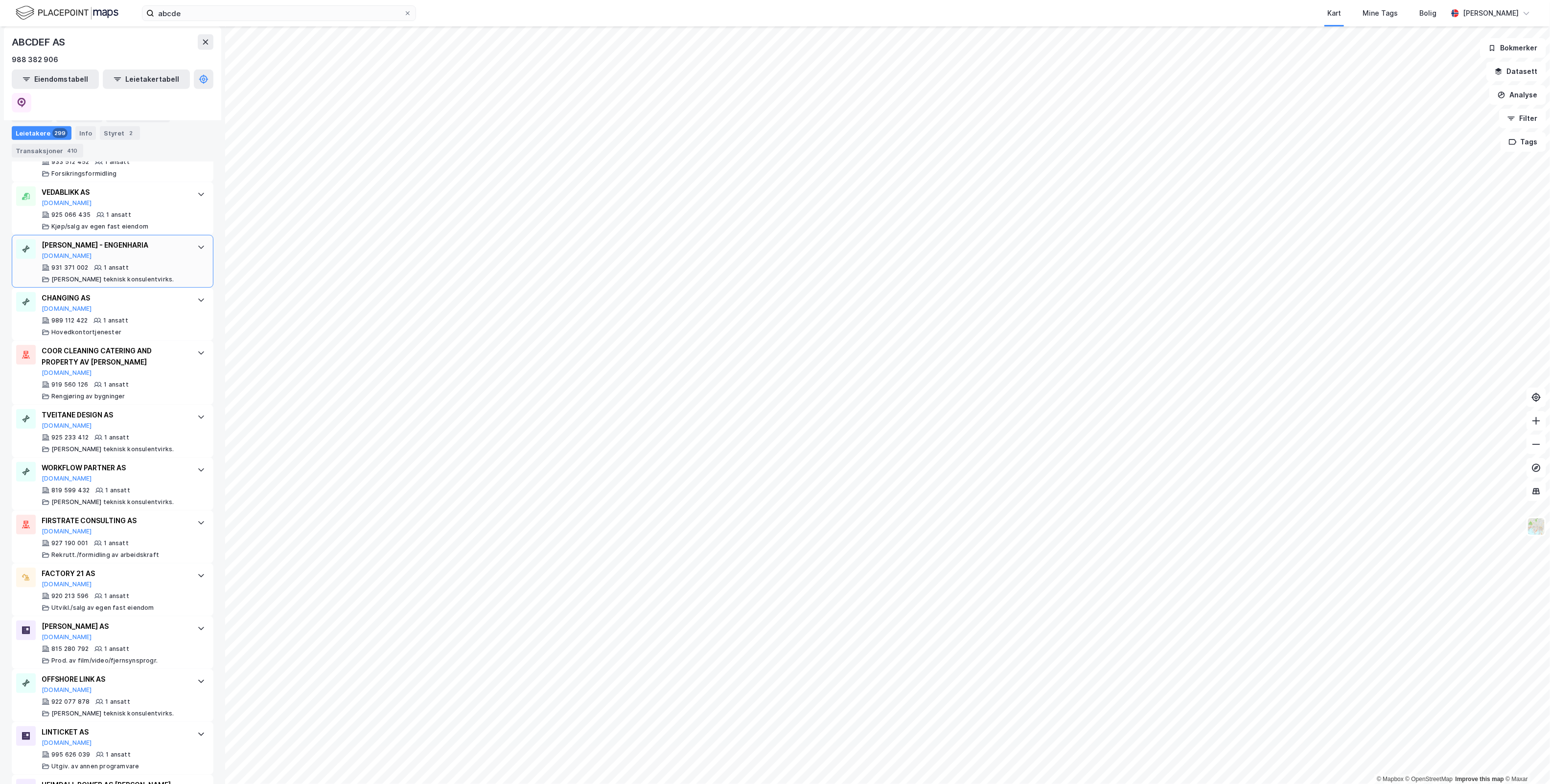
scroll to position [16216, 0]
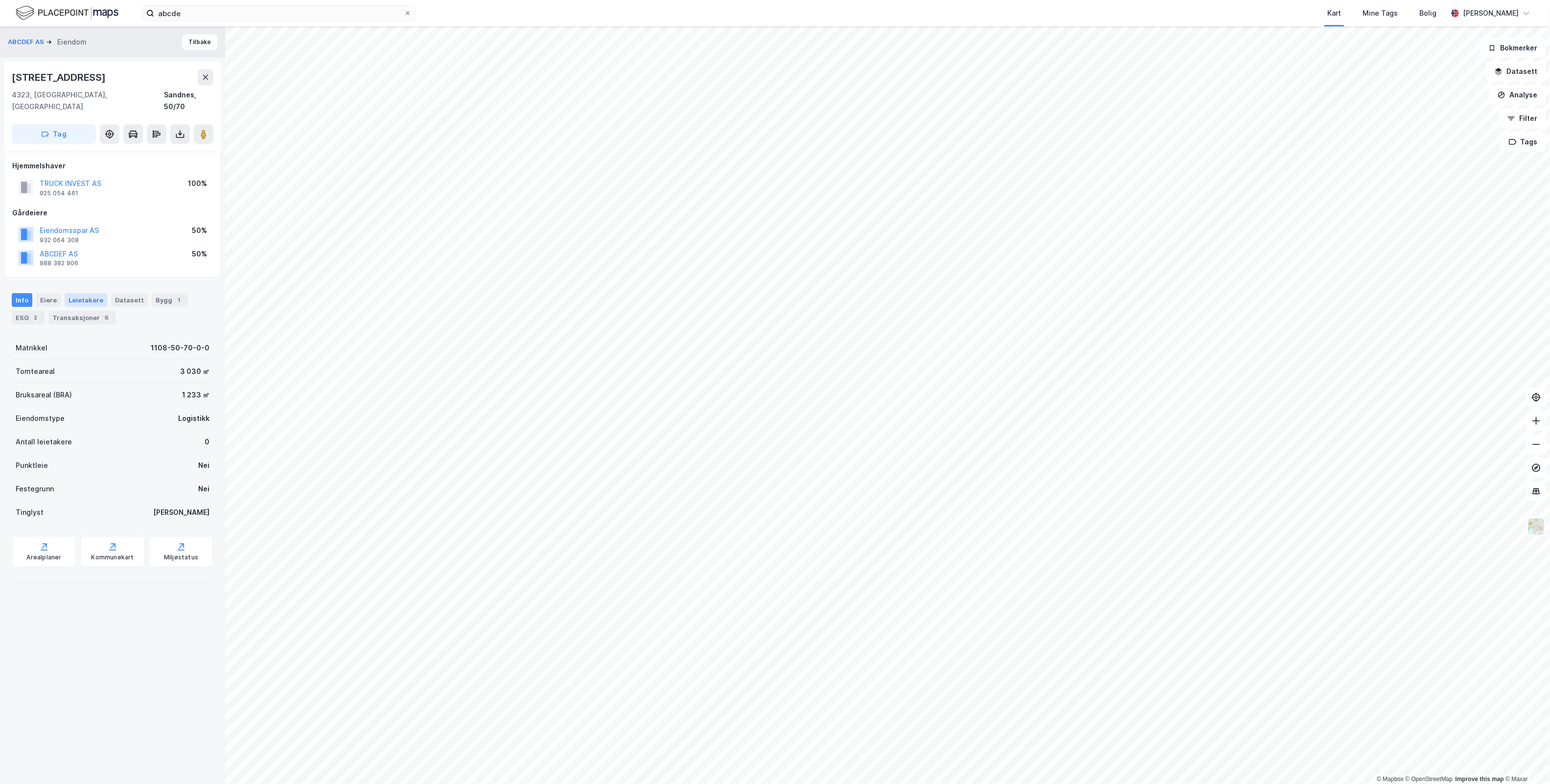
click at [69, 293] on div "Leietakere" at bounding box center [85, 300] width 43 height 14
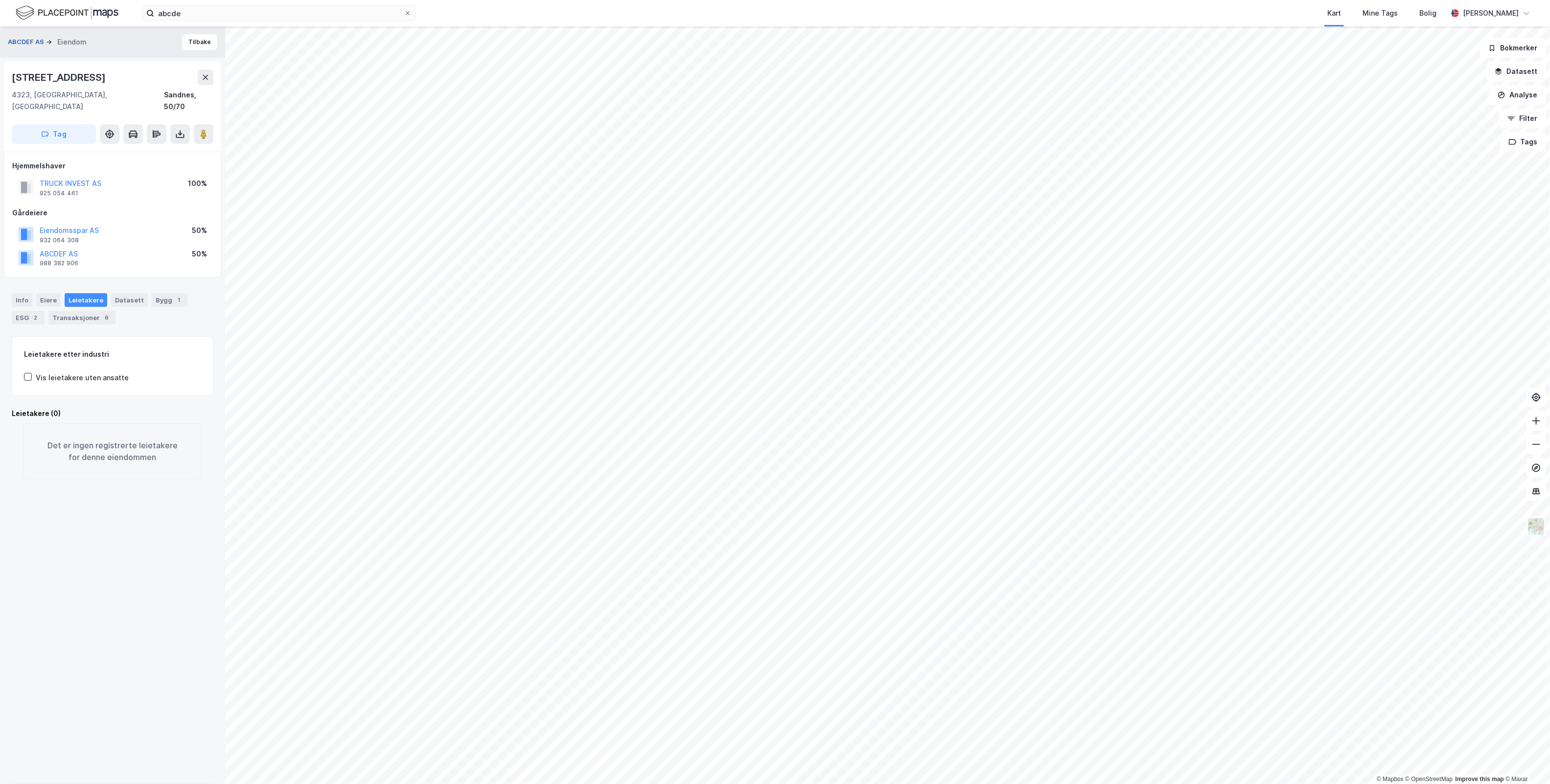
click at [25, 38] on button "ABCDEF AS" at bounding box center [26, 42] width 38 height 10
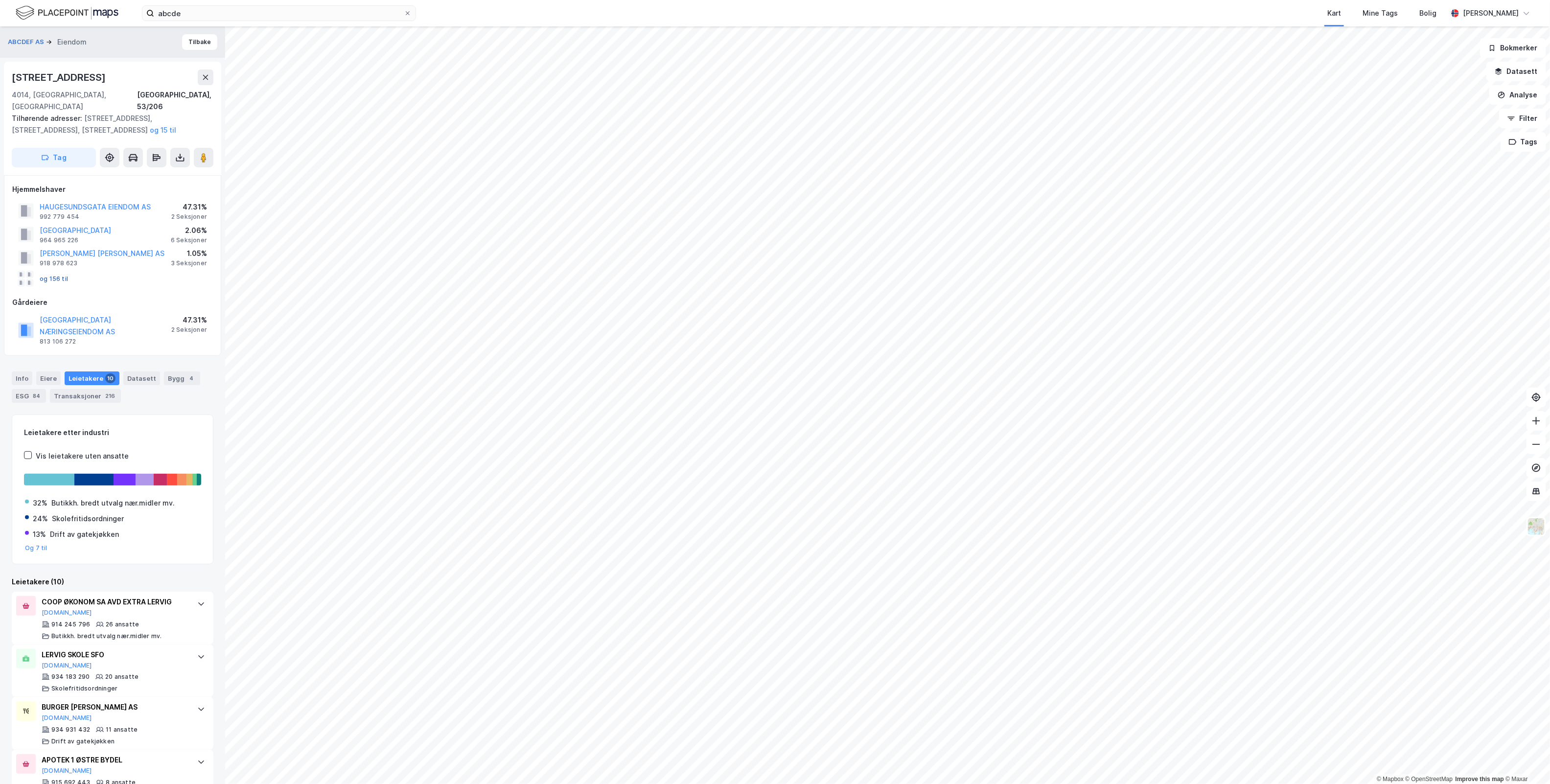
click at [0, 0] on button "og 156 til" at bounding box center [0, 0] width 0 height 0
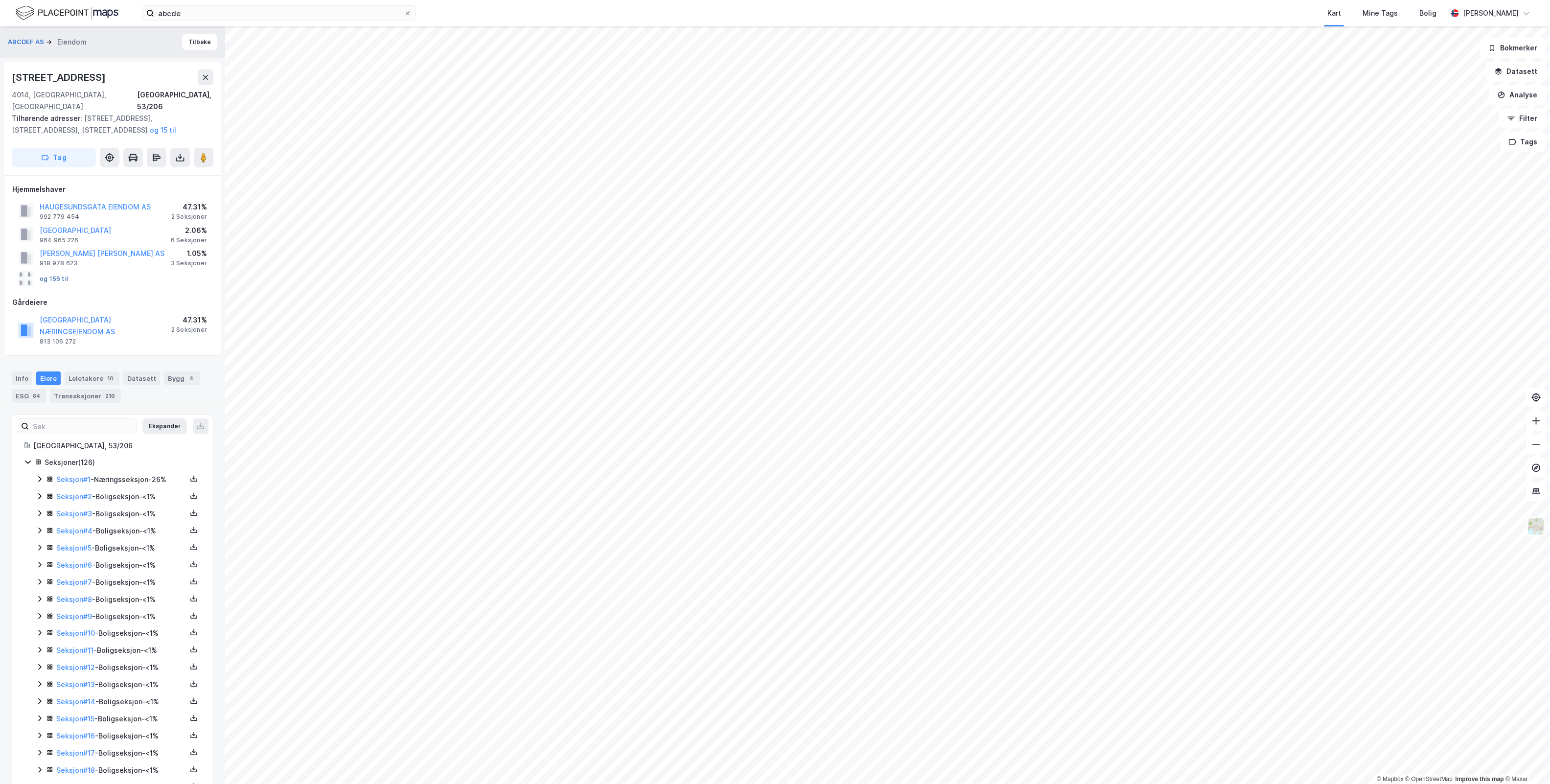
scroll to position [213, 0]
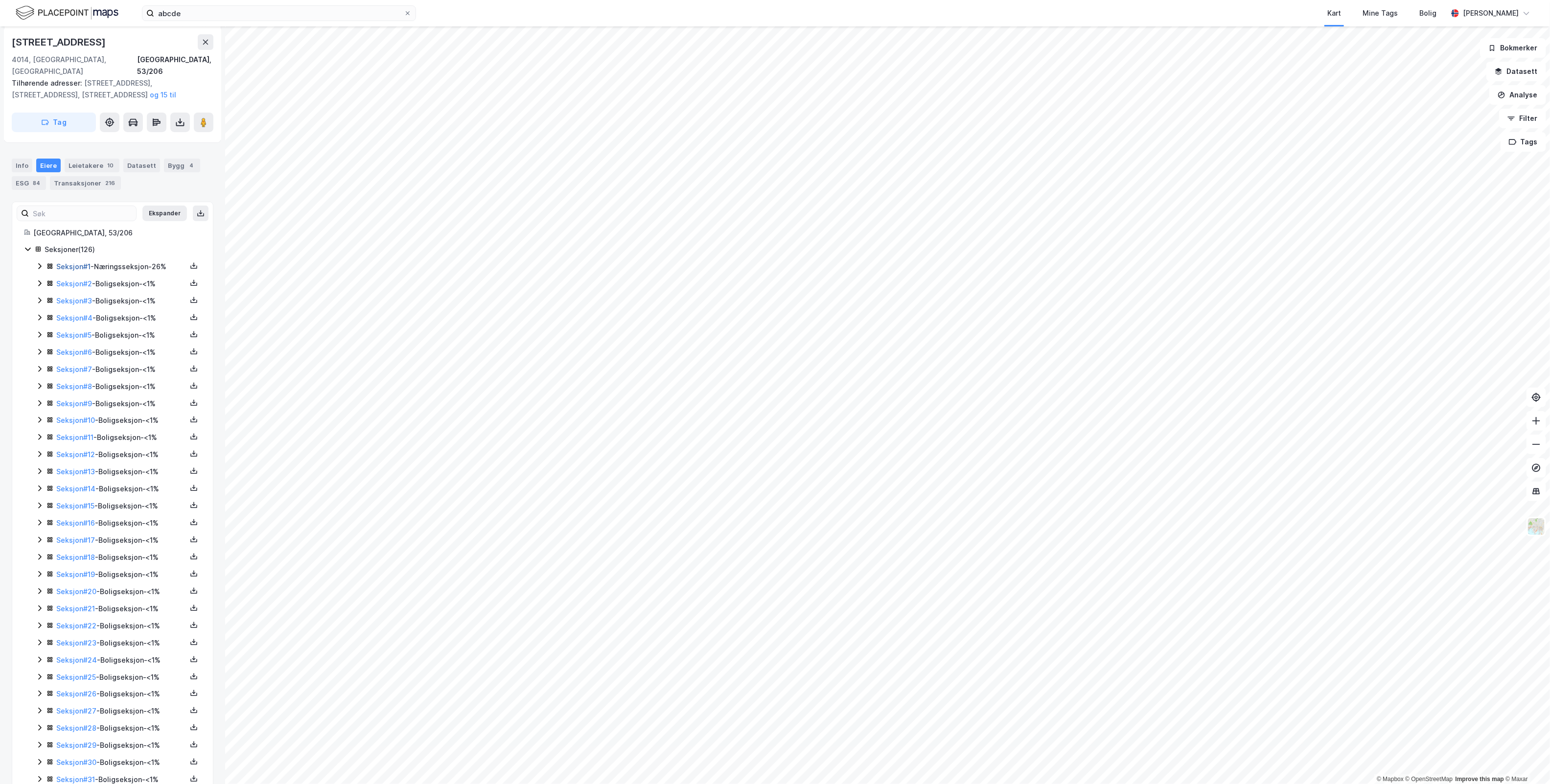
click at [88, 262] on link "Seksjon # 1" at bounding box center [73, 267] width 34 height 8
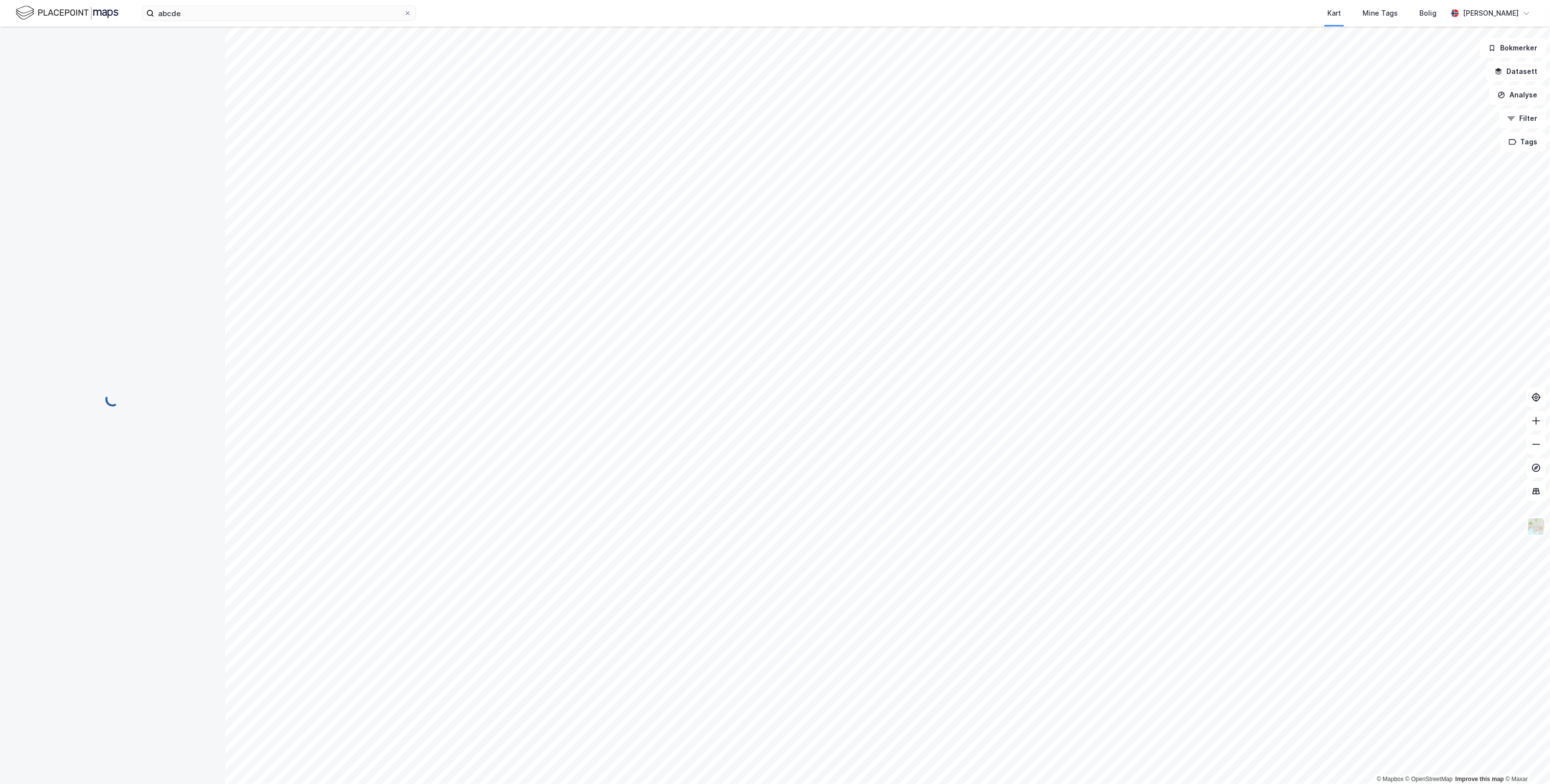
scroll to position [31, 0]
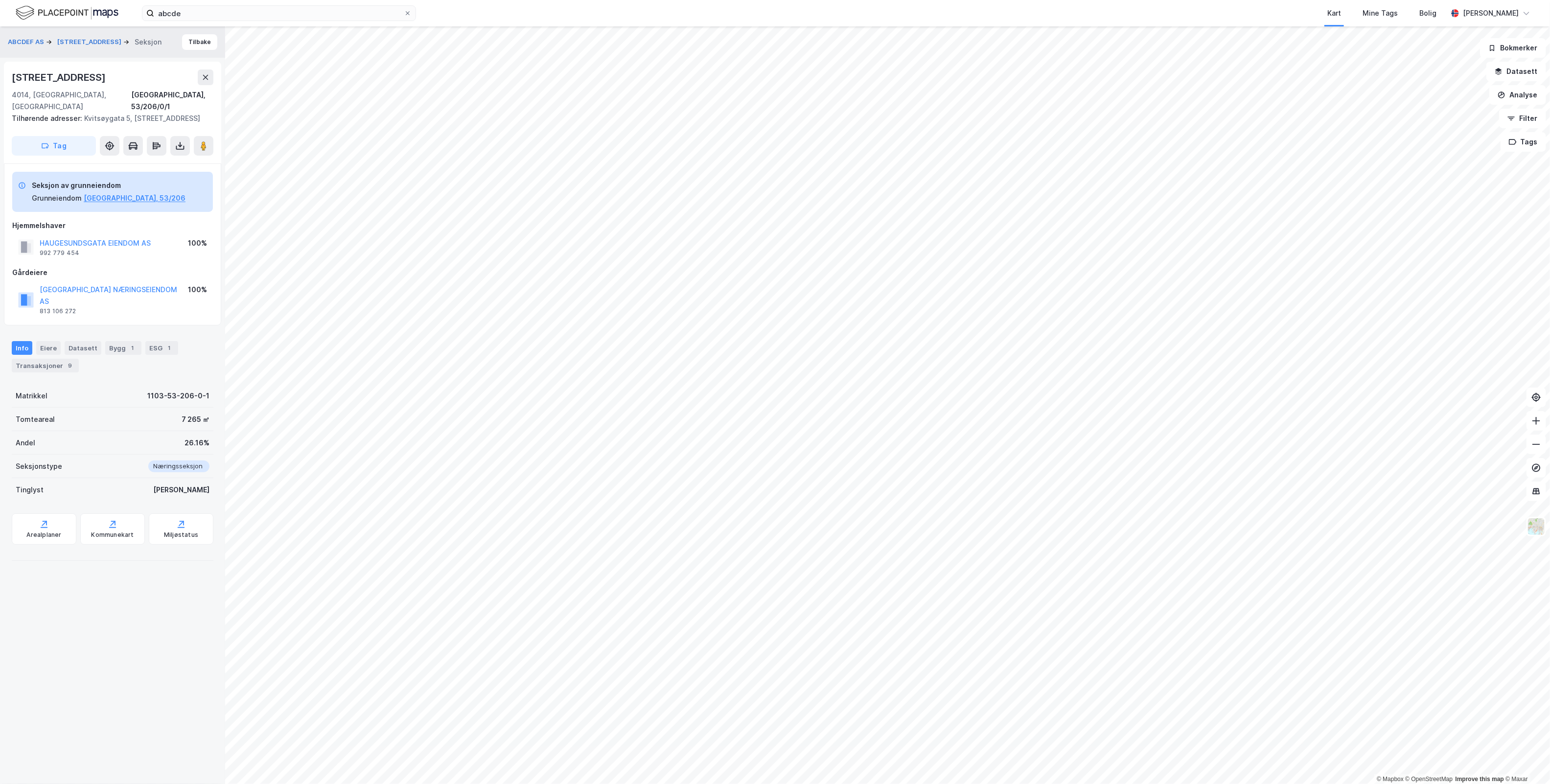
click at [0, 0] on button "HAUGESUNDSGATA EIENDOM AS" at bounding box center [0, 0] width 0 height 0
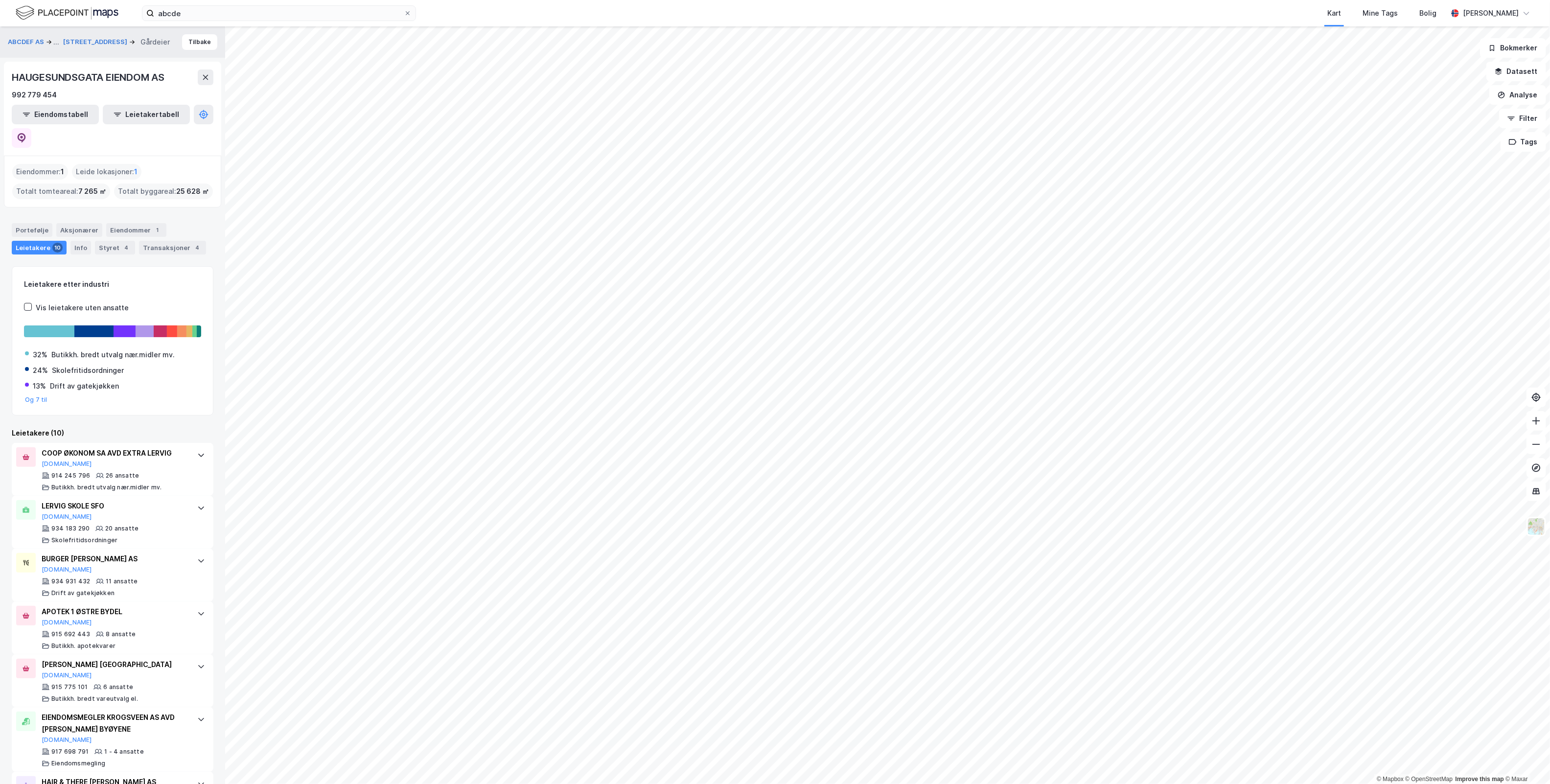
click at [60, 64] on div "HAUGESUNDSGATA EIENDOM AS 992 779 454 Eiendomstabell Leietakertabell" at bounding box center [113, 108] width 217 height 94
click at [580, 8] on div "Kart Mine Tags Bolig" at bounding box center [955, 13] width 984 height 26
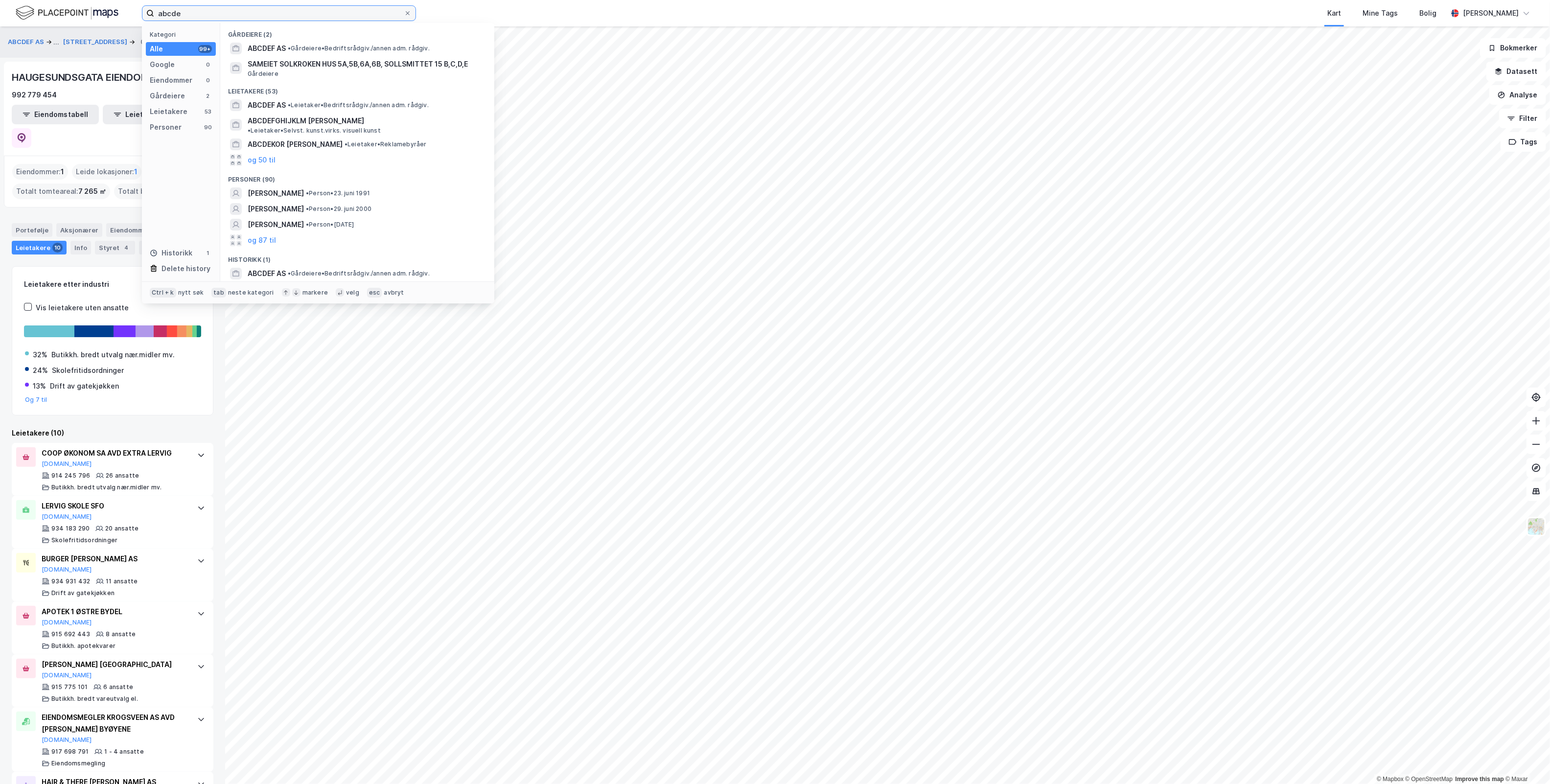
drag, startPoint x: 228, startPoint y: 19, endPoint x: -102, endPoint y: 42, distance: 330.8
click at [0, 42] on html "abcde Kategori Alle 99+ Google 0 Eiendommer 0 Gårdeiere 2 Leietakere 53 Persone…" at bounding box center [775, 392] width 1550 height 784
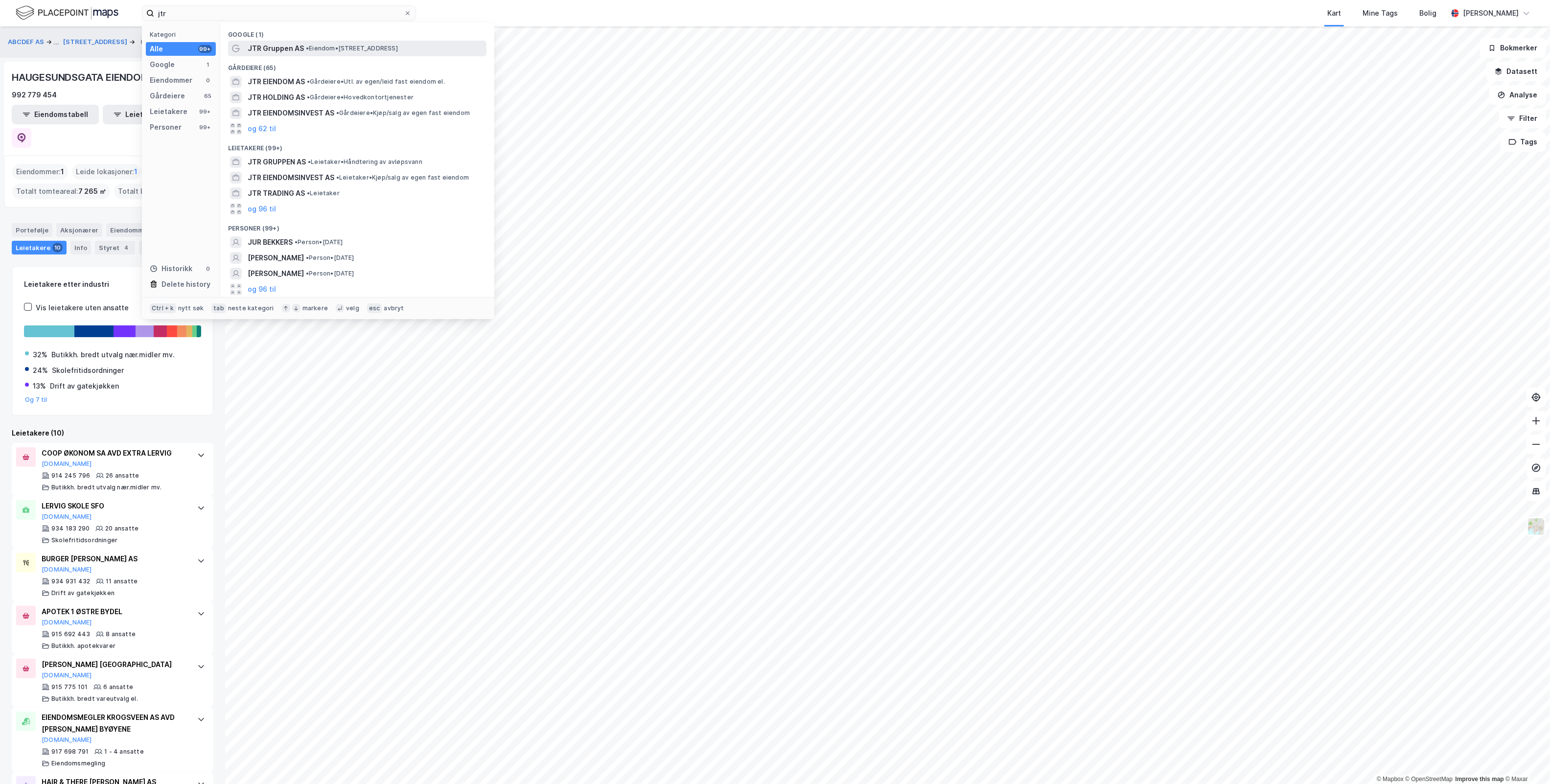
click at [398, 49] on span "• Eiendom • [STREET_ADDRESS]" at bounding box center [351, 48] width 92 height 8
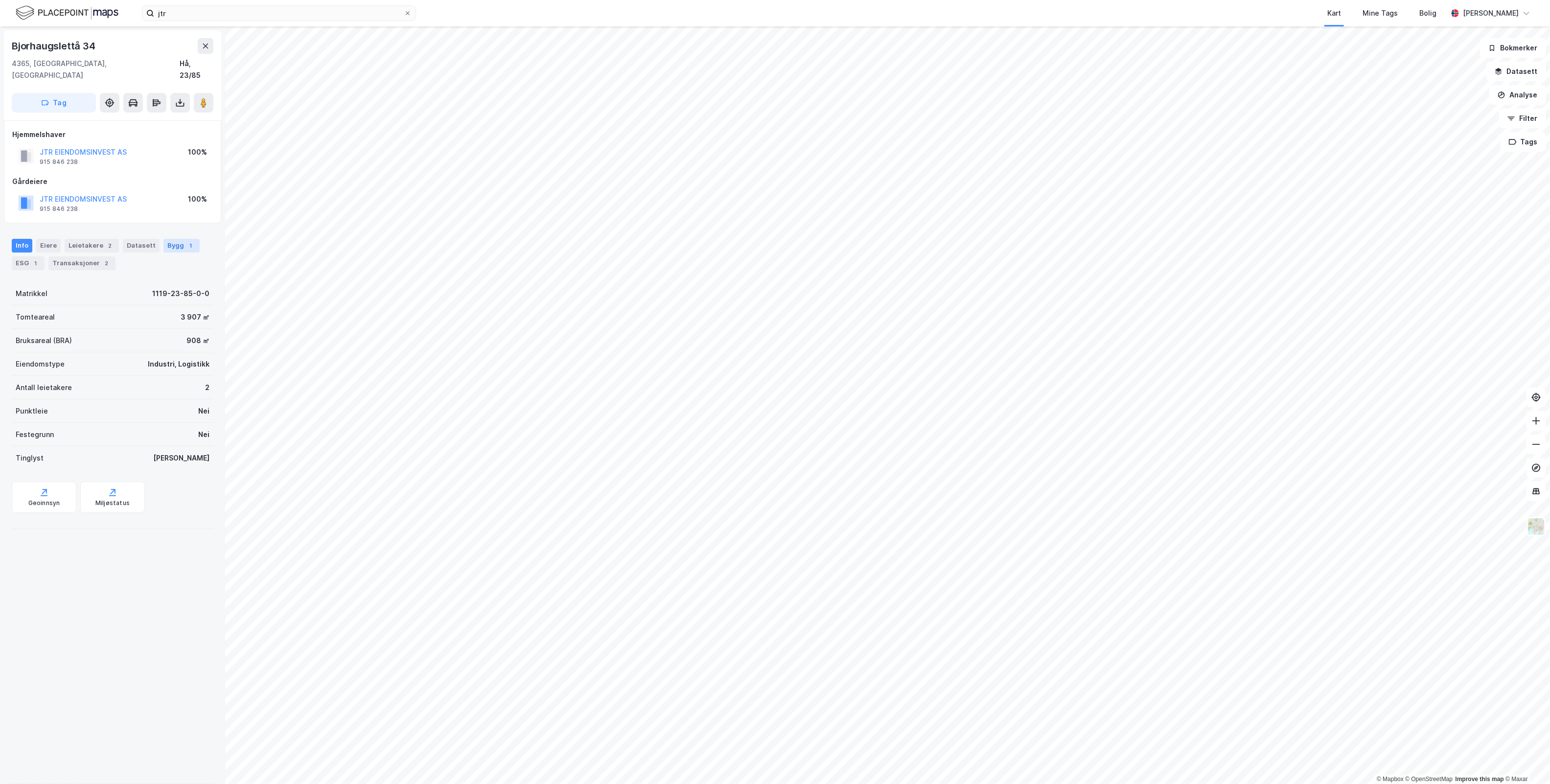
click at [177, 239] on div "Bygg 1" at bounding box center [182, 245] width 36 height 14
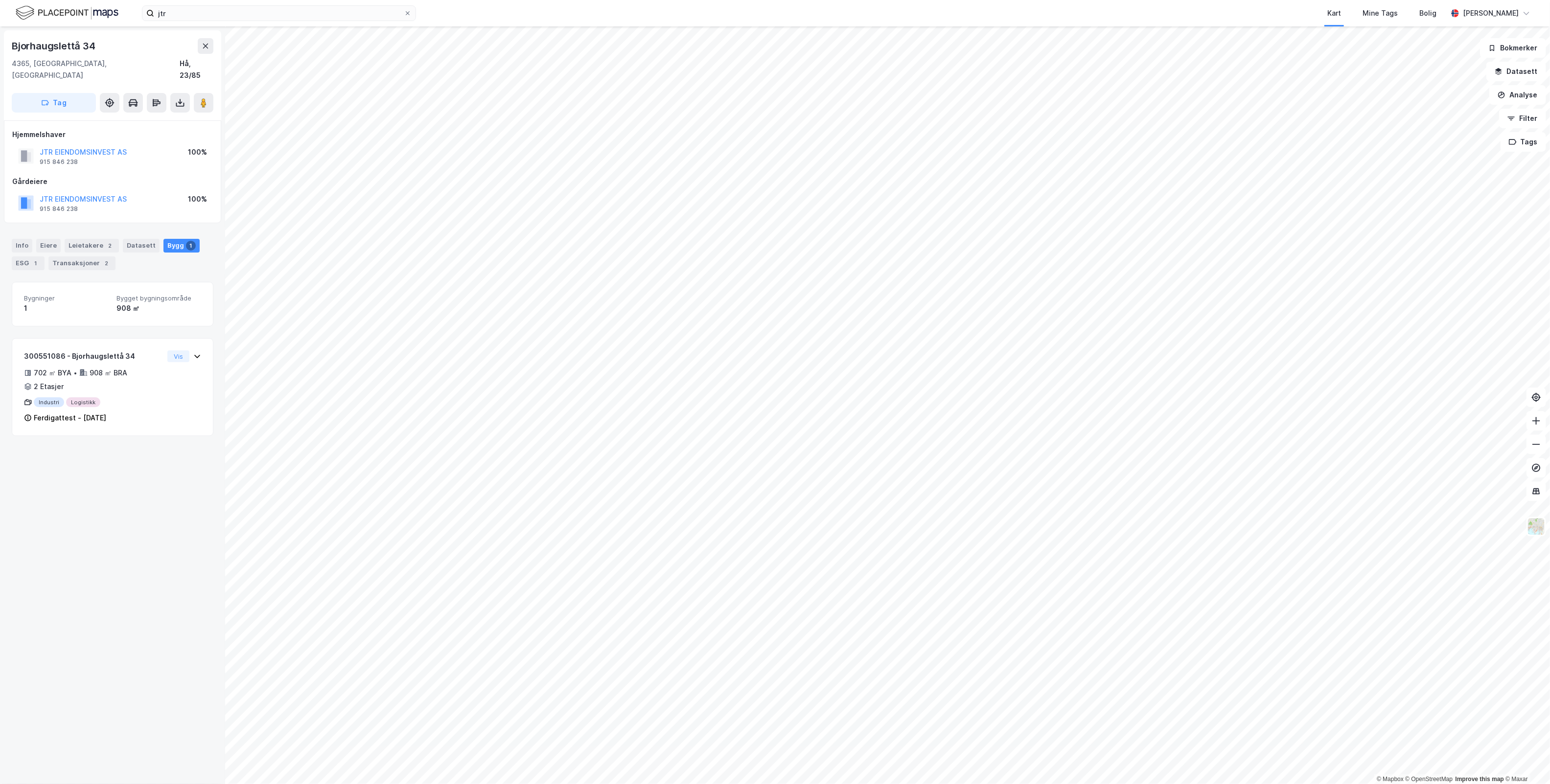
click at [138, 532] on div "Bjorhaugslettå 34 4365, [GEOGRAPHIC_DATA], [GEOGRAPHIC_DATA], 23/85 Tag Hjemmel…" at bounding box center [113, 405] width 225 height 758
click at [175, 546] on div "Bjorhaugslettå 34 4365, [GEOGRAPHIC_DATA], [GEOGRAPHIC_DATA], 23/85 Tag Hjemmel…" at bounding box center [113, 405] width 225 height 758
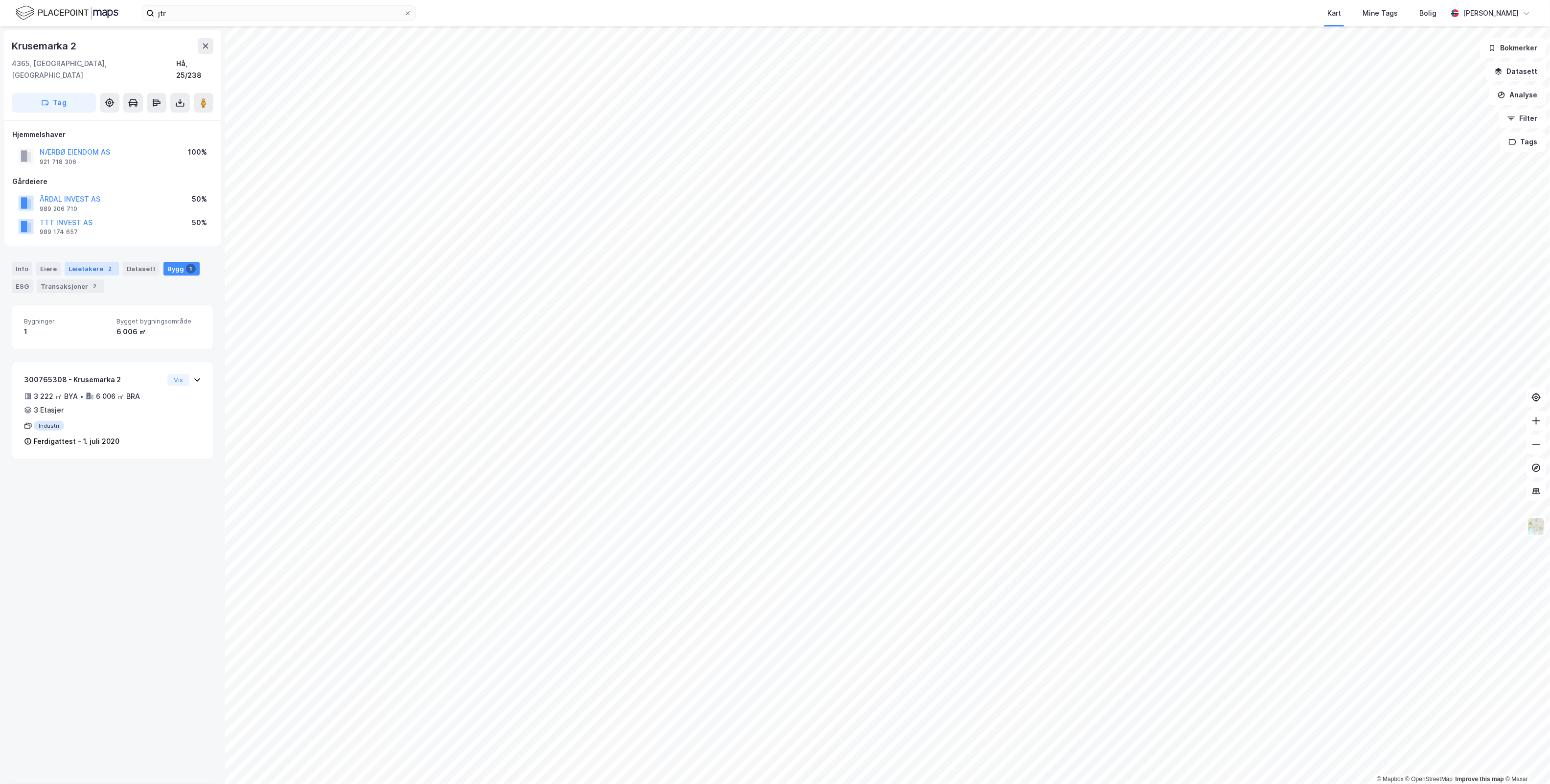
click at [76, 262] on div "Leietakere 2" at bounding box center [91, 268] width 54 height 14
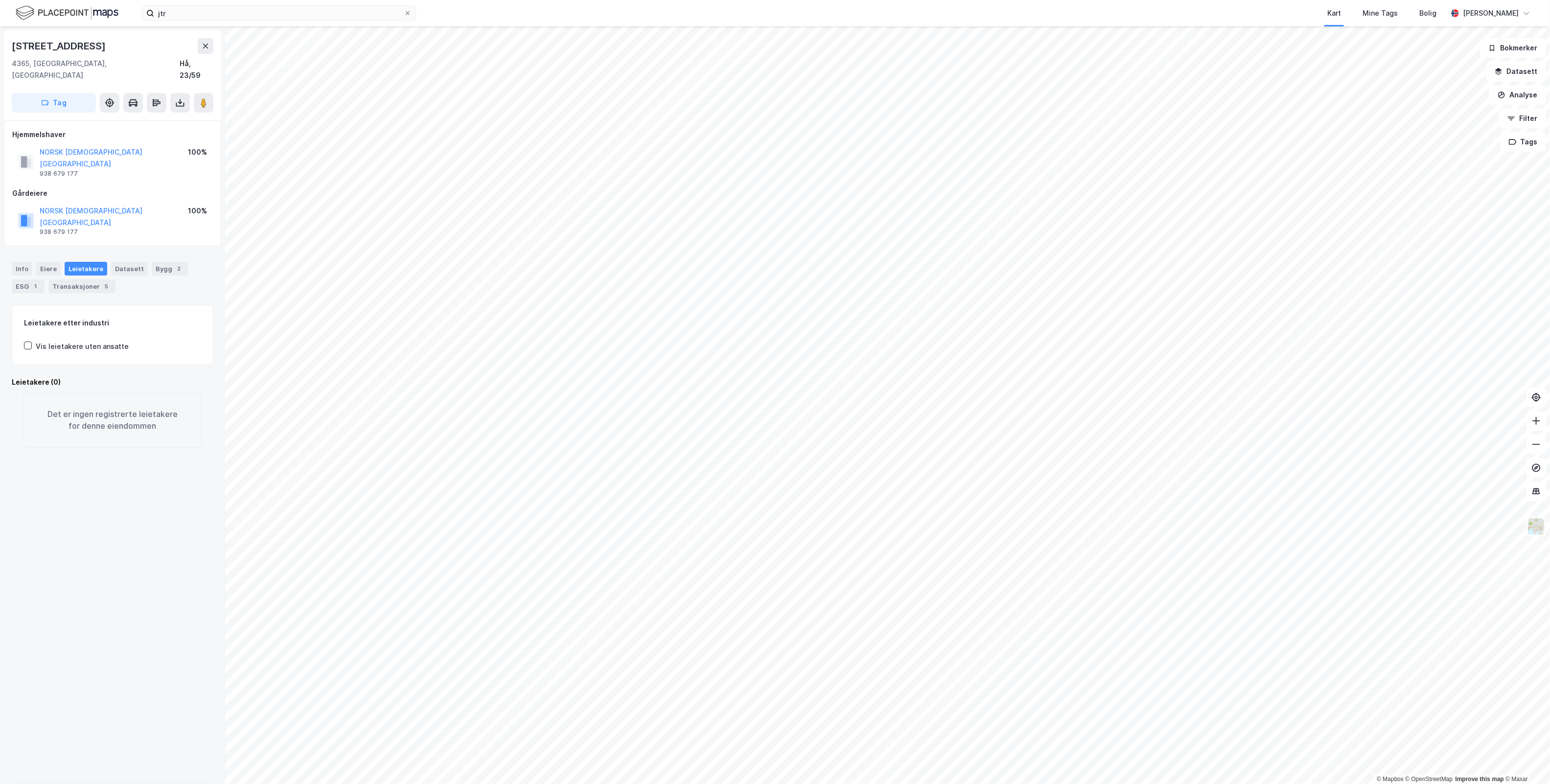
click at [114, 583] on div "Tryggheimvegen 19 4365, [GEOGRAPHIC_DATA], [GEOGRAPHIC_DATA], 23/59 Tag Hjemmel…" at bounding box center [113, 405] width 225 height 758
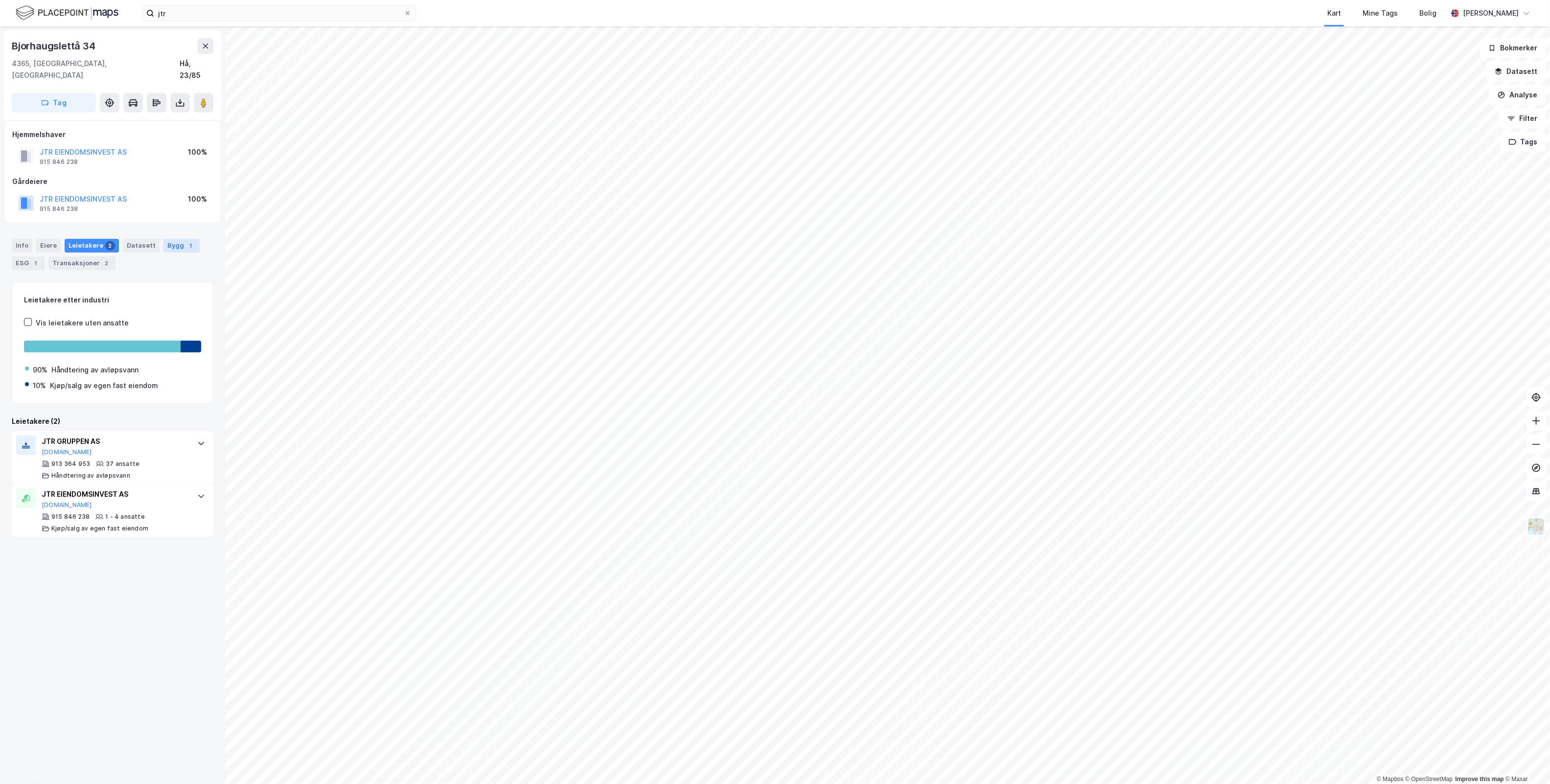
click at [174, 239] on div "Bygg 1" at bounding box center [182, 245] width 36 height 14
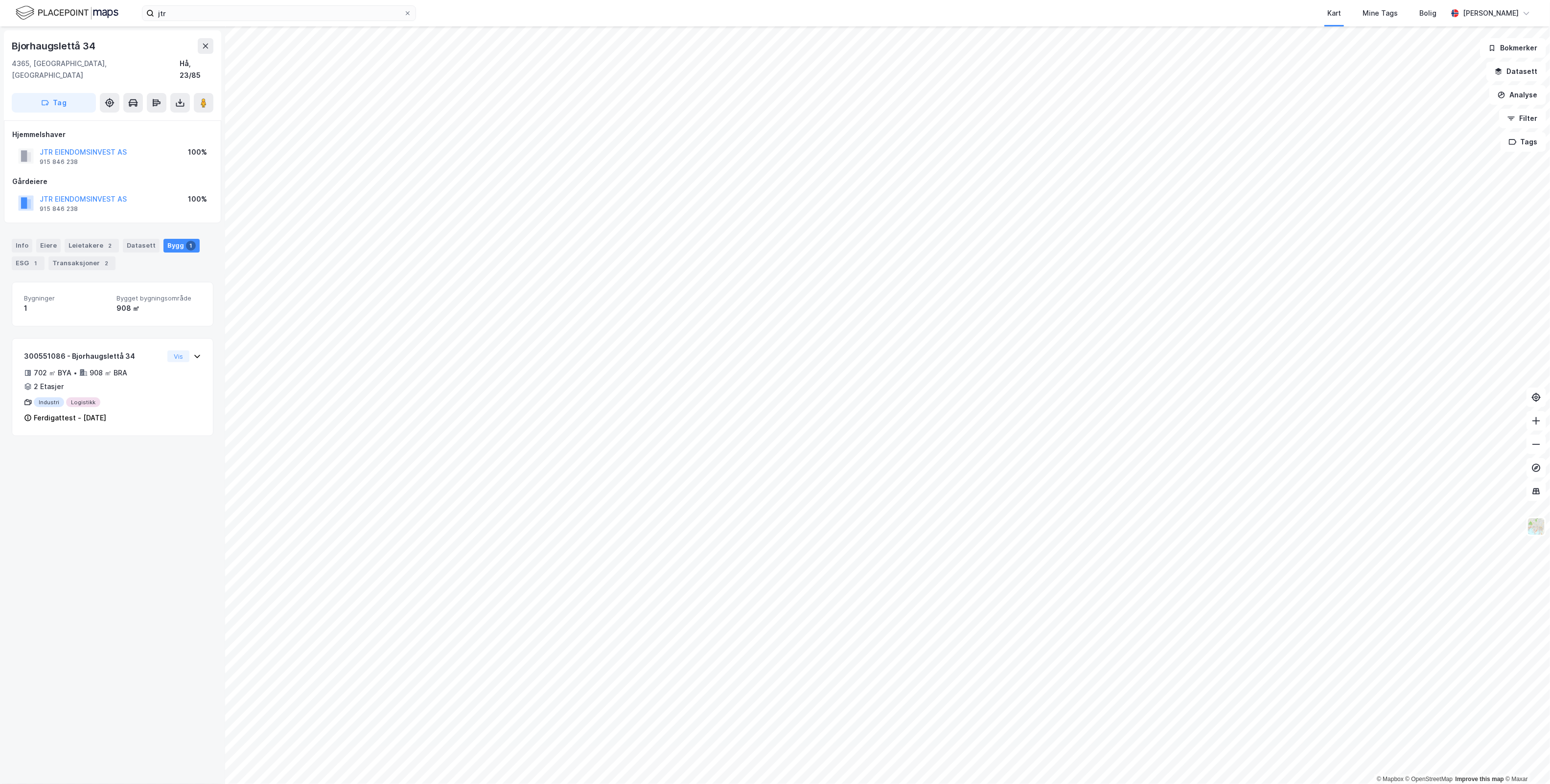
click at [143, 561] on div "Bjorhaugslettå 34 4365, [GEOGRAPHIC_DATA], [GEOGRAPHIC_DATA], 23/85 Tag Hjemmel…" at bounding box center [113, 405] width 225 height 758
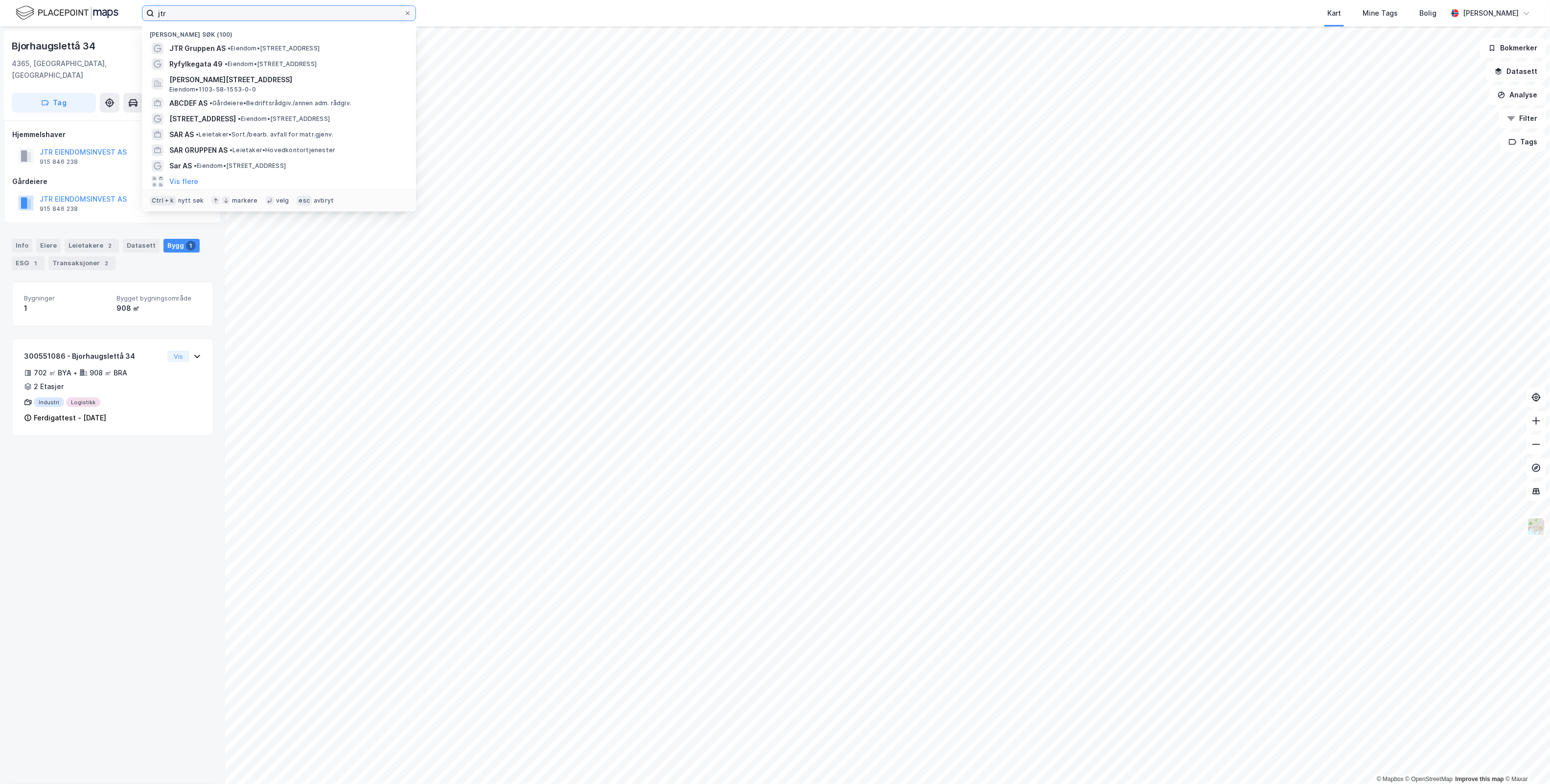
drag, startPoint x: 200, startPoint y: 10, endPoint x: 44, endPoint y: 23, distance: 156.5
click at [44, 23] on div "jtr Nylige søk (100) JTR Gruppen AS • Eiendom • [STREET_ADDRESS] • Eiendom • [S…" at bounding box center [775, 13] width 1550 height 26
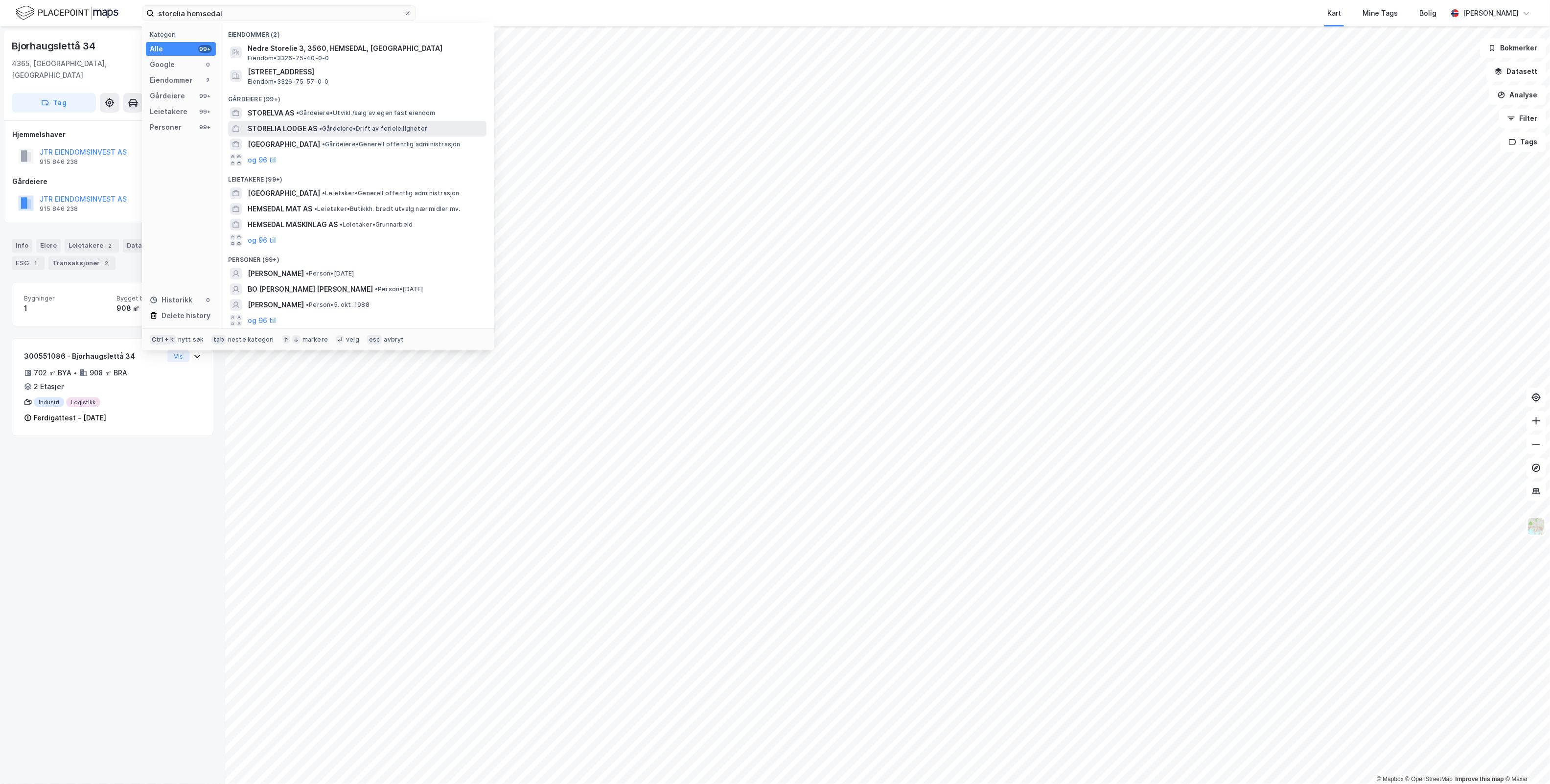
click at [331, 132] on span "• Gårdeiere • Drift av ferieleiligheter" at bounding box center [373, 128] width 108 height 8
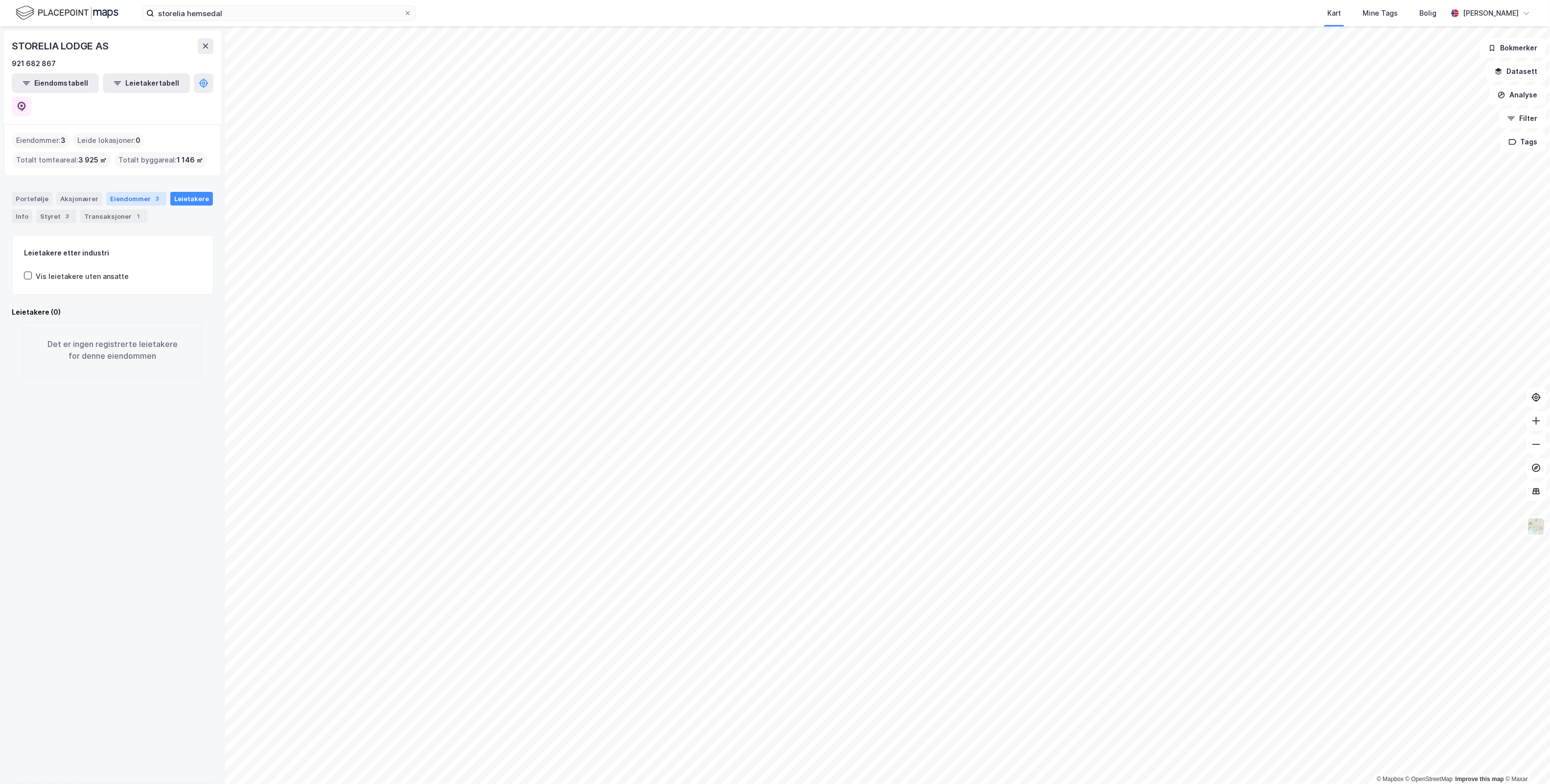
click at [123, 192] on div "Eiendommer 3" at bounding box center [137, 199] width 60 height 14
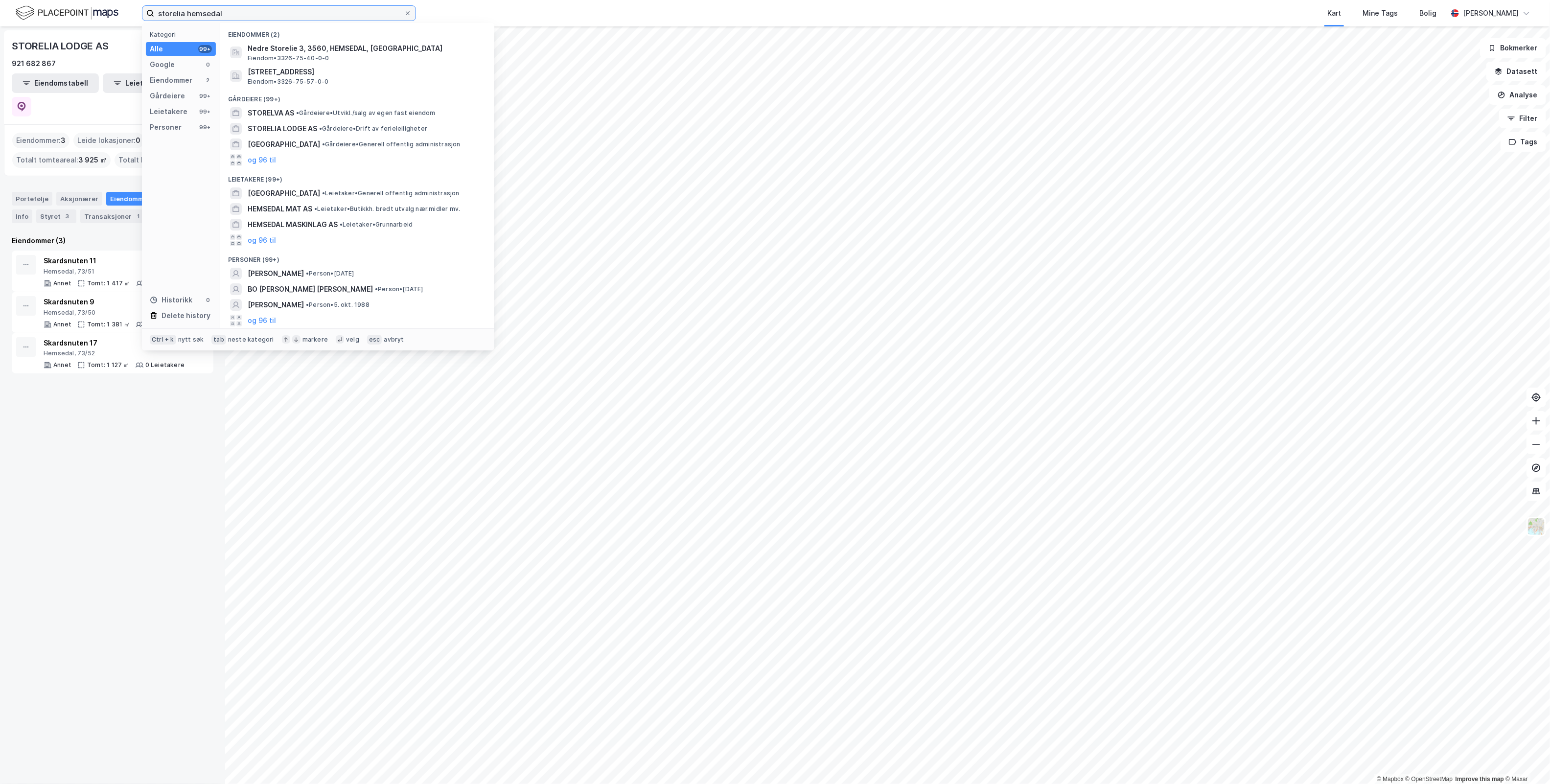
drag, startPoint x: 230, startPoint y: 8, endPoint x: -421, endPoint y: 146, distance: 665.5
click at [0, 146] on html "storelia hemsedal Kategori Alle 99+ Google 0 Eiendommer 2 Gårdeiere 99+ Leietak…" at bounding box center [775, 392] width 1550 height 784
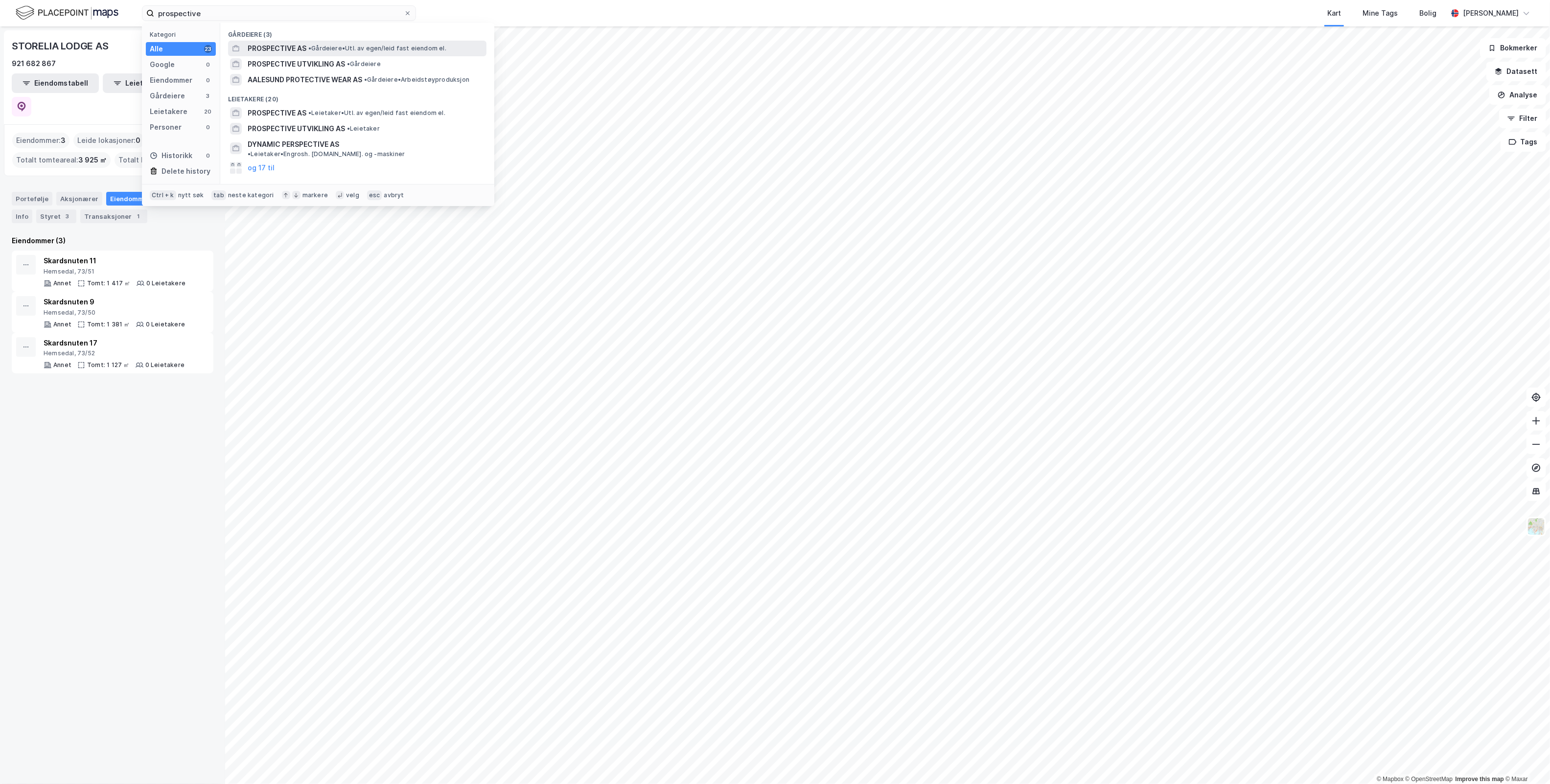
click at [276, 43] on span "PROSPECTIVE AS" at bounding box center [277, 49] width 59 height 12
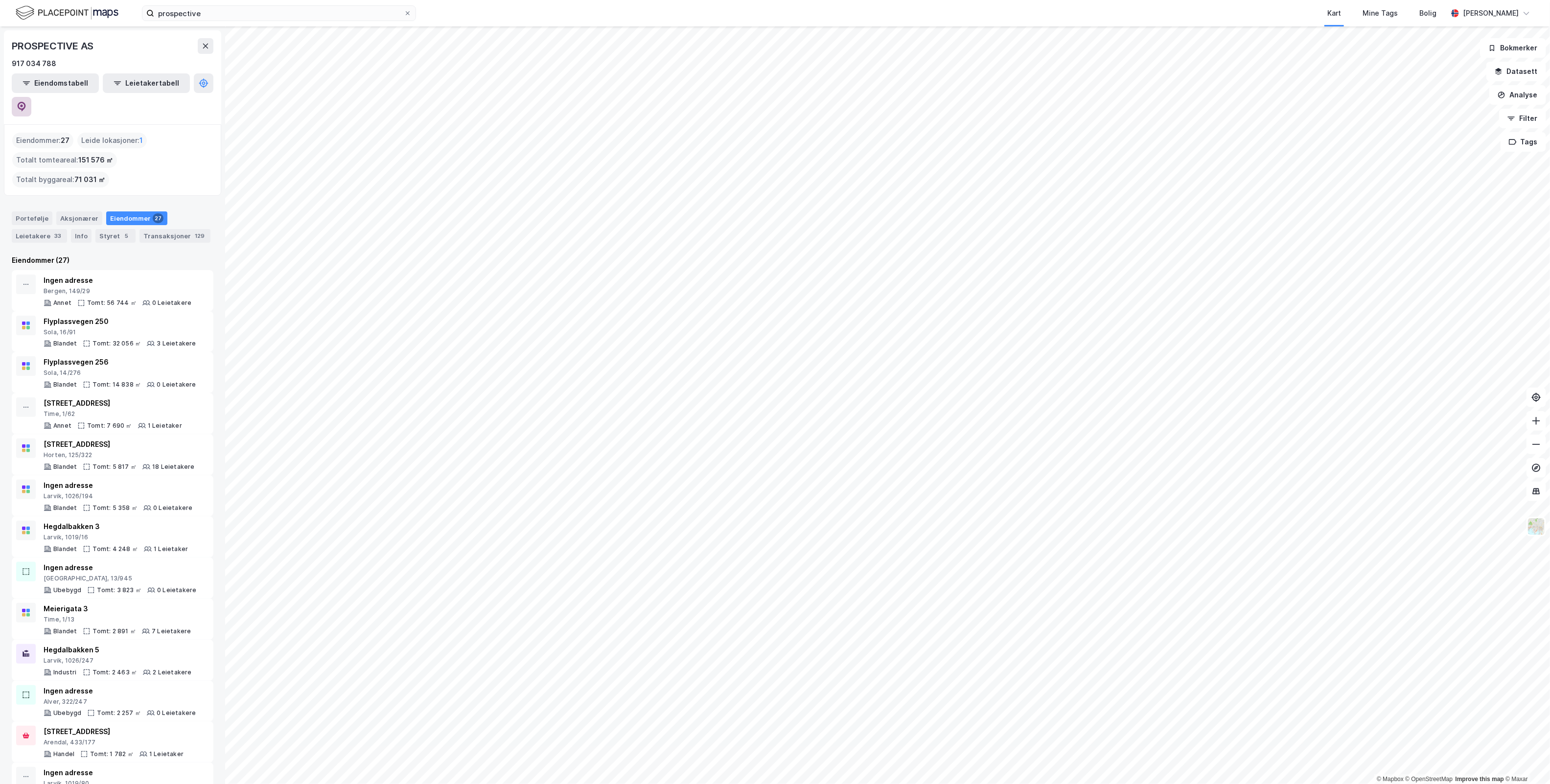
click at [31, 97] on button at bounding box center [22, 106] width 20 height 20
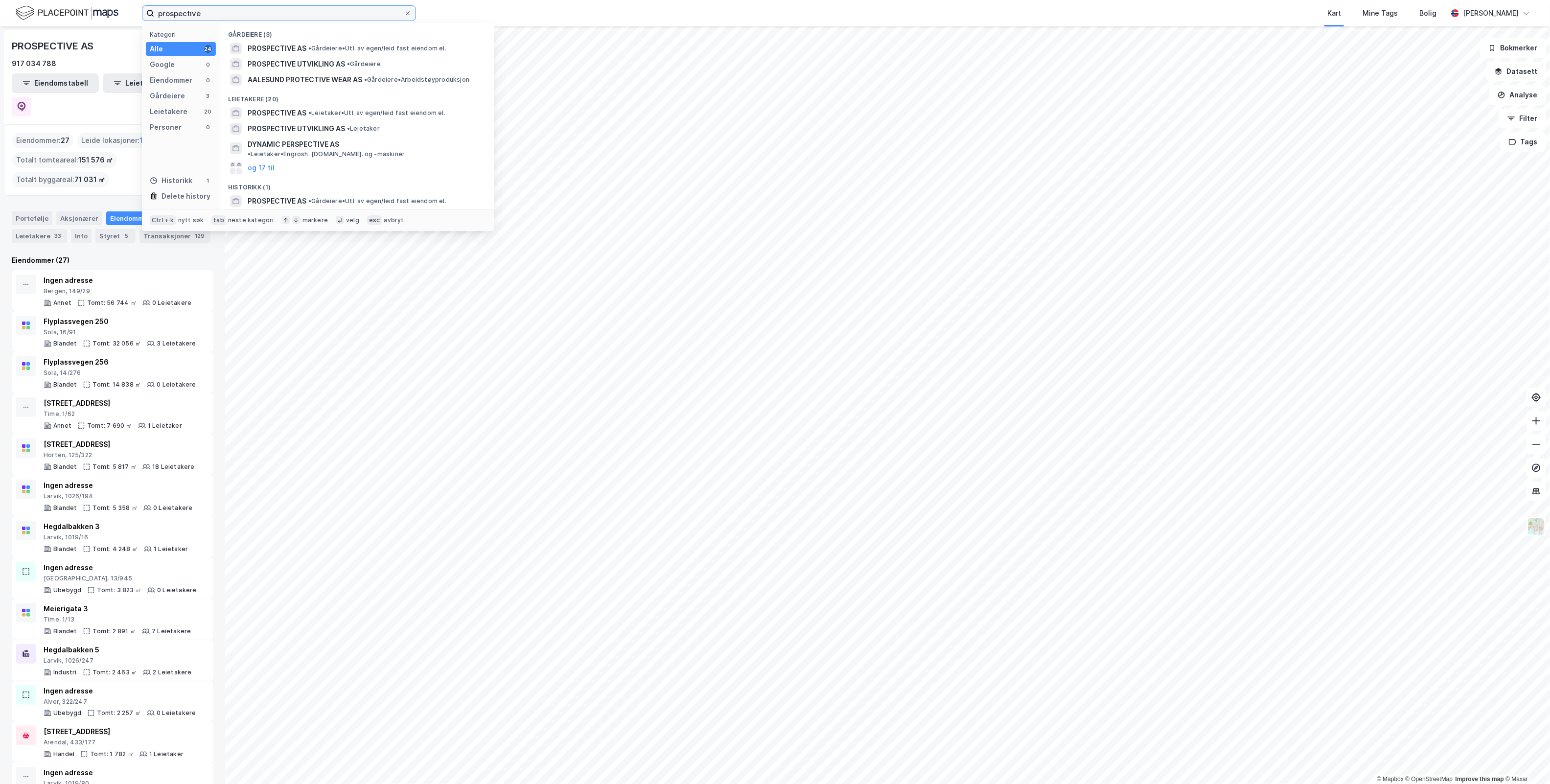
click at [223, 13] on input "prospective" at bounding box center [279, 13] width 250 height 14
click at [316, 64] on span "PROSPECTIVE UTVIKLING AS" at bounding box center [297, 64] width 97 height 12
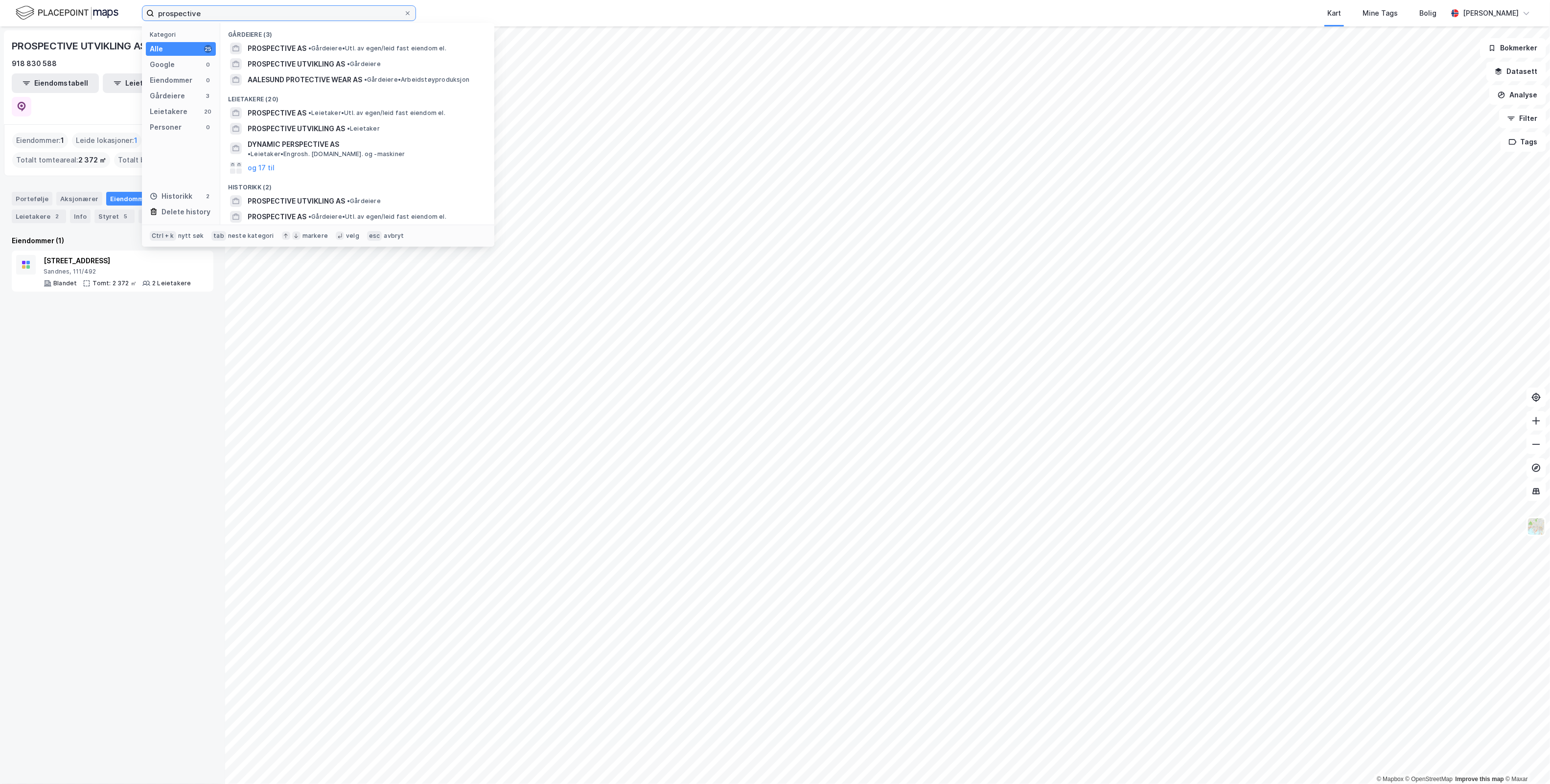
drag, startPoint x: 276, startPoint y: 14, endPoint x: 67, endPoint y: 8, distance: 209.1
click at [67, 8] on div "prospective Kategori Alle 25 Google 0 Eiendommer 0 Gårdeiere 3 Leietakere 20 Pe…" at bounding box center [775, 13] width 1550 height 26
paste input "[GEOGRAPHIC_DATA] AS"
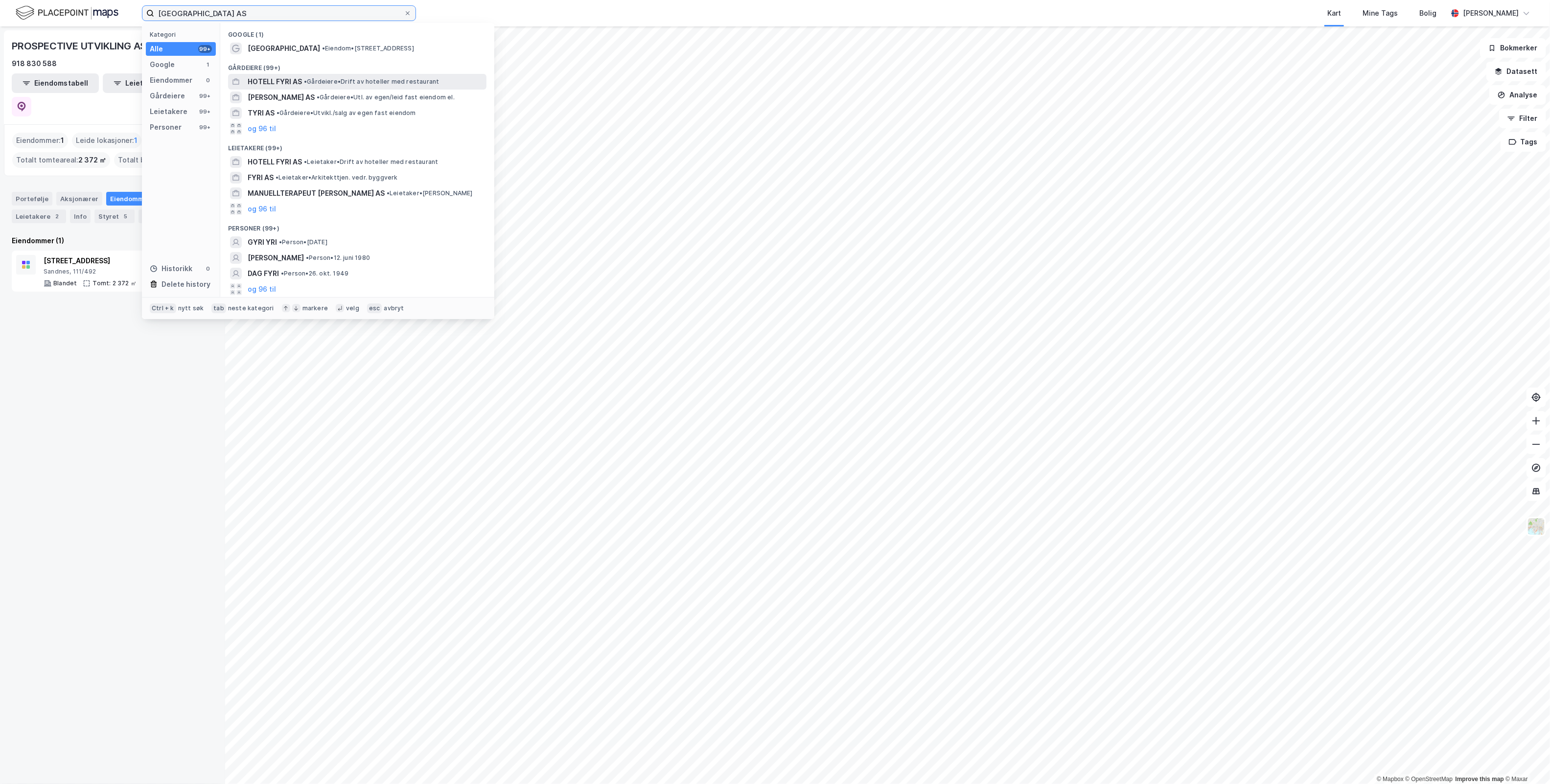
type input "[GEOGRAPHIC_DATA] AS"
click at [347, 77] on div "HOTELL FYRI AS • Gårdeiere • Drift av hoteller med restaurant" at bounding box center [366, 82] width 237 height 12
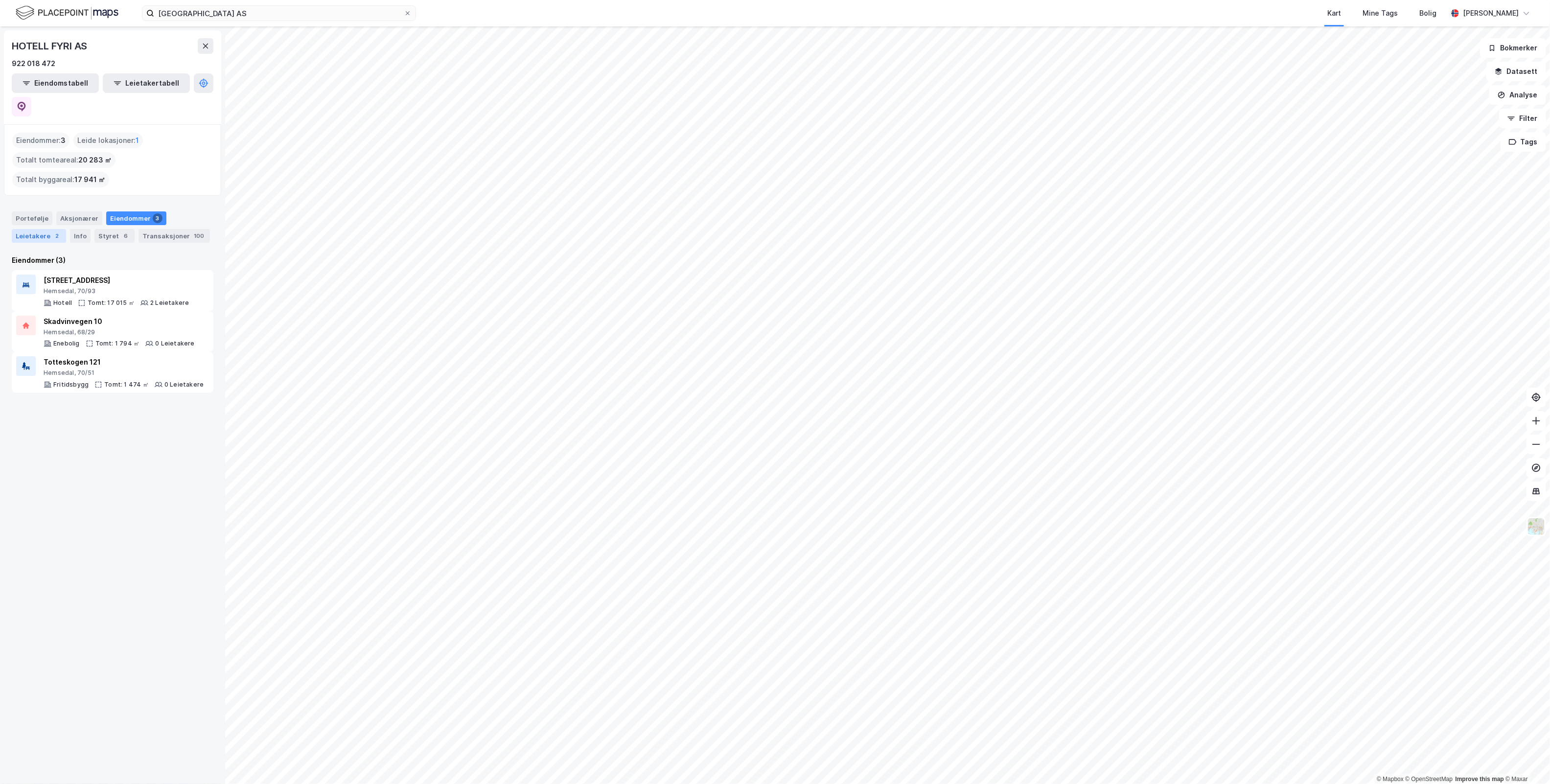
click at [38, 229] on div "Leietakere 2" at bounding box center [39, 236] width 54 height 14
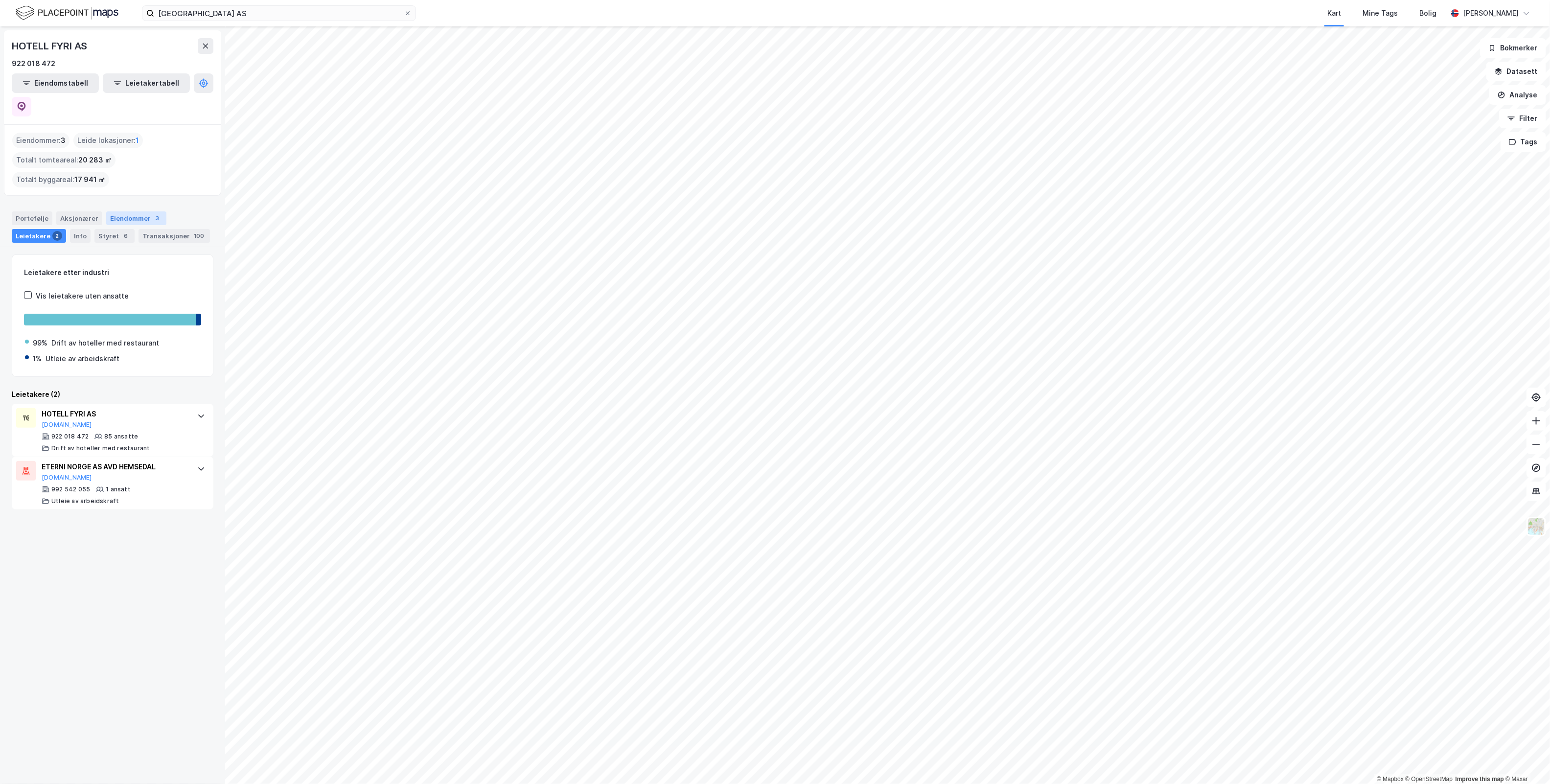
click at [149, 211] on div "Eiendommer 3" at bounding box center [137, 218] width 60 height 14
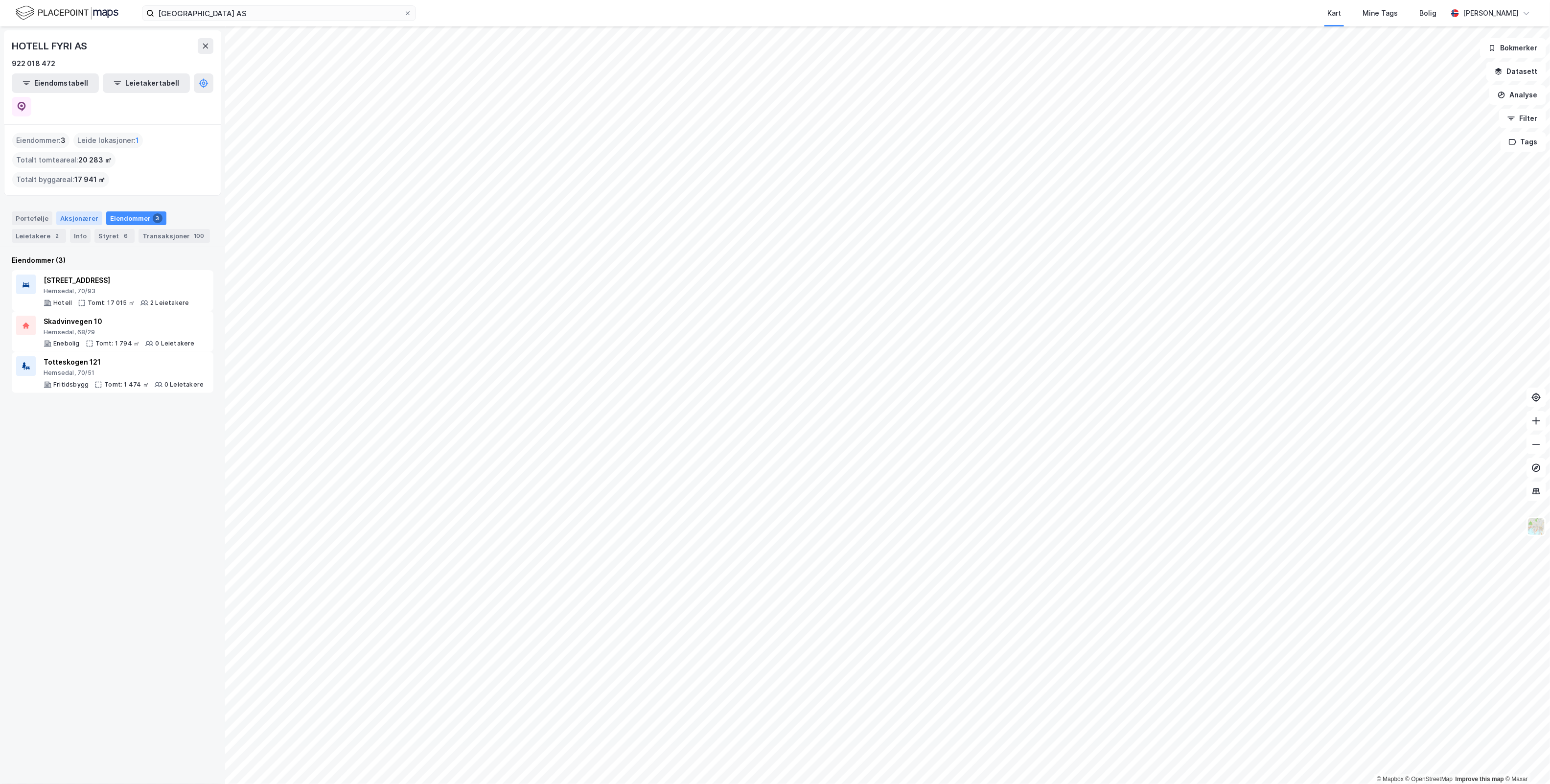
click at [70, 211] on div "Aksjonærer" at bounding box center [79, 218] width 46 height 14
click at [31, 97] on button at bounding box center [22, 106] width 20 height 20
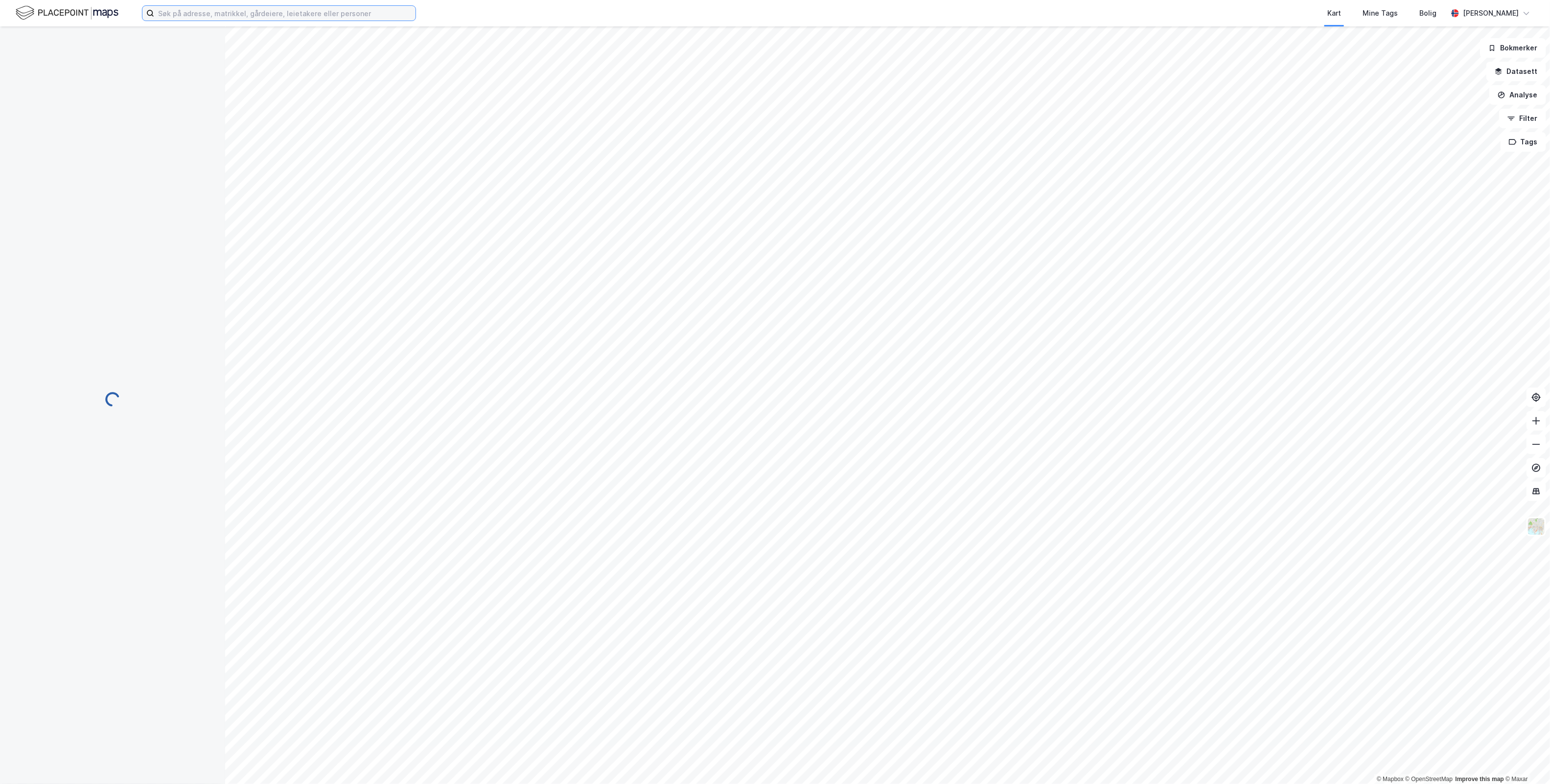
click at [197, 14] on input at bounding box center [285, 13] width 261 height 14
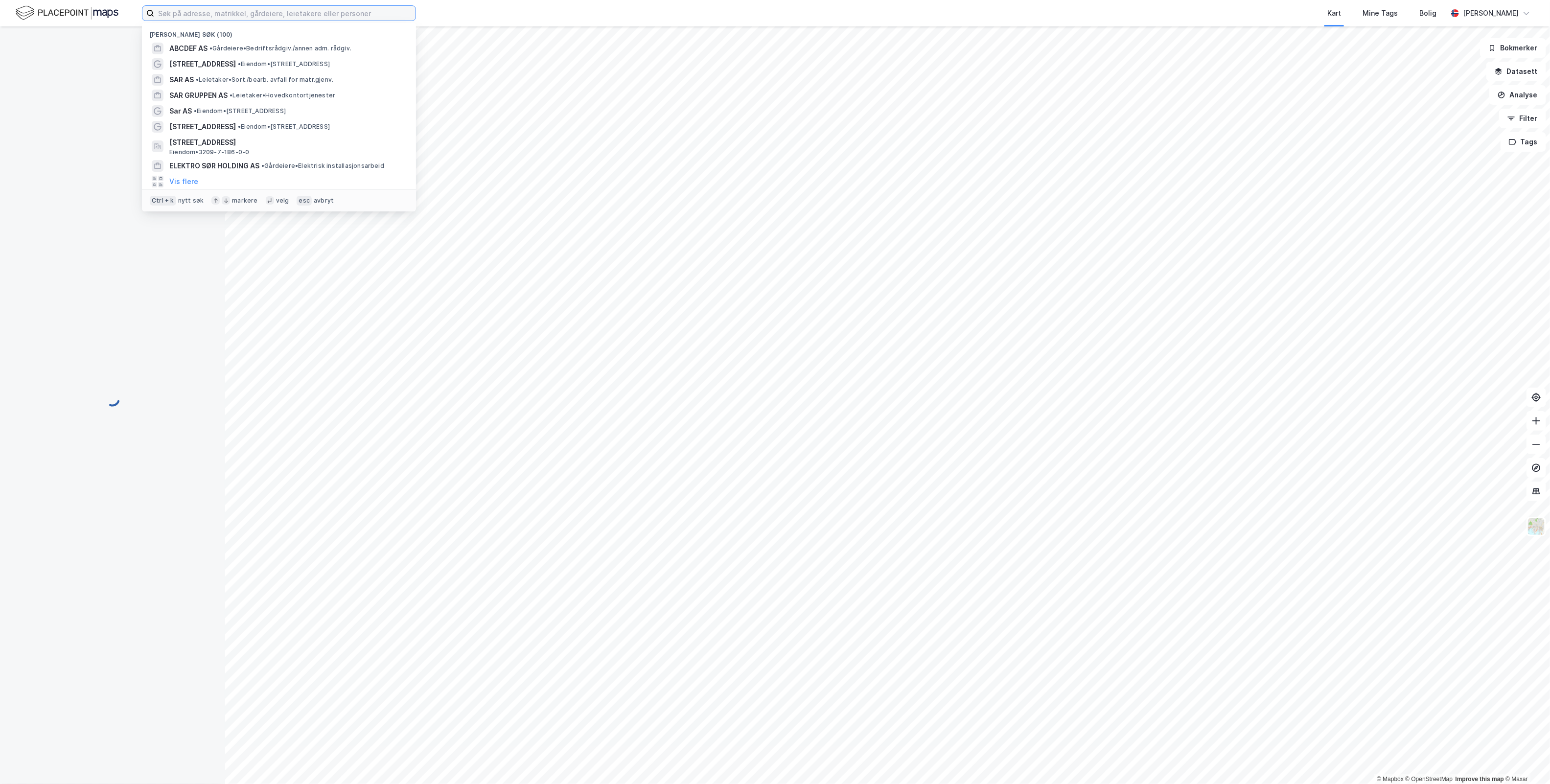
paste input "[PERSON_NAME][STREET_ADDRESS]"
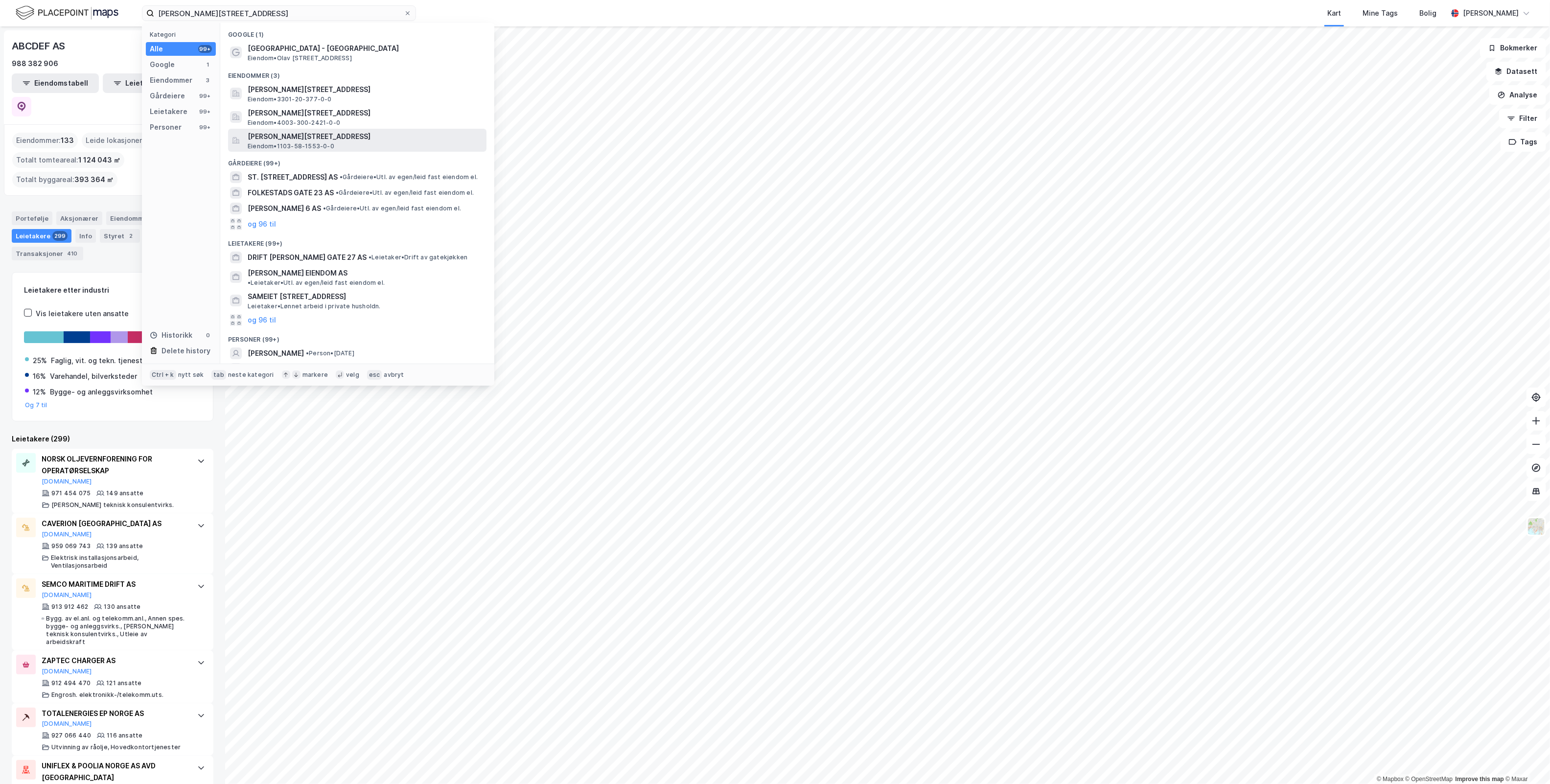
click at [327, 133] on span "[PERSON_NAME][STREET_ADDRESS]" at bounding box center [365, 137] width 235 height 12
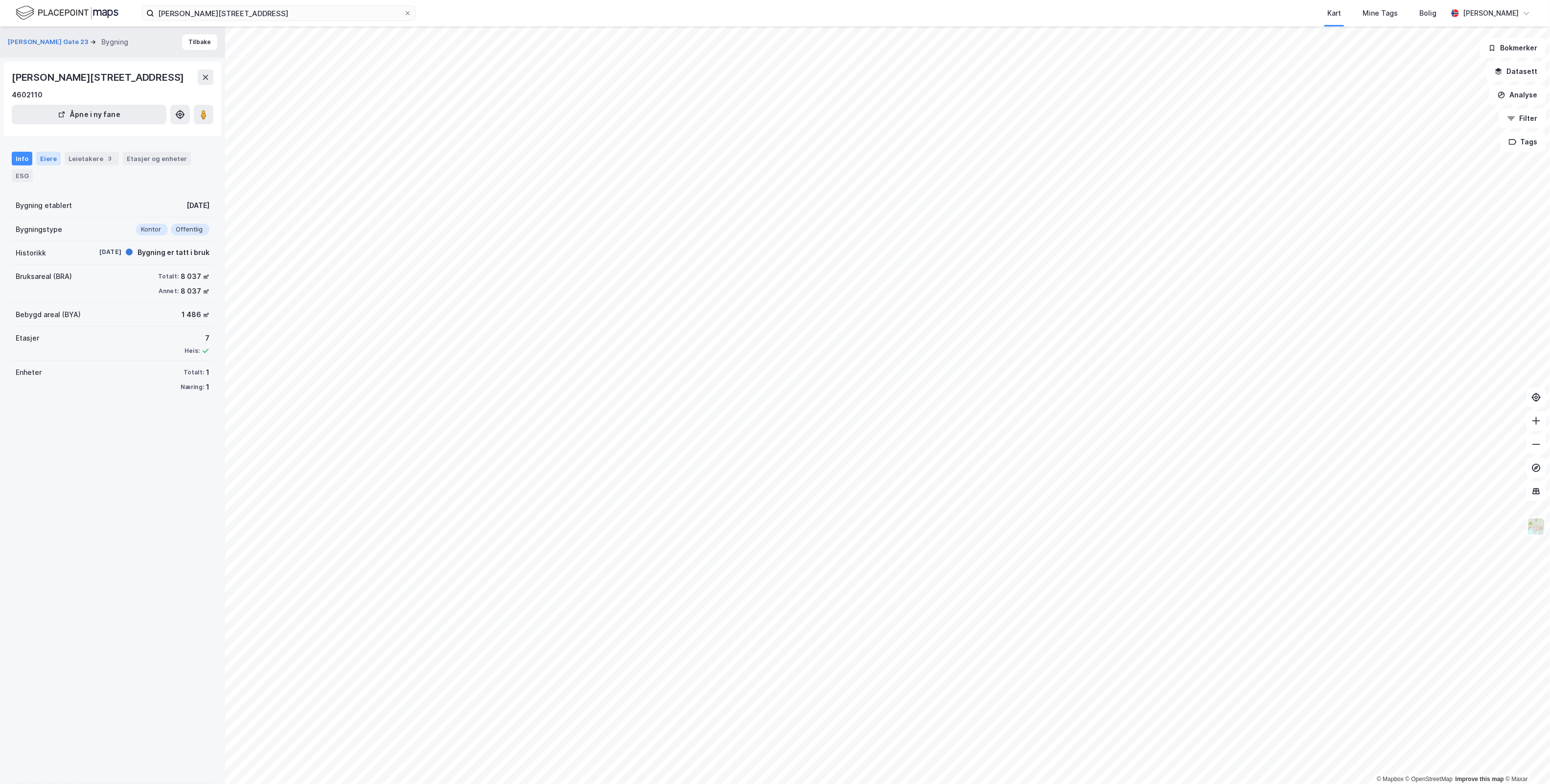
click at [46, 154] on div "Eiere" at bounding box center [48, 158] width 25 height 14
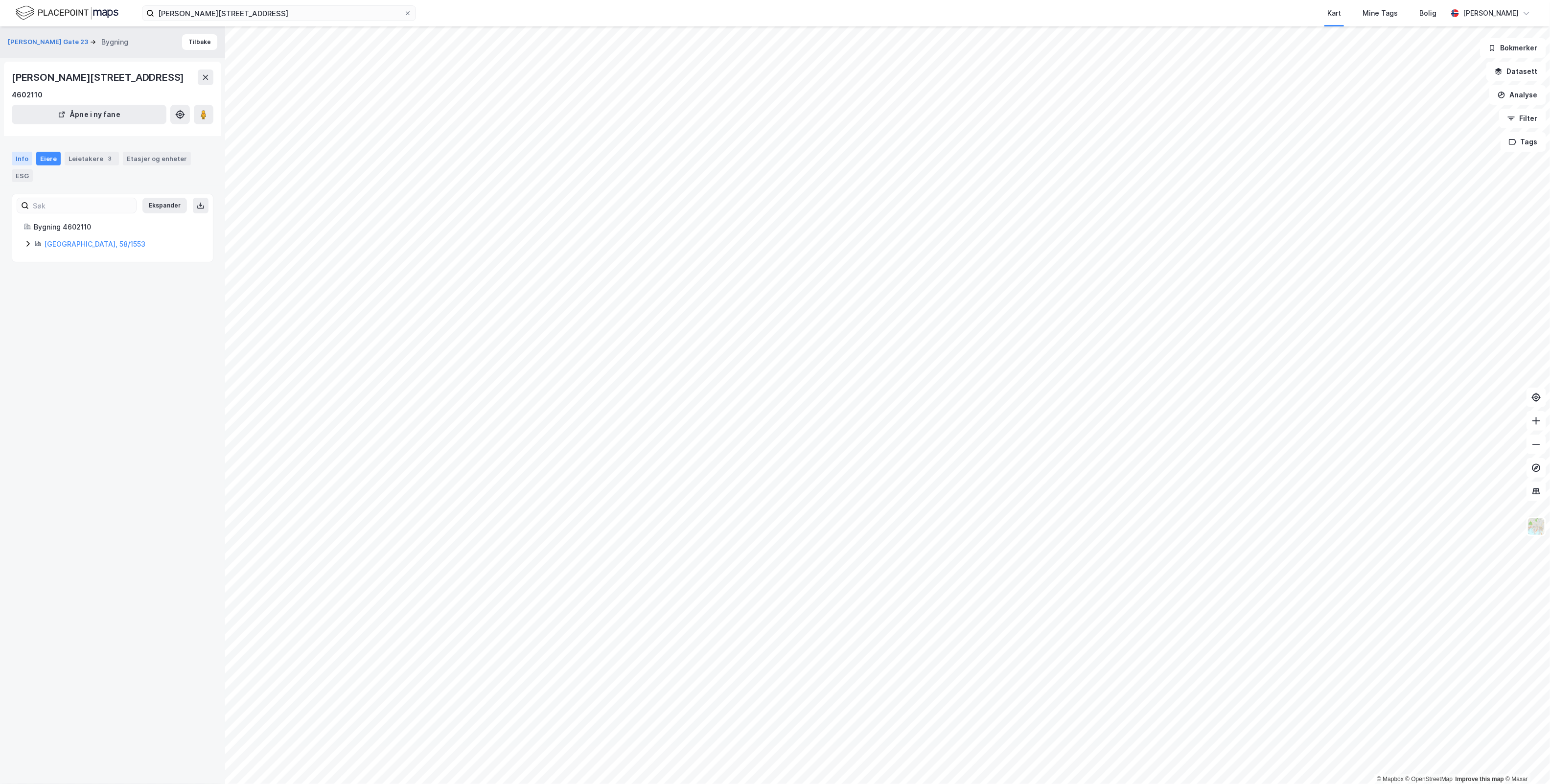
click at [21, 161] on div "Info" at bounding box center [22, 158] width 20 height 14
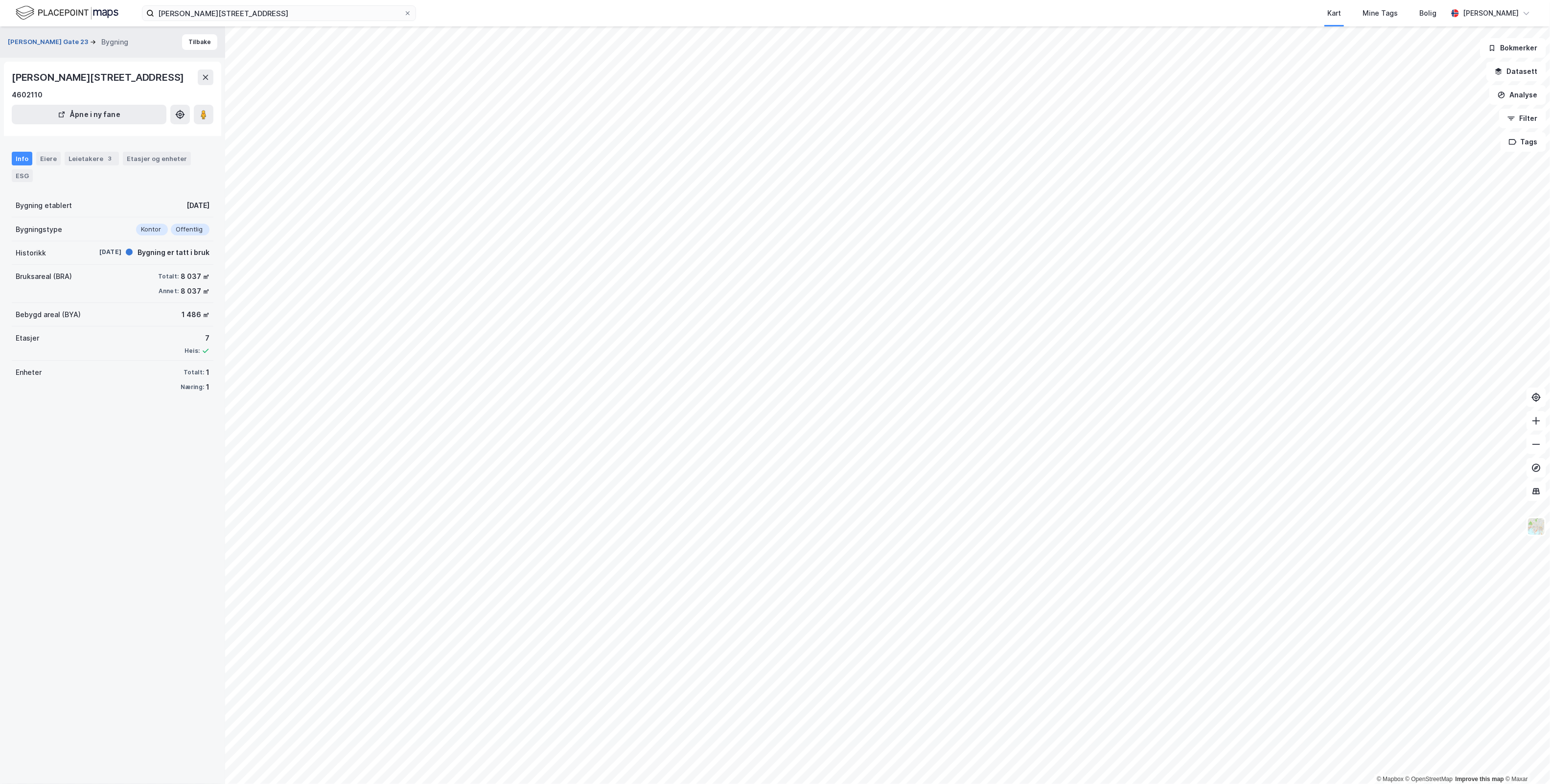
click at [43, 44] on button "Olav Kyrres Gate 23" at bounding box center [49, 42] width 82 height 10
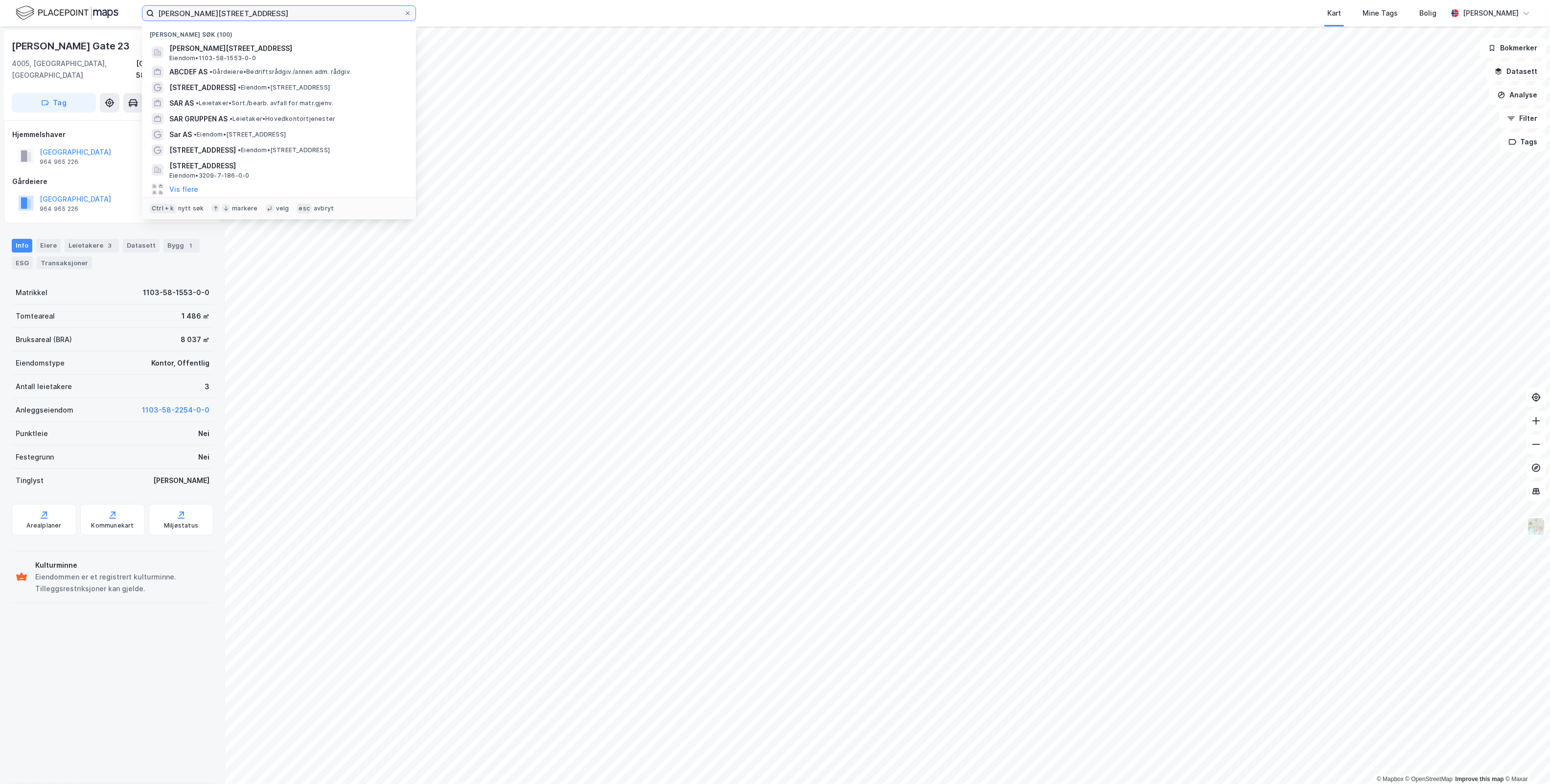
drag, startPoint x: 328, startPoint y: 14, endPoint x: -119, endPoint y: 40, distance: 447.8
click at [0, 40] on html "Olav Kyrres gate 23 Nylige søk (100) Olav Kyrres gate 23, 4005, STAVANGER, STAV…" at bounding box center [775, 392] width 1550 height 784
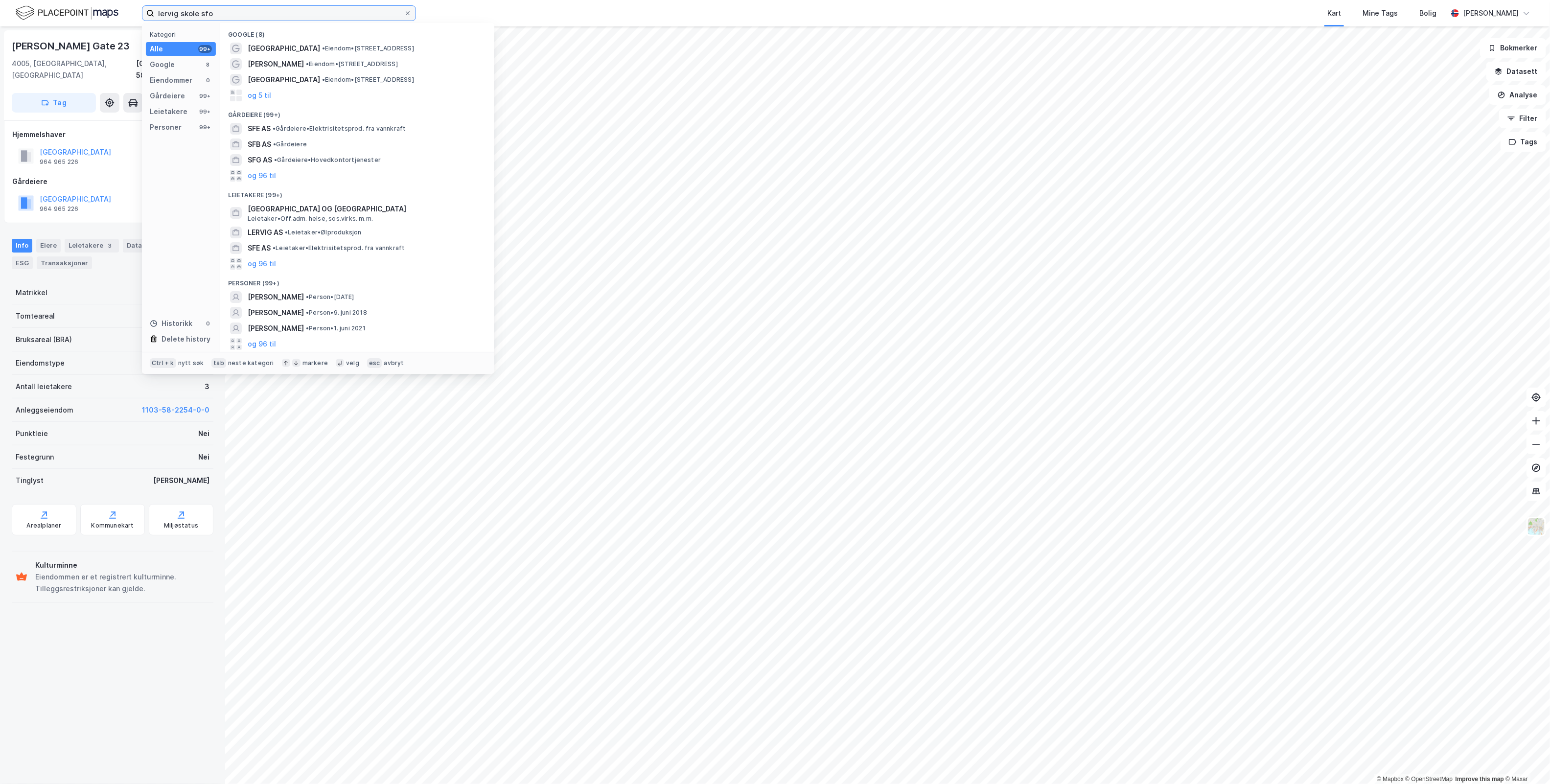
click at [285, 11] on input "lervig skole sfo" at bounding box center [279, 13] width 250 height 14
drag, startPoint x: 282, startPoint y: 6, endPoint x: -175, endPoint y: 53, distance: 459.4
click at [0, 53] on html "lervig skole sfo Kategori Alle 99+ Google 8 Eiendommer 0 Gårdeiere 99+ Leietake…" at bounding box center [775, 392] width 1550 height 784
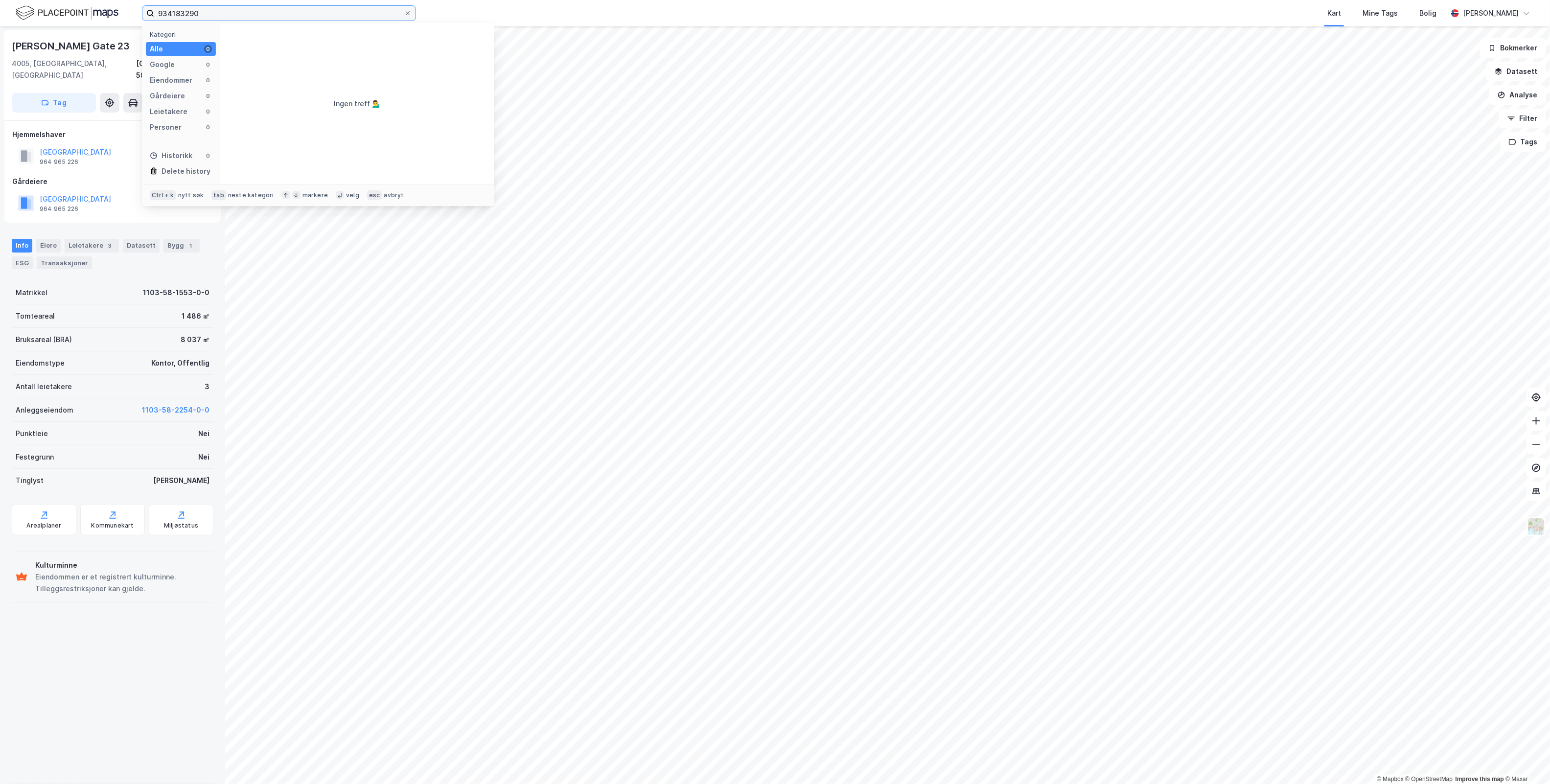
click at [284, 11] on input "934183290" at bounding box center [279, 13] width 250 height 14
drag, startPoint x: 258, startPoint y: 13, endPoint x: -368, endPoint y: 45, distance: 626.8
click at [0, 45] on html "934183290 Kategori Alle 0 Google 0 Eiendommer 0 Gårdeiere 0 Leietakere 0 Person…" at bounding box center [775, 392] width 1550 height 784
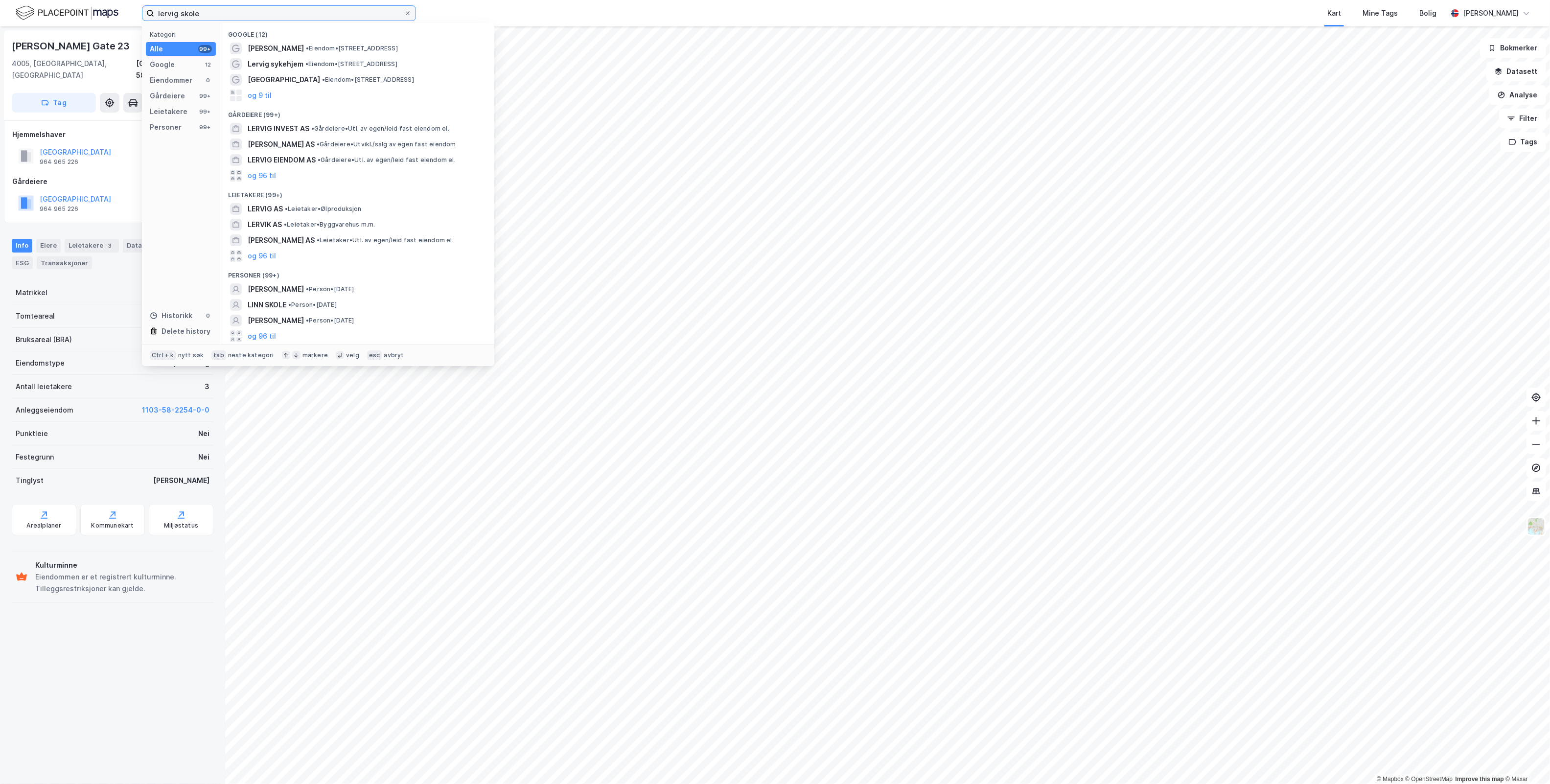
drag, startPoint x: 316, startPoint y: 10, endPoint x: -148, endPoint y: -1, distance: 464.1
click at [0, 0] on html "lervig skole Kategori Alle 99+ Google 12 Eiendommer 0 Gårdeiere 99+ Leietakere …" at bounding box center [775, 392] width 1550 height 784
paste input "Ryfylkegata 49"
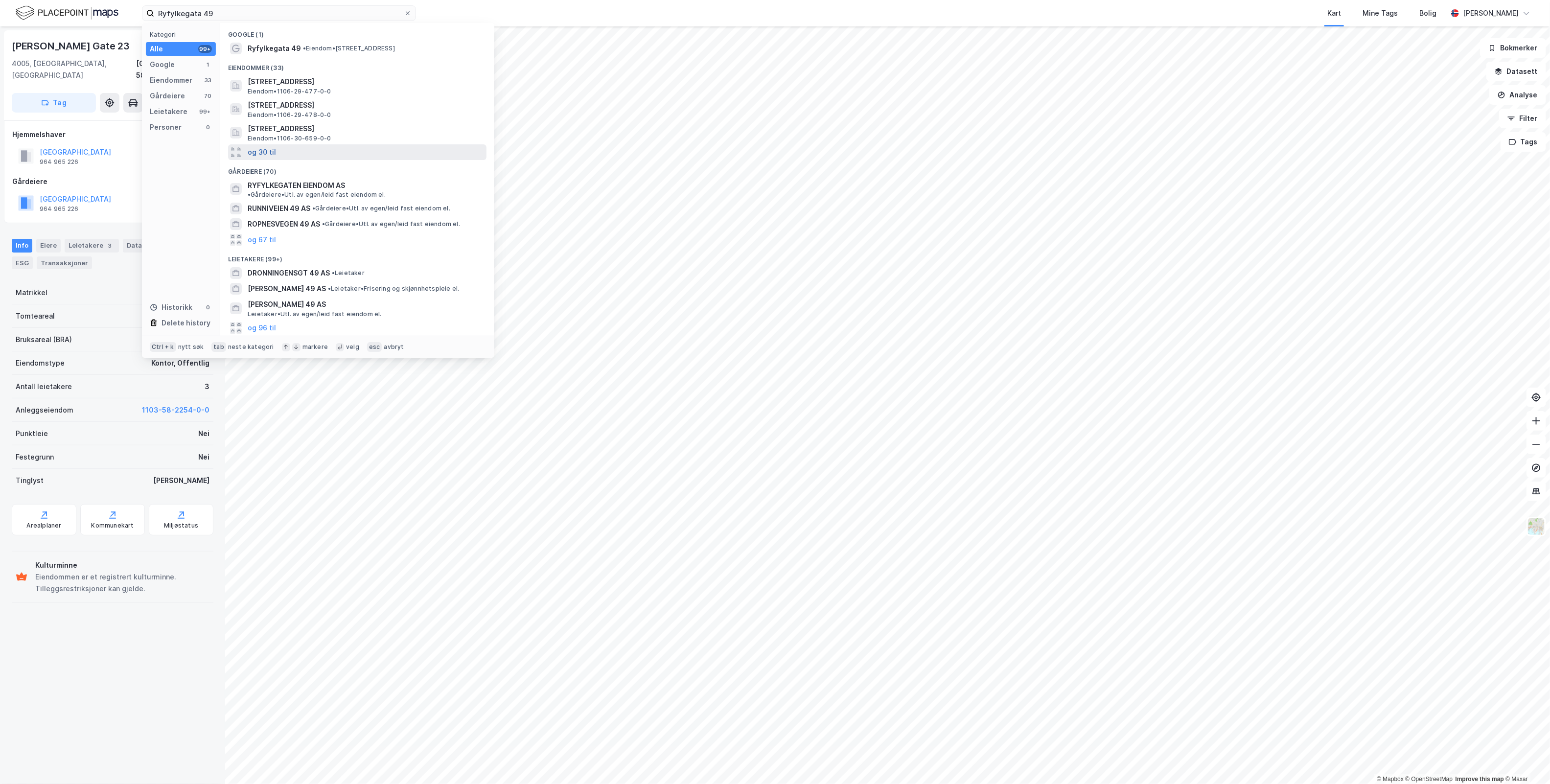
click at [267, 149] on button "og 30 til" at bounding box center [262, 152] width 28 height 12
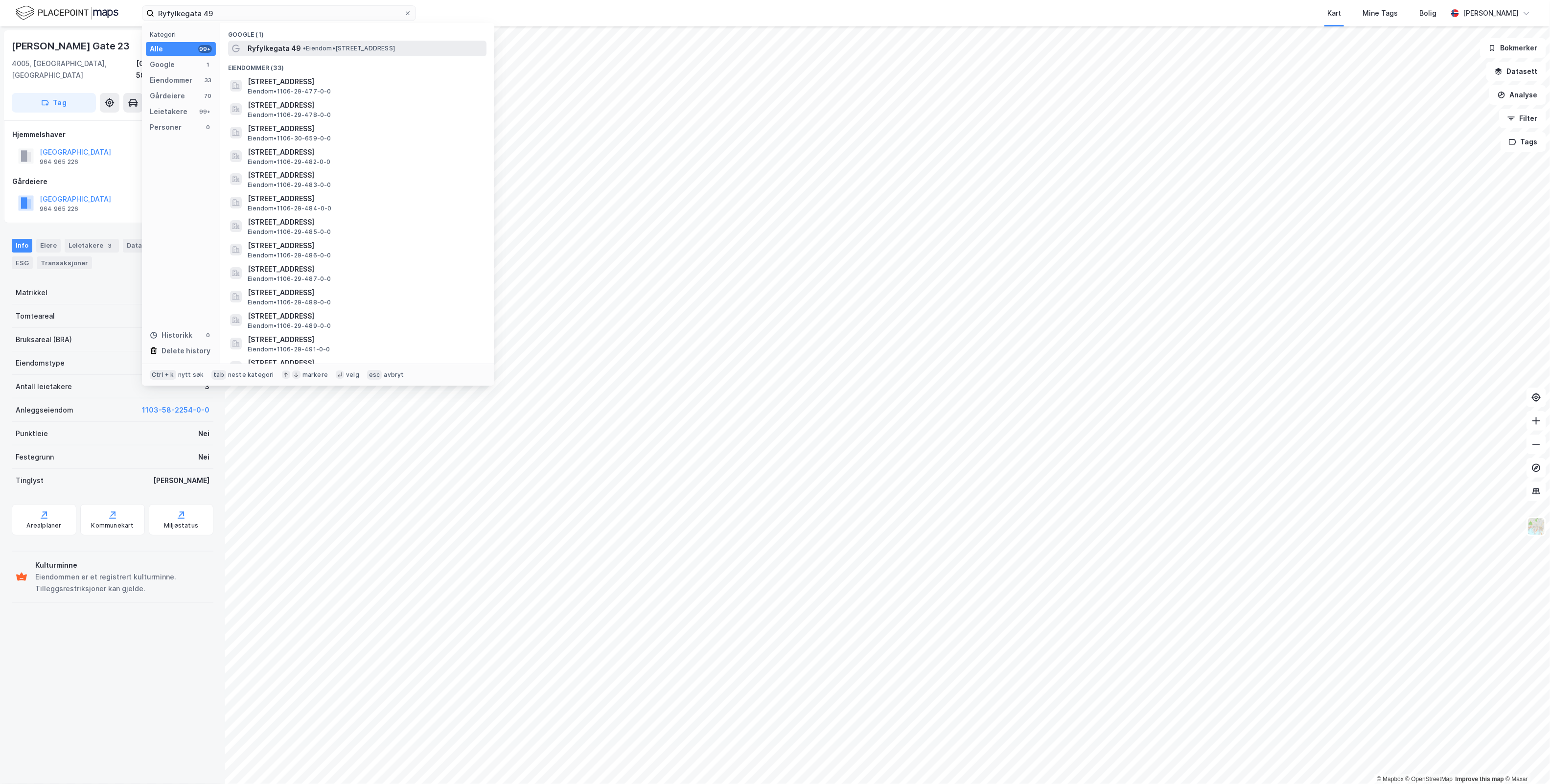
click at [392, 45] on span "• Eiendom • Ryfylkegata 49, 4014 Stavanger" at bounding box center [348, 48] width 92 height 8
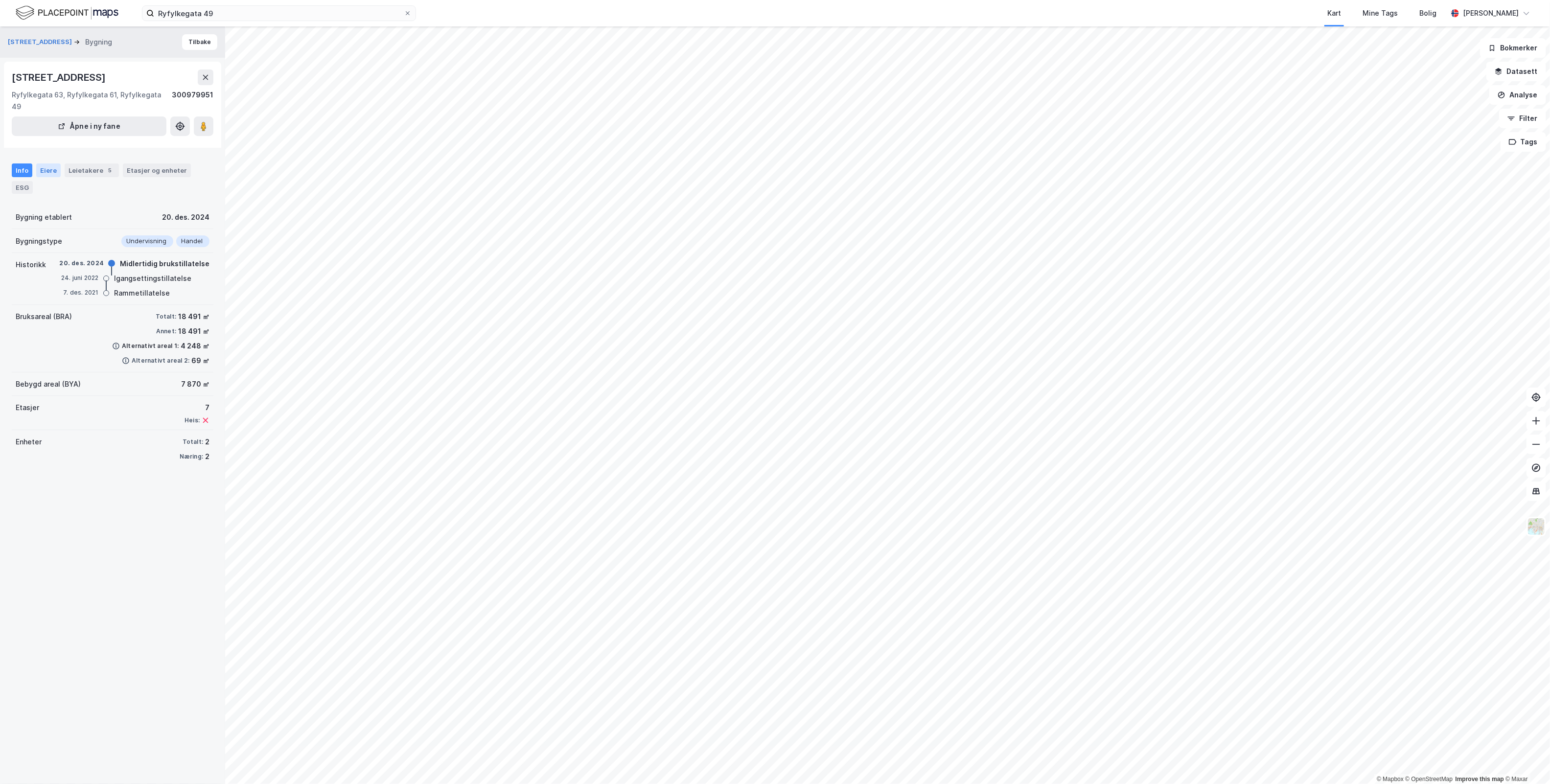
click at [48, 164] on div "Eiere" at bounding box center [48, 170] width 25 height 14
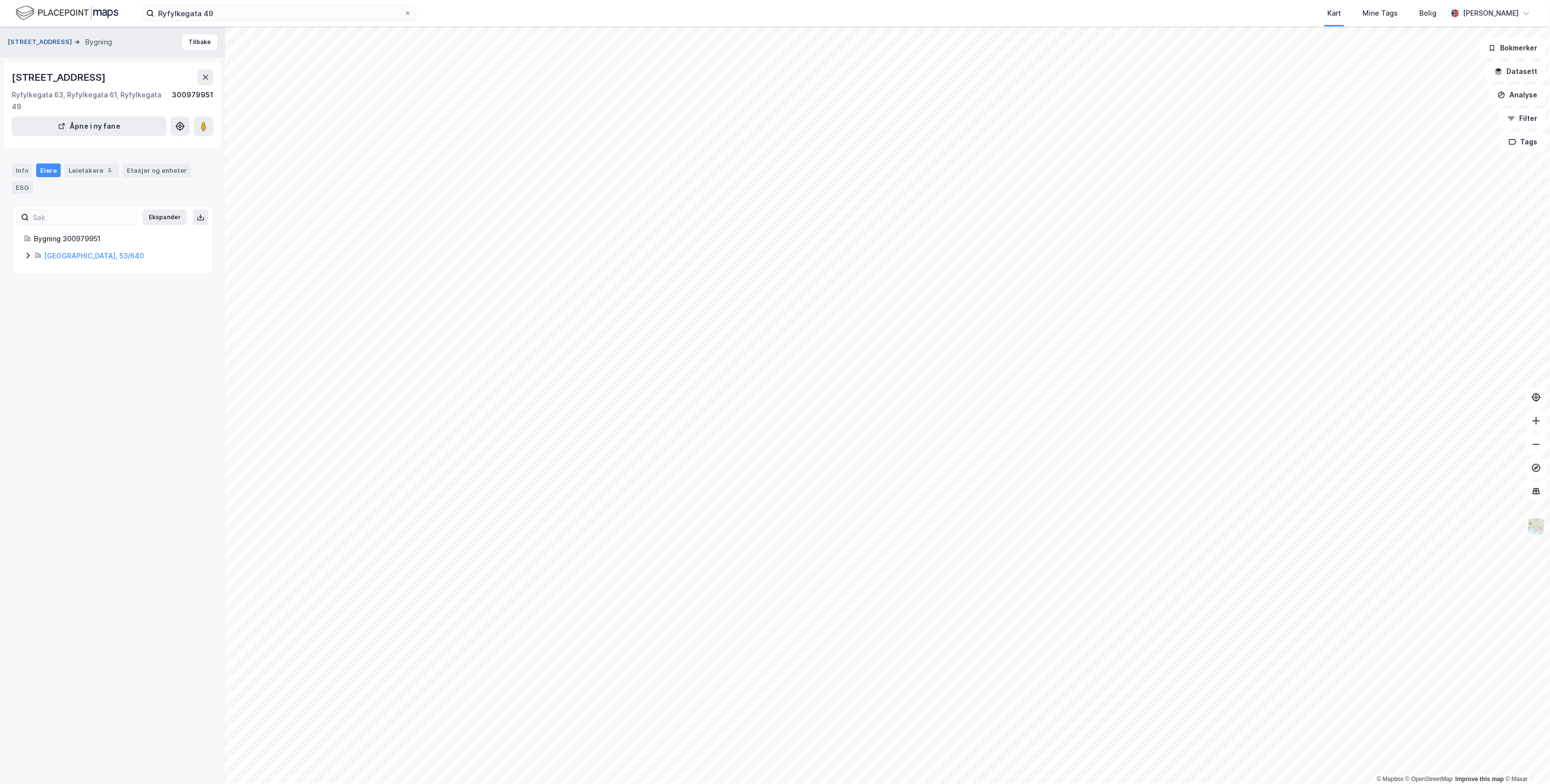
click at [47, 41] on button "Rennesøygata 15" at bounding box center [41, 42] width 66 height 10
drag, startPoint x: 242, startPoint y: 14, endPoint x: -442, endPoint y: 54, distance: 685.2
click at [0, 54] on html "Ryfylkegata 49 Kart Mine Tags Bolig Simen Sunde © Mapbox © OpenStreetMap Improv…" at bounding box center [775, 392] width 1550 height 784
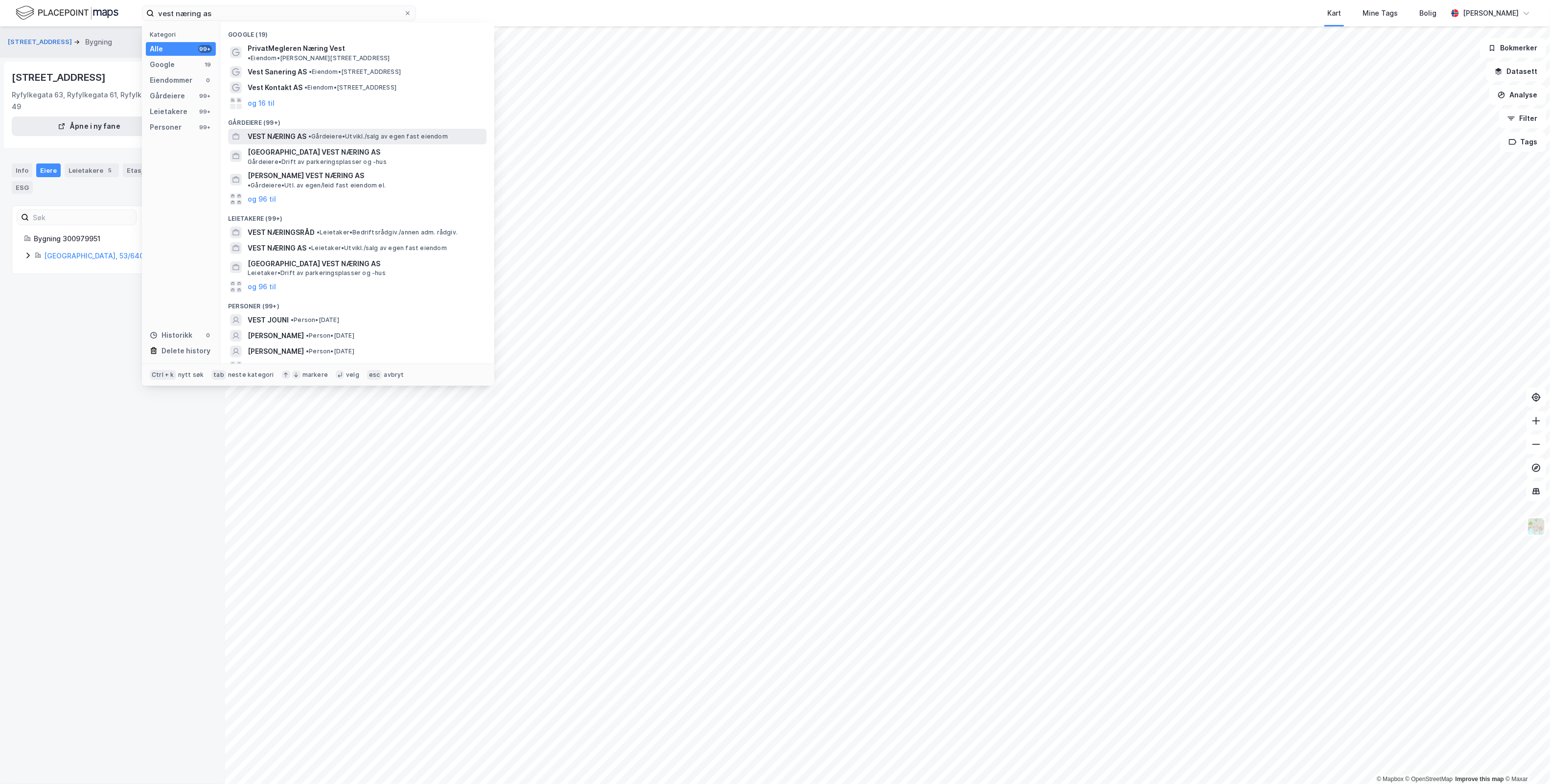
click at [347, 132] on span "• Gårdeiere • Utvikl./salg av egen fast eiendom" at bounding box center [378, 136] width 140 height 8
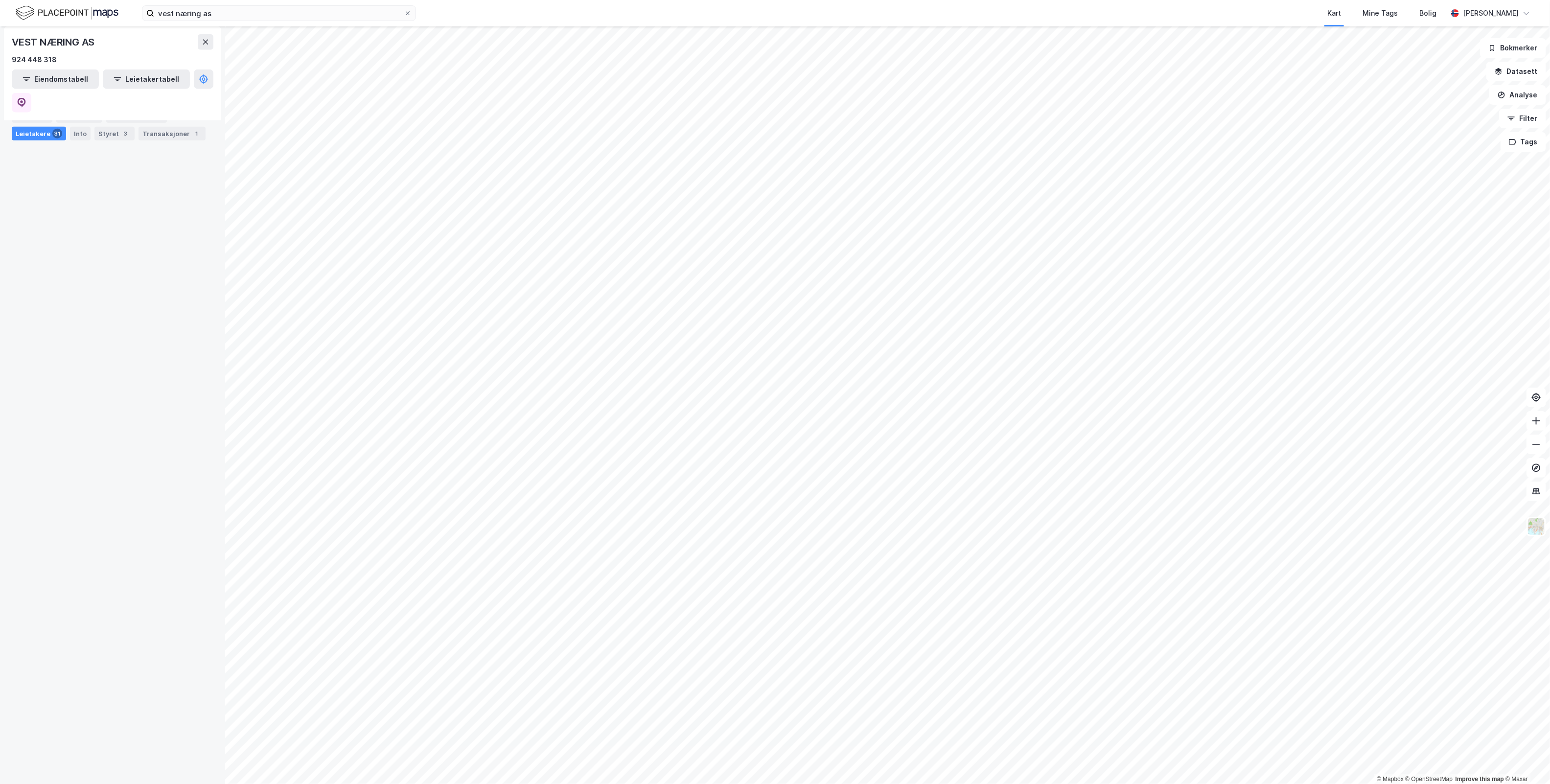
scroll to position [128, 0]
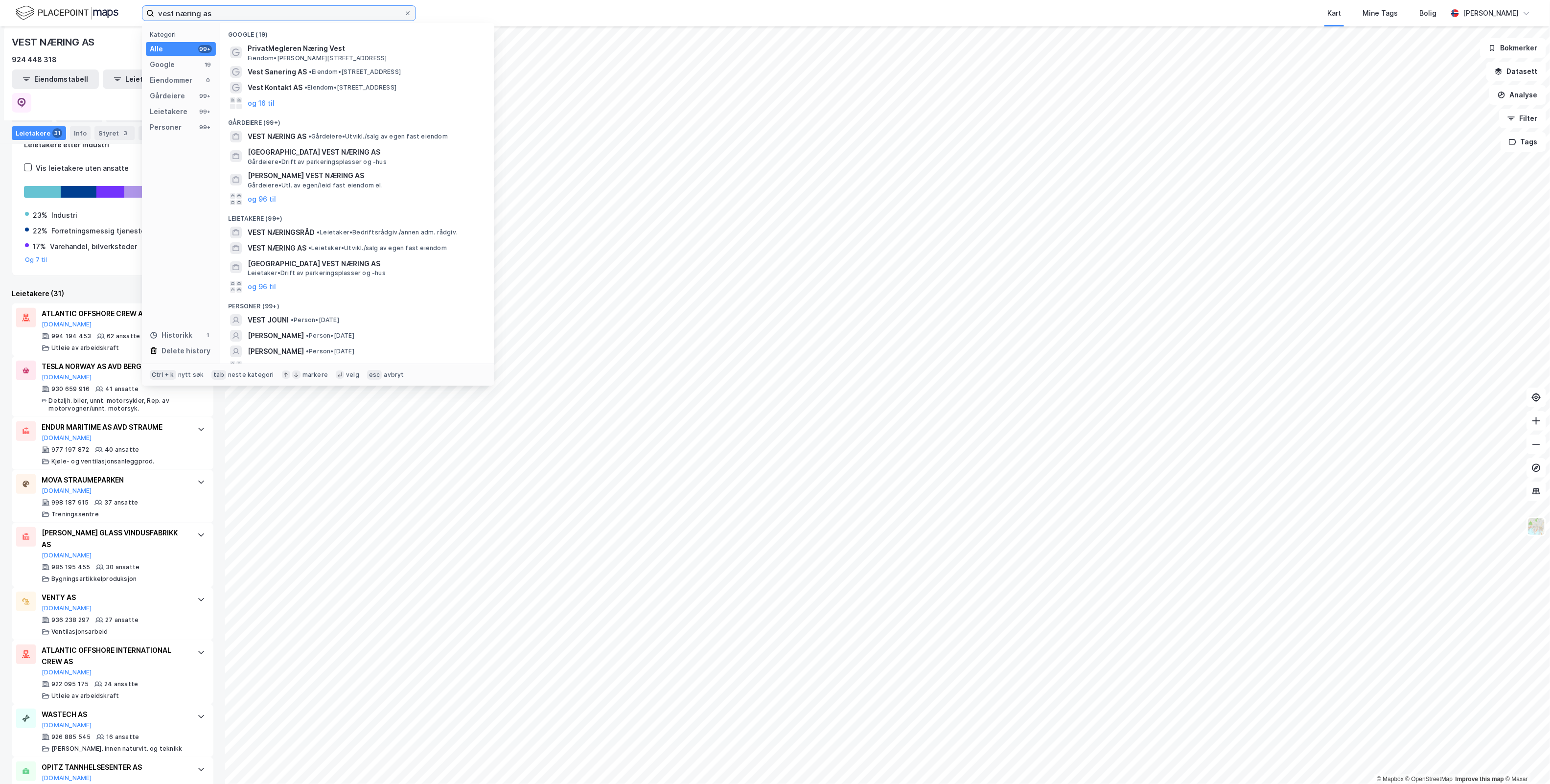
drag, startPoint x: 307, startPoint y: 13, endPoint x: -130, endPoint y: 5, distance: 437.1
click at [0, 5] on html "vest næring as Kategori Alle 99+ Google 19 Eiendommer 0 Gårdeiere 99+ Leietaker…" at bounding box center [775, 392] width 1550 height 784
paste input "otra Sportsklubb Sportssenter"
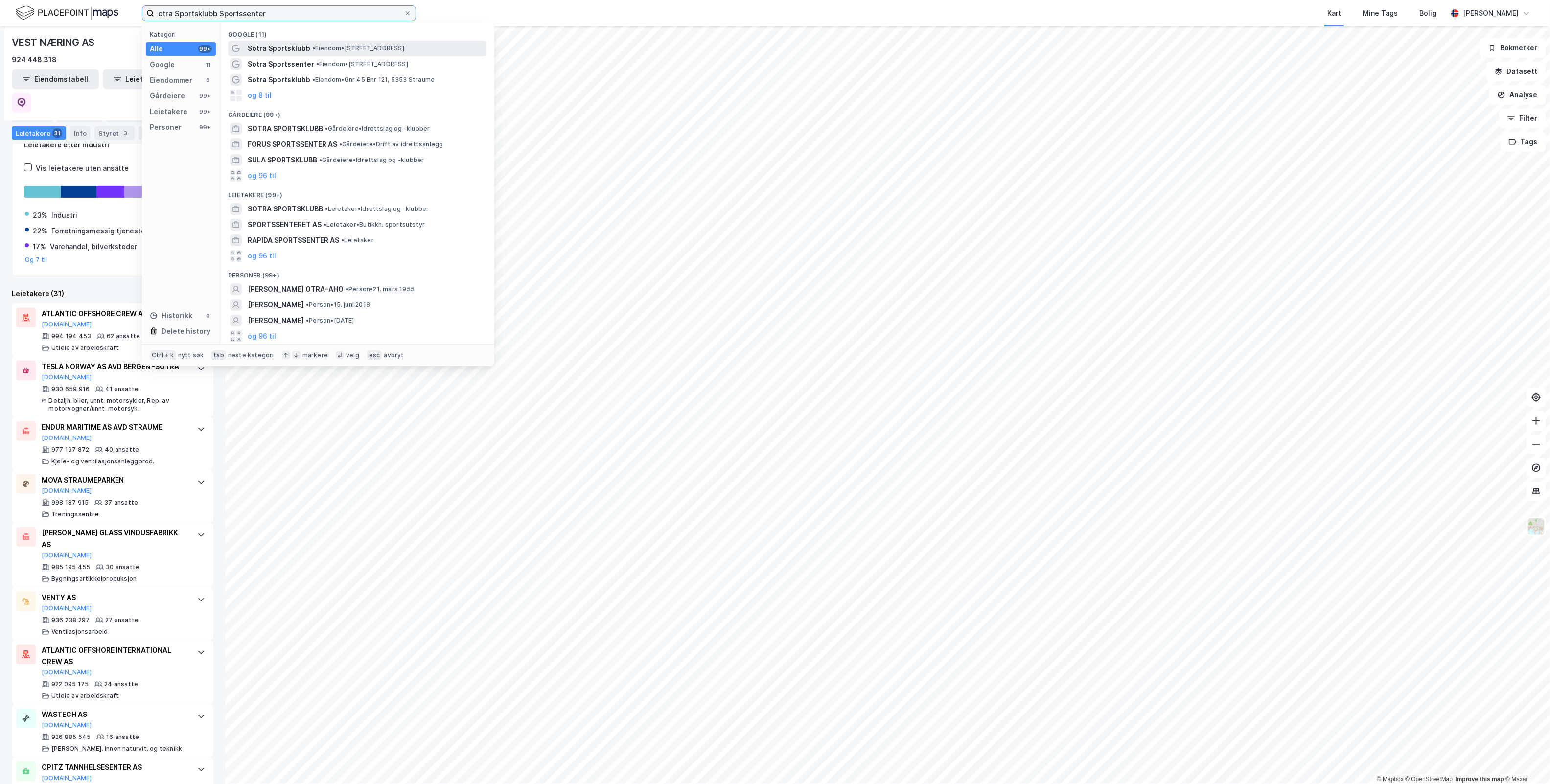
type input "otra Sportsklubb Sportssenter"
click at [453, 46] on div "Sotra Sportsklubb • Eiendom • Idrettsvegen 50, 5353 Straume" at bounding box center [366, 49] width 237 height 12
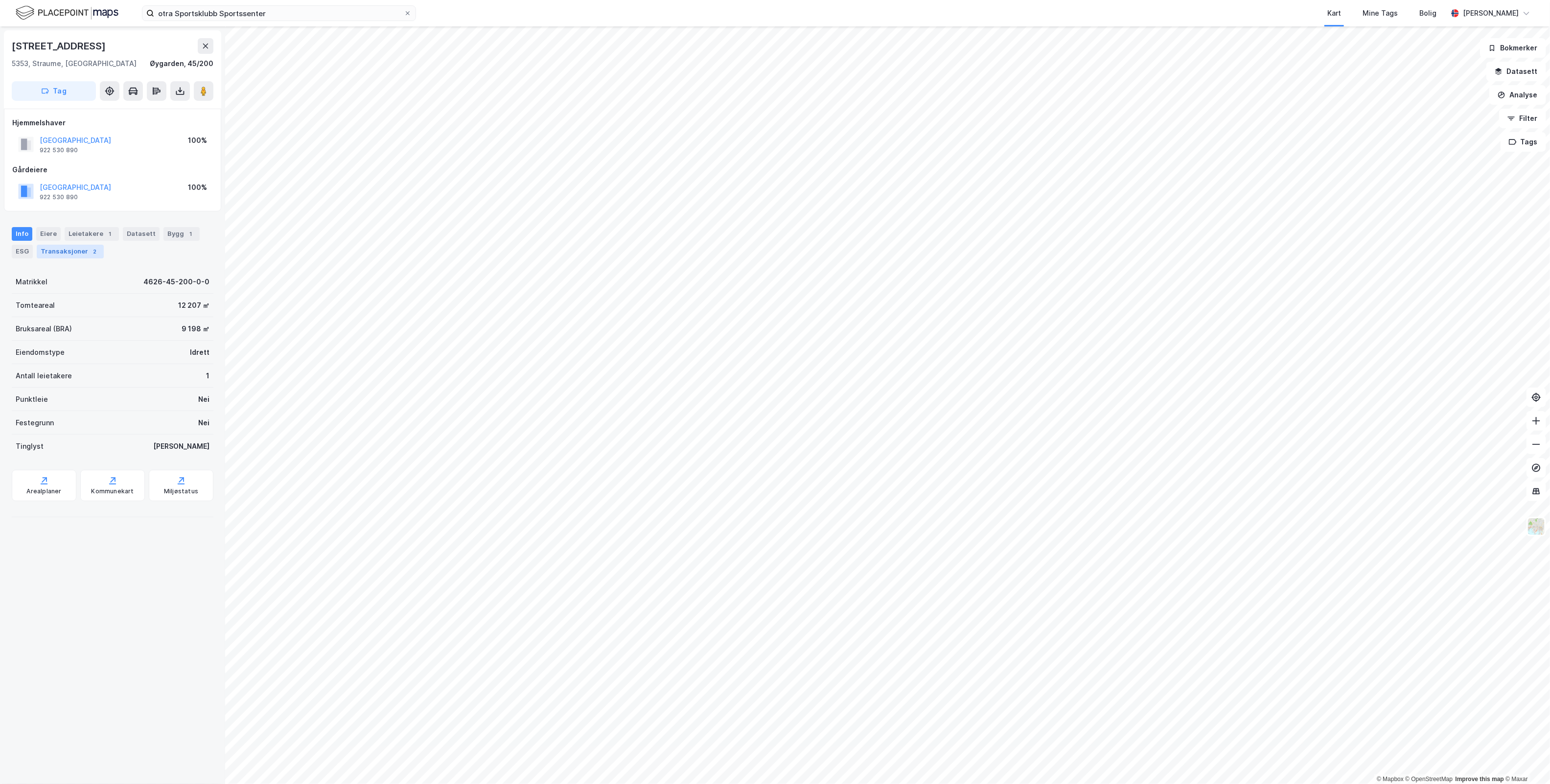
click at [90, 248] on div "2" at bounding box center [95, 252] width 10 height 10
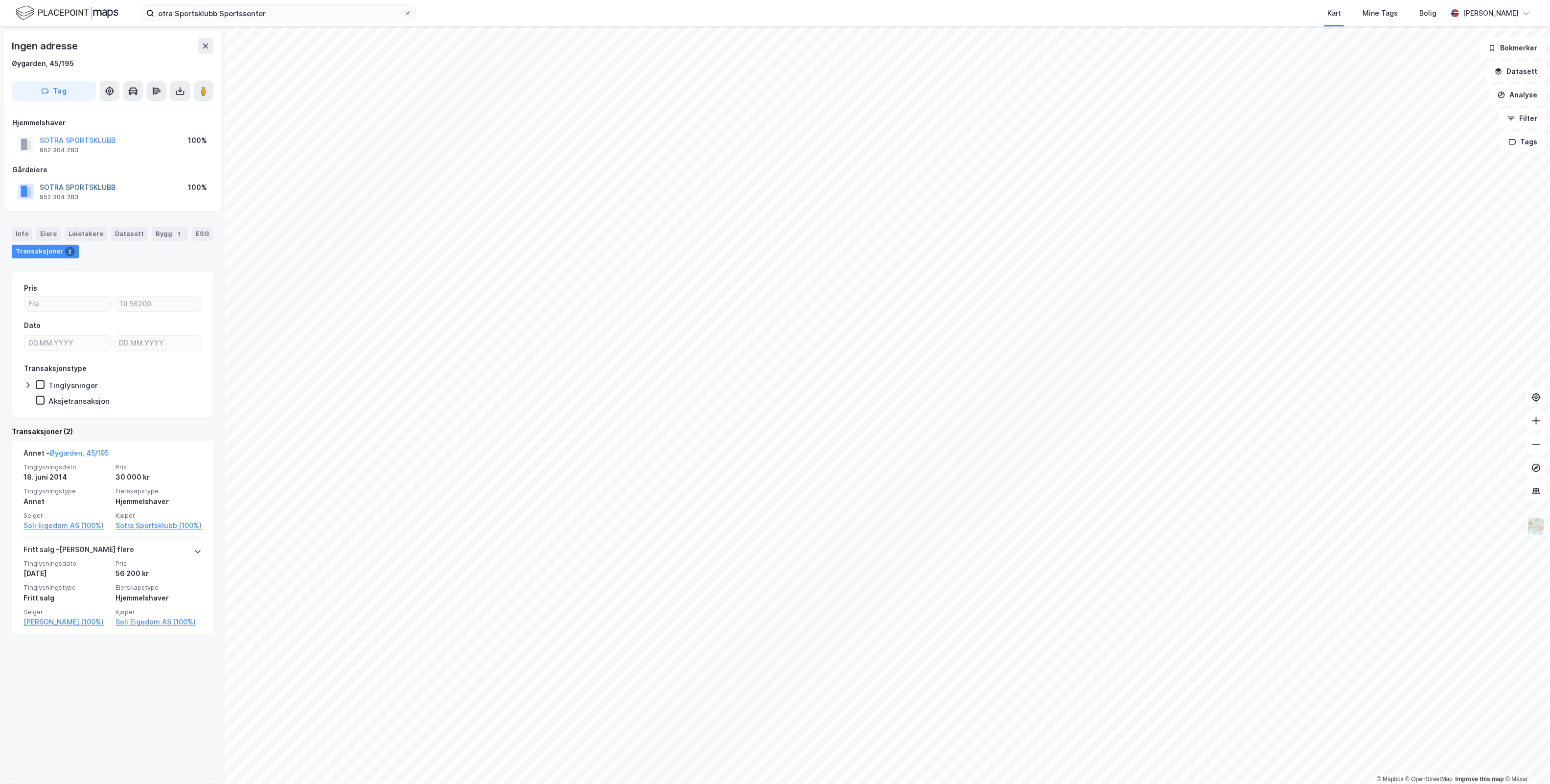
click at [0, 0] on button "SOTRA SPORTSKLUBB" at bounding box center [0, 0] width 0 height 0
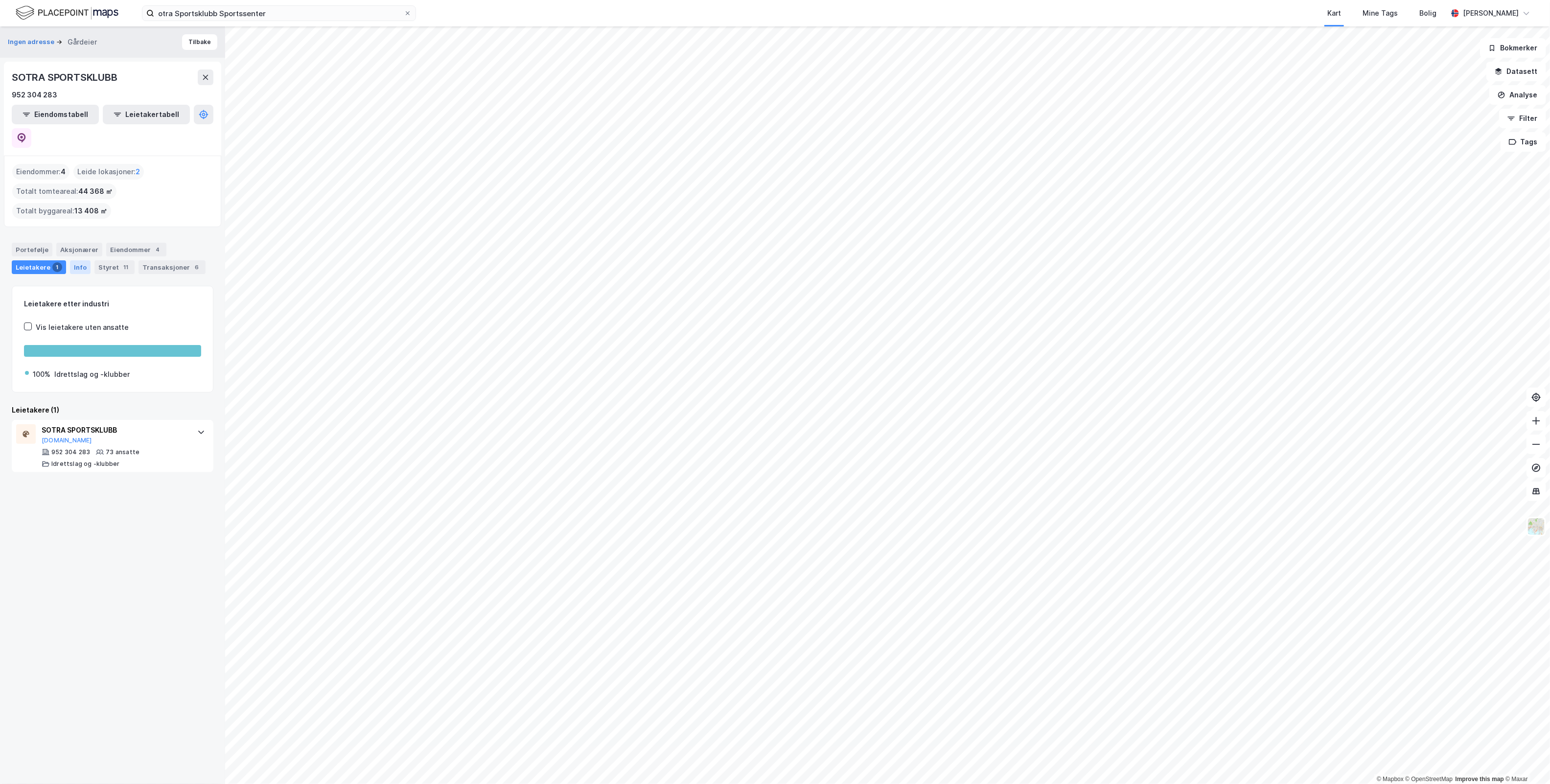
click at [82, 261] on div "Info" at bounding box center [80, 267] width 20 height 14
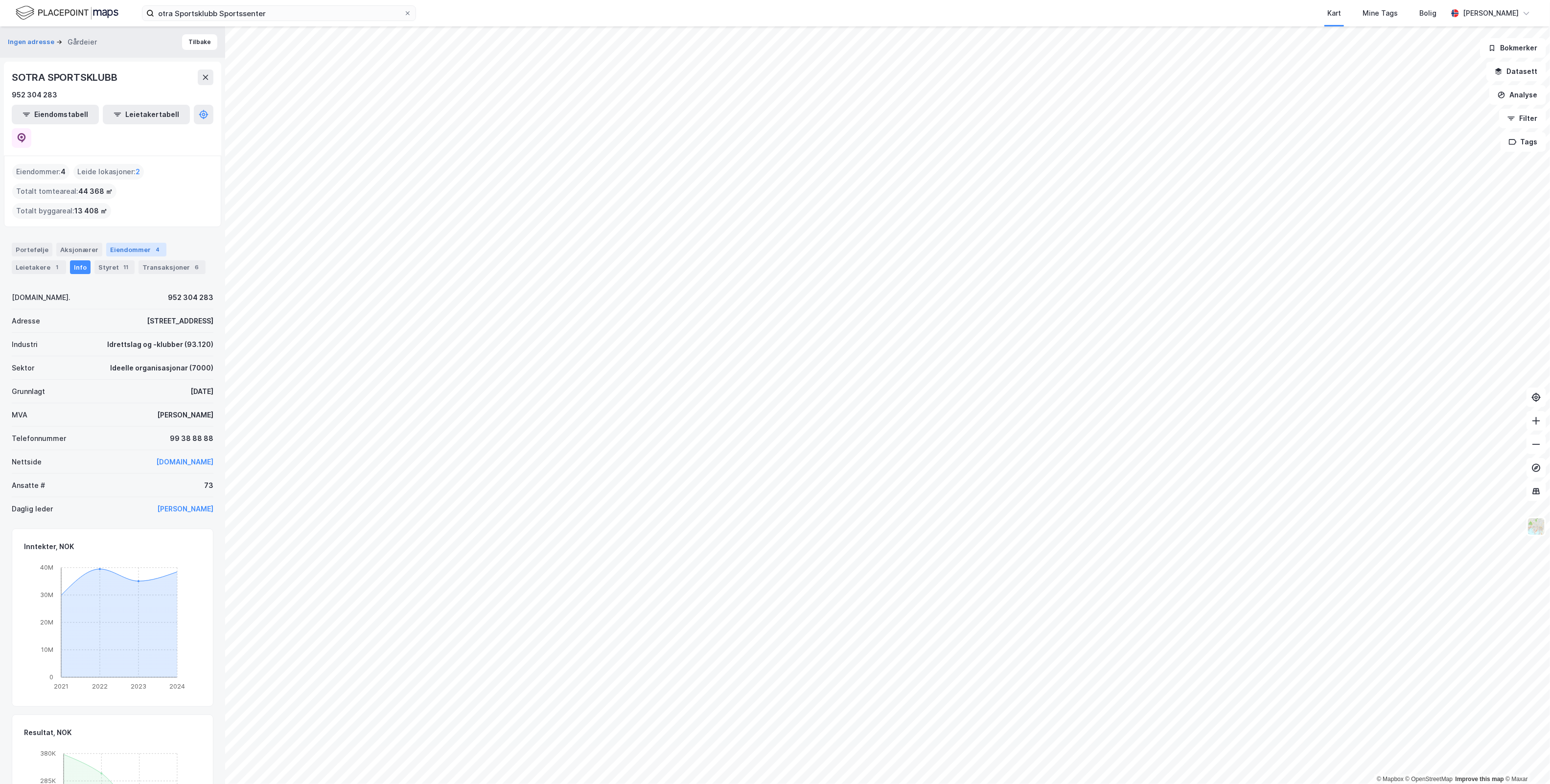
click at [145, 242] on div "Eiendommer 4" at bounding box center [137, 249] width 60 height 14
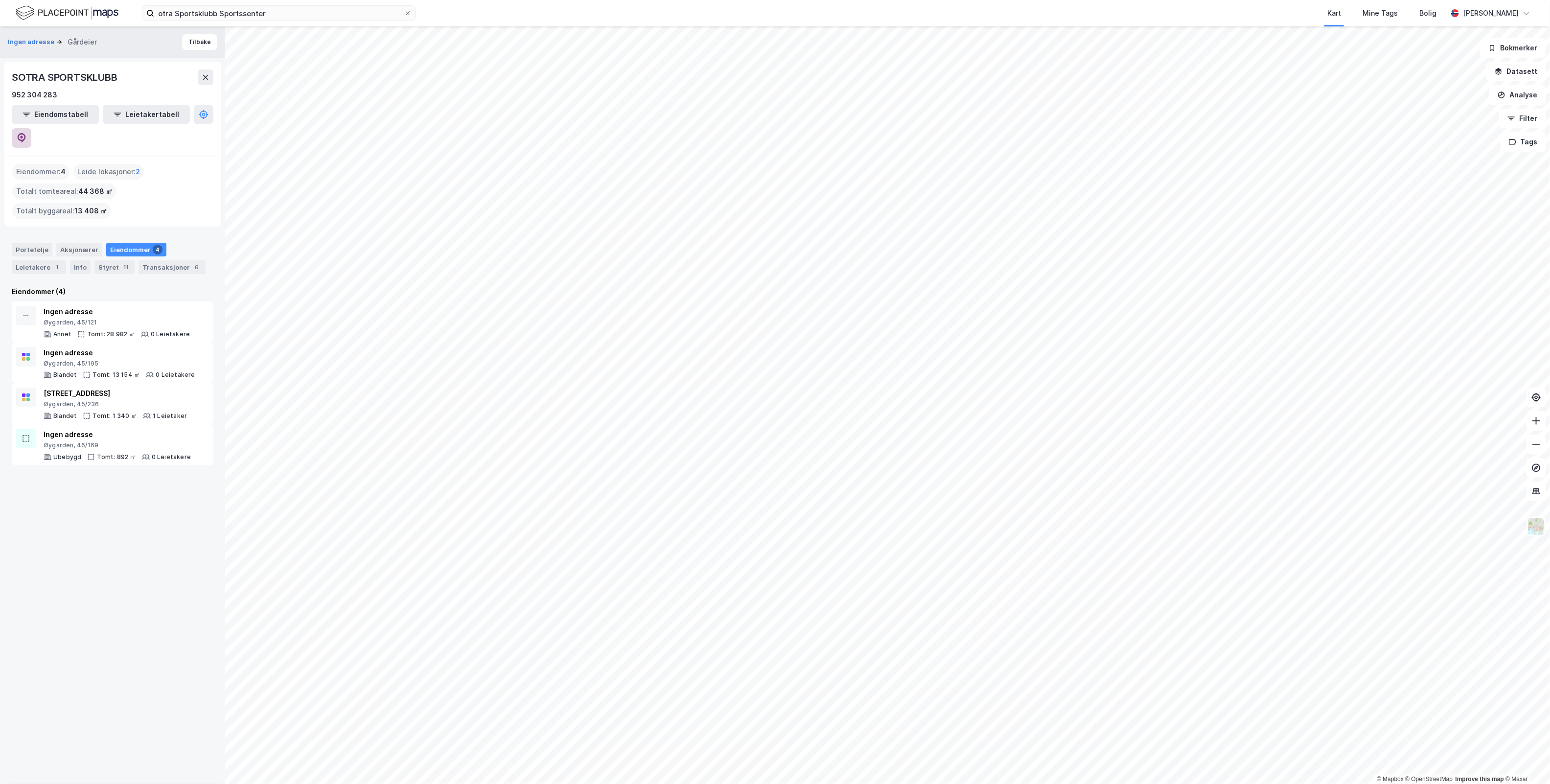
click at [26, 133] on icon at bounding box center [22, 138] width 8 height 10
